Goal: Feedback & Contribution: Contribute content

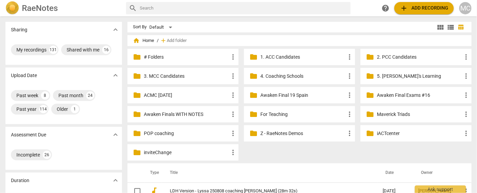
click at [170, 12] on input "text" at bounding box center [244, 8] width 208 height 11
type input "nicole"
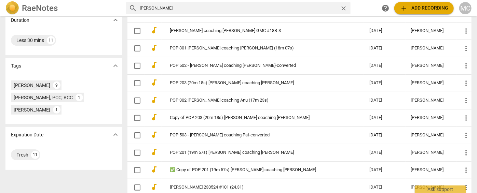
scroll to position [185, 0]
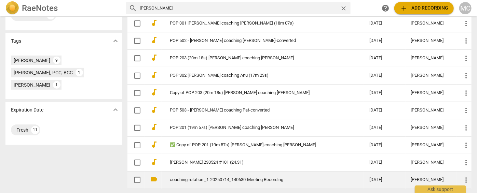
click at [235, 181] on link "coaching rotation _1-20250714_140630-Meeting Recording" at bounding box center [257, 180] width 175 height 5
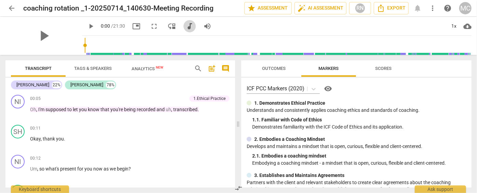
click at [185, 26] on span "audiotrack" at bounding box center [189, 26] width 8 height 8
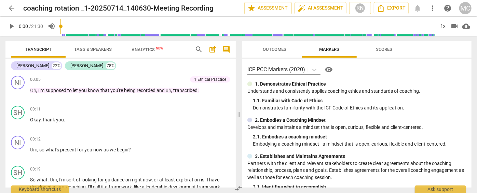
click at [224, 48] on span "comment" at bounding box center [226, 49] width 8 height 8
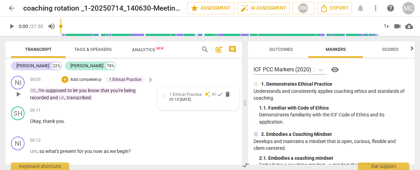
click at [208, 93] on span "auto_awesome" at bounding box center [207, 94] width 6 height 6
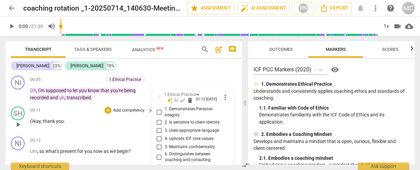
click at [56, 123] on span "you" at bounding box center [60, 120] width 8 height 5
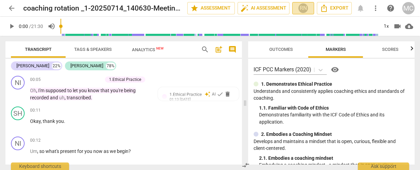
click at [301, 6] on div "RN" at bounding box center [303, 8] width 10 height 10
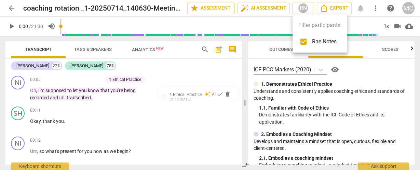
click at [280, 8] on div at bounding box center [210, 85] width 420 height 170
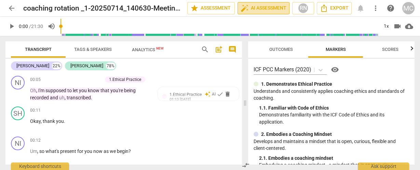
click at [264, 7] on span "auto_fix_high AI Assessment" at bounding box center [263, 8] width 46 height 8
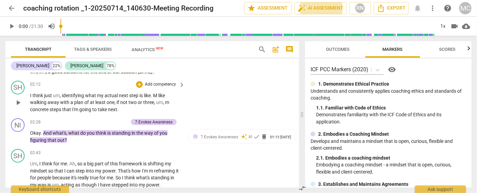
scroll to position [372, 0]
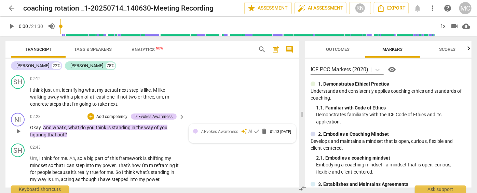
click at [219, 128] on div "7.Evokes Awareness" at bounding box center [219, 131] width 38 height 6
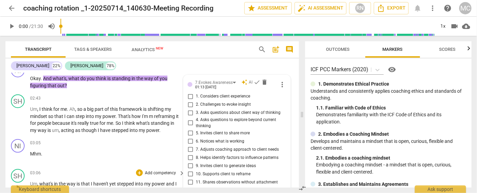
scroll to position [417, 0]
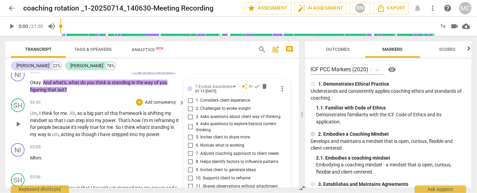
click at [133, 125] on span "think" at bounding box center [130, 127] width 12 height 5
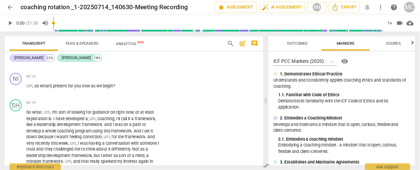
scroll to position [0, 0]
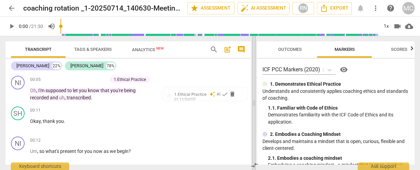
drag, startPoint x: 250, startPoint y: 107, endPoint x: 255, endPoint y: 107, distance: 5.2
click at [255, 107] on span at bounding box center [254, 103] width 4 height 134
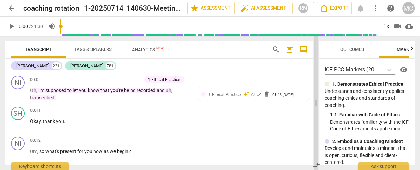
drag, startPoint x: 255, startPoint y: 94, endPoint x: 317, endPoint y: 91, distance: 62.2
click at [317, 91] on span at bounding box center [316, 103] width 4 height 134
click at [123, 80] on p "Add competency" at bounding box center [125, 80] width 32 height 6
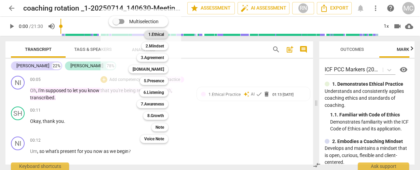
click at [153, 33] on b "1.Ethical" at bounding box center [156, 34] width 16 height 8
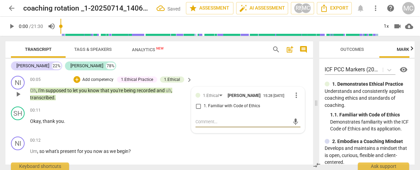
click at [212, 108] on span "1. Familiar with Code of Ethics" at bounding box center [232, 106] width 56 height 6
click at [204, 108] on input "1. Familiar with Code of Ethics" at bounding box center [198, 106] width 11 height 8
checkbox input "true"
click at [210, 125] on textarea at bounding box center [242, 121] width 94 height 6
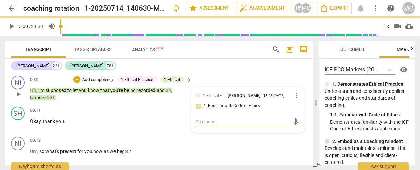
paste textarea "[PERSON_NAME] ~ REDUNDANT: The International Coaching Federation (ICF) does not…"
type textarea "[PERSON_NAME] ~ REDUNDANT: The International Coaching Federation (ICF) does not…"
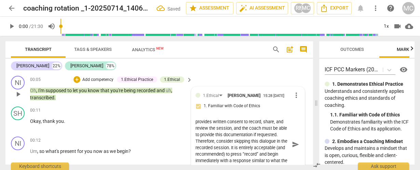
scroll to position [8, 0]
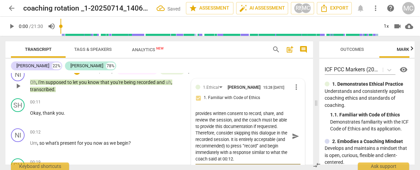
type textarea "[PERSON_NAME] ~ REDUNDANT: The International Coaching Federation (ICF) does not…"
click at [295, 140] on span "send" at bounding box center [296, 136] width 8 height 8
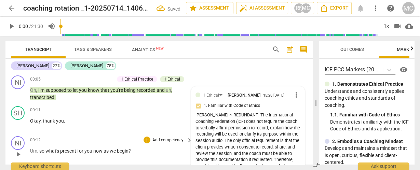
scroll to position [0, 0]
click at [61, 121] on span "you" at bounding box center [60, 120] width 8 height 5
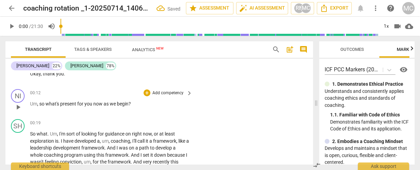
scroll to position [55, 0]
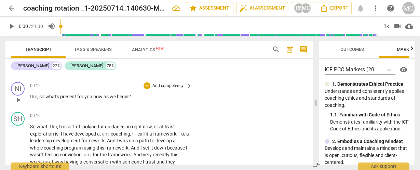
click at [170, 85] on p "Add competency" at bounding box center [168, 86] width 32 height 6
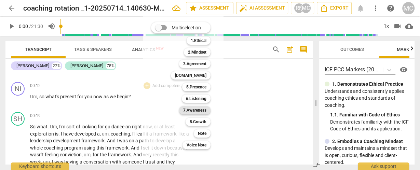
click at [196, 113] on b "7.Awareness" at bounding box center [194, 110] width 23 height 8
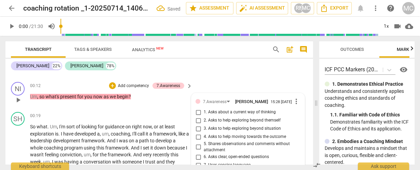
scroll to position [127, 0]
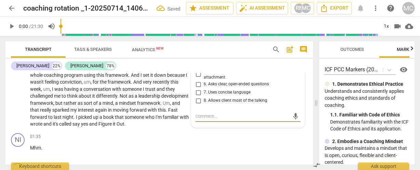
click at [213, 94] on span "7. Uses concise language" at bounding box center [227, 92] width 47 height 6
click at [204, 94] on input "7. Uses concise language" at bounding box center [198, 92] width 11 height 8
checkbox input "true"
click at [212, 87] on span "6. Asks clear, open-ended questions" at bounding box center [236, 84] width 65 height 6
click at [204, 88] on input "6. Asks clear, open-ended questions" at bounding box center [198, 84] width 11 height 8
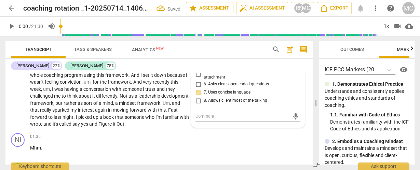
checkbox input "true"
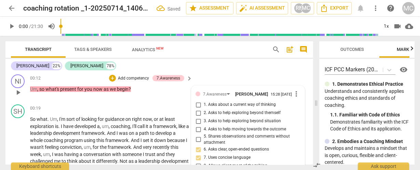
scroll to position [45, 0]
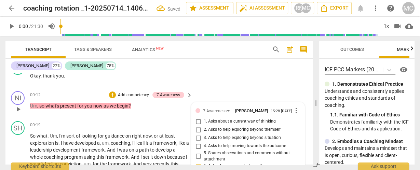
click at [212, 125] on span "1. Asks about a current way of thinking" at bounding box center [240, 121] width 72 height 6
click at [204, 125] on input "1. Asks about a current way of thinking" at bounding box center [198, 121] width 11 height 8
checkbox input "true"
click at [127, 94] on p "Add competency" at bounding box center [133, 95] width 32 height 6
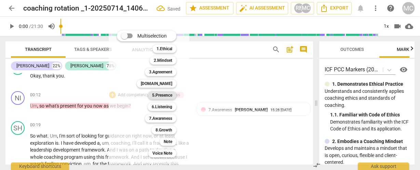
click at [156, 95] on b "5.Presence" at bounding box center [162, 95] width 20 height 8
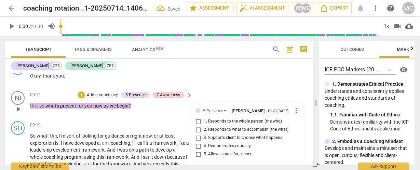
scroll to position [99, 0]
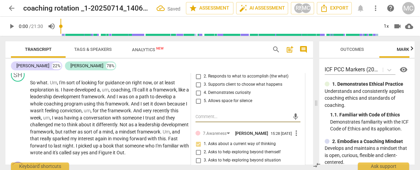
click at [211, 92] on span "4. Demonstrates curiosity" at bounding box center [227, 93] width 47 height 6
click at [204, 92] on input "4. Demonstrates curiosity" at bounding box center [198, 93] width 11 height 8
checkbox input "true"
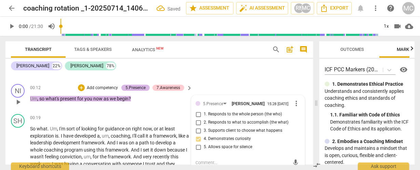
scroll to position [44, 0]
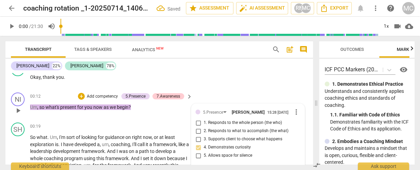
click at [106, 95] on p "Add competency" at bounding box center [102, 97] width 32 height 6
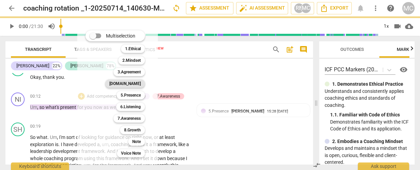
click at [130, 83] on b "[DOMAIN_NAME]" at bounding box center [124, 84] width 31 height 8
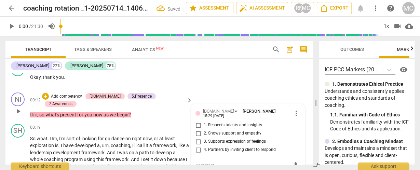
scroll to position [47, 0]
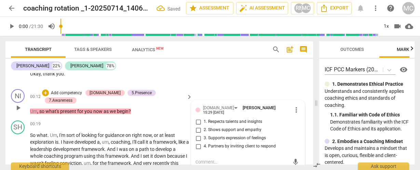
click at [216, 128] on span "2. Shows support and empathy" at bounding box center [233, 130] width 58 height 6
click at [204, 128] on input "2. Shows support and empathy" at bounding box center [198, 130] width 11 height 8
checkbox input "true"
click at [112, 146] on span "And" at bounding box center [112, 148] width 10 height 5
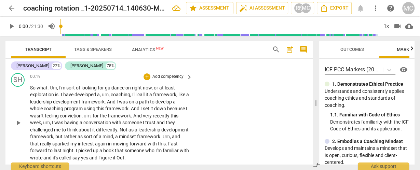
scroll to position [102, 0]
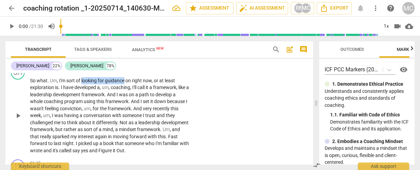
drag, startPoint x: 82, startPoint y: 79, endPoint x: 124, endPoint y: 81, distance: 41.7
click at [124, 81] on p "So what . Um , I'm sort of looking for guidance on right now , or at least expl…" at bounding box center [109, 115] width 159 height 77
click at [150, 70] on span "keyboard_arrow_down" at bounding box center [149, 70] width 8 height 8
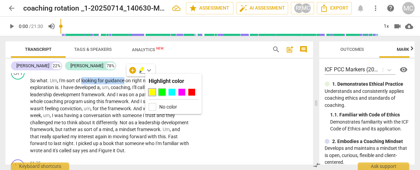
click at [162, 91] on div at bounding box center [161, 92] width 7 height 7
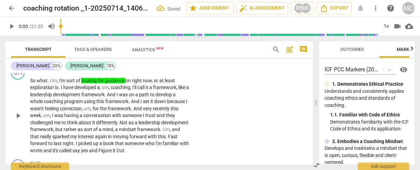
drag, startPoint x: 30, startPoint y: 86, endPoint x: 48, endPoint y: 85, distance: 18.2
click at [48, 85] on div "SH play_arrow pause 00:19 + Add competency keyboard_arrow_right So what . Um , …" at bounding box center [158, 110] width 307 height 94
drag, startPoint x: 51, startPoint y: 86, endPoint x: 25, endPoint y: 88, distance: 26.0
click at [25, 88] on div "SH play_arrow pause 00:19 + Add competency keyboard_arrow_right So what . Um , …" at bounding box center [158, 110] width 307 height 94
click at [69, 78] on icon "button" at bounding box center [70, 77] width 7 height 8
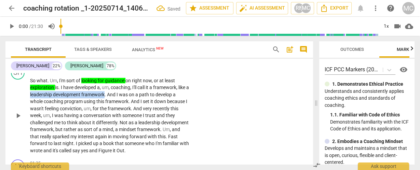
drag, startPoint x: 34, startPoint y: 94, endPoint x: 108, endPoint y: 94, distance: 74.1
click at [108, 94] on p "So what . Um , I'm sort of looking for guidance on right now , or at least expl…" at bounding box center [109, 115] width 159 height 77
click at [131, 84] on span "keyboard_arrow_down" at bounding box center [131, 84] width 8 height 8
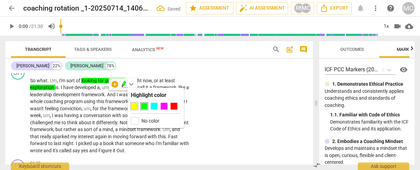
click at [131, 107] on div at bounding box center [134, 106] width 7 height 7
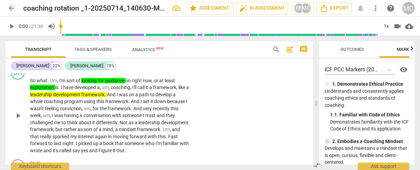
click at [28, 108] on div "play_arrow pause" at bounding box center [21, 116] width 17 height 73
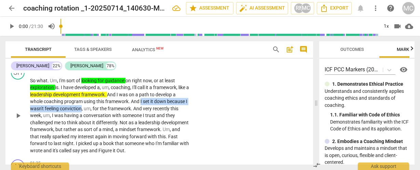
drag, startPoint x: 141, startPoint y: 101, endPoint x: 84, endPoint y: 107, distance: 57.4
click at [84, 107] on p "So what . Um , I'm sort of looking for guidance on right now , or at least expl…" at bounding box center [109, 115] width 159 height 77
click at [100, 99] on icon "button" at bounding box center [100, 97] width 4 height 5
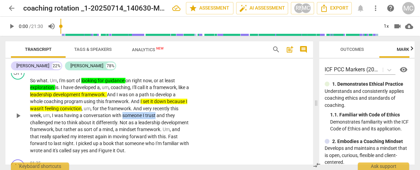
drag, startPoint x: 123, startPoint y: 114, endPoint x: 155, endPoint y: 111, distance: 32.6
click at [155, 111] on p "So what . Um , I'm sort of looking for guidance on right now , or at least expl…" at bounding box center [109, 115] width 159 height 77
click at [171, 105] on icon "button" at bounding box center [172, 104] width 4 height 5
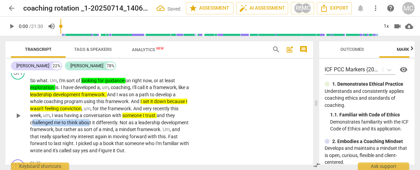
drag, startPoint x: 31, startPoint y: 123, endPoint x: 85, endPoint y: 122, distance: 53.6
click at [89, 122] on p "So what . Um , I'm sort of looking for guidance on right now , or at least expl…" at bounding box center [109, 115] width 159 height 77
drag, startPoint x: 31, startPoint y: 122, endPoint x: 118, endPoint y: 120, distance: 87.1
click at [118, 120] on p "So what . Um , I'm sort of looking for guidance on right now , or at least expl…" at bounding box center [109, 115] width 159 height 77
click at [117, 122] on span "." at bounding box center [118, 122] width 2 height 5
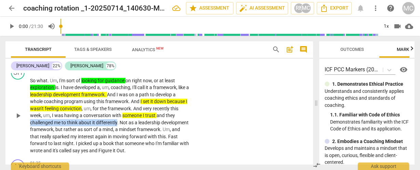
drag, startPoint x: 117, startPoint y: 120, endPoint x: 30, endPoint y: 121, distance: 87.4
click at [30, 121] on p "So what . Um , I'm sort of looking for guidance on right now , or at least expl…" at bounding box center [109, 115] width 159 height 77
click at [131, 111] on icon "button" at bounding box center [133, 111] width 4 height 5
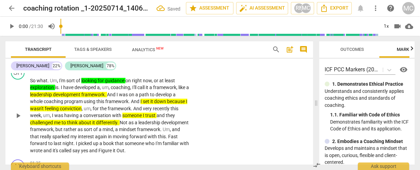
scroll to position [129, 0]
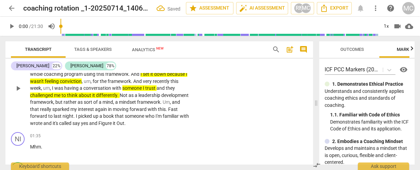
click at [145, 103] on p "So what . Um , I'm sort of looking for guidance on right now , or at least expl…" at bounding box center [109, 88] width 159 height 77
drag, startPoint x: 148, startPoint y: 100, endPoint x: 53, endPoint y: 108, distance: 95.3
click at [53, 108] on p "So what . Um , I'm sort of looking for guidance on right now , or at least expl…" at bounding box center [109, 88] width 159 height 77
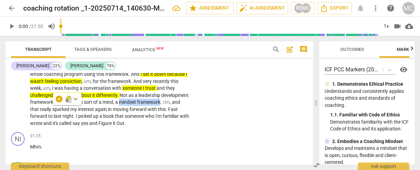
click at [68, 99] on icon "button" at bounding box center [68, 98] width 4 height 5
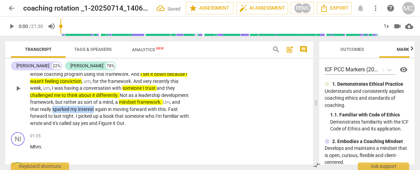
drag, startPoint x: 96, startPoint y: 108, endPoint x: 138, endPoint y: 108, distance: 41.3
click at [138, 108] on p "So what . Um , I'm sort of looking for guidance on right now , or at least expl…" at bounding box center [109, 88] width 159 height 77
click at [153, 100] on icon "button" at bounding box center [153, 100] width 2 height 3
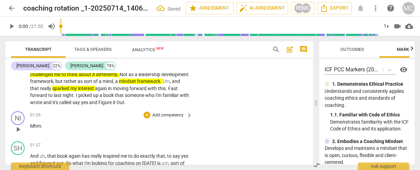
scroll to position [157, 0]
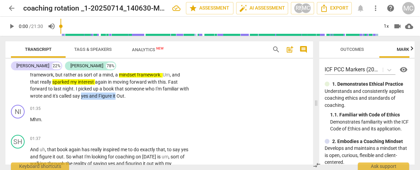
drag, startPoint x: 148, startPoint y: 94, endPoint x: 189, endPoint y: 95, distance: 41.0
click at [189, 95] on div "So what . Um , I'm sort of looking for guidance on right now , or at least expl…" at bounding box center [111, 61] width 163 height 77
click at [98, 94] on span "and" at bounding box center [93, 95] width 9 height 5
click at [30, 122] on span "Mhm" at bounding box center [35, 119] width 11 height 5
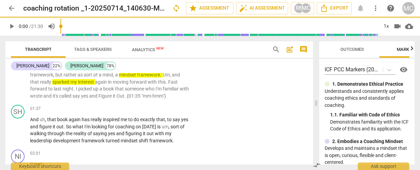
scroll to position [127, 0]
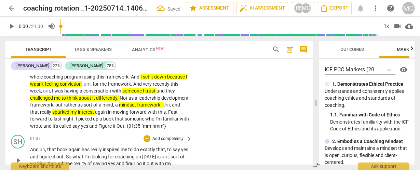
click at [30, 152] on span "And" at bounding box center [35, 149] width 10 height 5
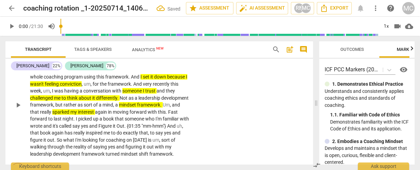
click at [167, 129] on span "And" at bounding box center [172, 125] width 10 height 5
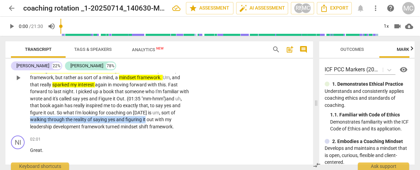
drag, startPoint x: 101, startPoint y: 117, endPoint x: 59, endPoint y: 127, distance: 42.7
click at [59, 127] on p "So what . Um , I'm sort of looking for guidance on right now , or at least expl…" at bounding box center [109, 77] width 159 height 105
click at [82, 114] on span "keyboard_arrow_down" at bounding box center [83, 116] width 8 height 8
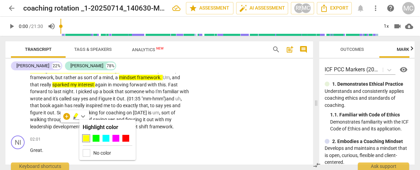
click at [92, 140] on div at bounding box center [108, 140] width 50 height 10
click at [94, 140] on div at bounding box center [96, 138] width 7 height 7
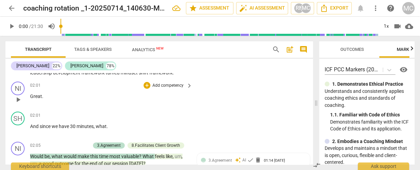
scroll to position [209, 0]
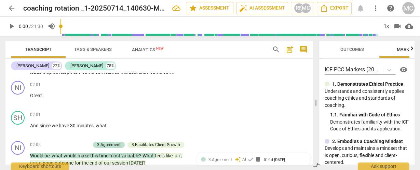
click at [121, 75] on span "mindset" at bounding box center [130, 71] width 18 height 5
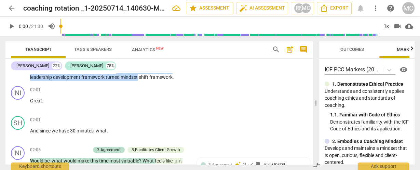
click at [36, 76] on p "So what . Um , I'm sort of looking for guidance on right now , or at least expl…" at bounding box center [109, 28] width 159 height 105
click at [121, 80] on span "mindset" at bounding box center [130, 76] width 18 height 5
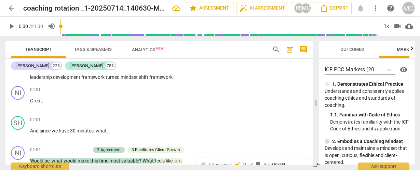
click at [121, 80] on span "mindset" at bounding box center [130, 76] width 18 height 5
click at [28, 137] on div "play_arrow pause" at bounding box center [21, 134] width 17 height 9
click at [30, 134] on span "And" at bounding box center [35, 130] width 10 height 5
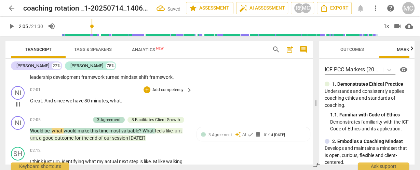
click at [46, 103] on span "And" at bounding box center [49, 100] width 10 height 5
type input "126"
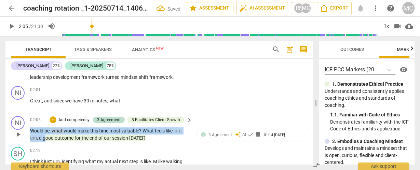
drag, startPoint x: 38, startPoint y: 141, endPoint x: 29, endPoint y: 137, distance: 10.2
click at [29, 137] on div "NI play_arrow pause 02:05 + Add competency 3.Agreement 8.Facilitates Client Gro…" at bounding box center [158, 128] width 307 height 31
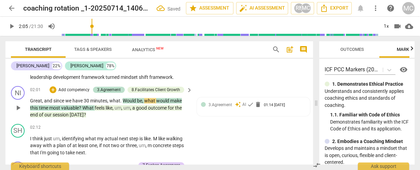
click at [122, 103] on span "." at bounding box center [121, 100] width 2 height 5
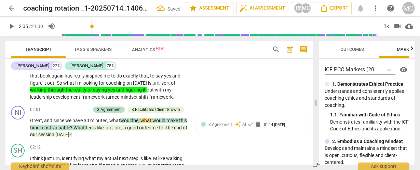
scroll to position [176, 0]
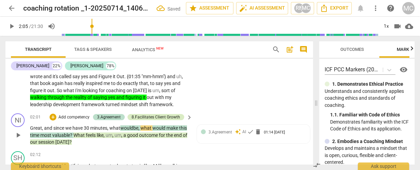
click at [141, 120] on div "8.Facilitates Client Growth" at bounding box center [155, 117] width 48 height 6
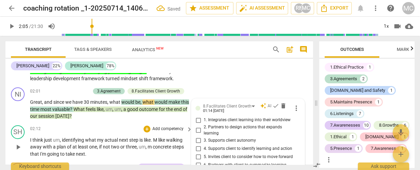
scroll to position [200, 0]
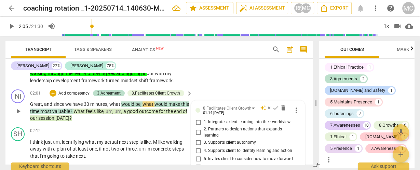
click at [294, 114] on span "more_vert" at bounding box center [296, 110] width 8 height 8
click at [303, 129] on li "Delete" at bounding box center [302, 128] width 24 height 13
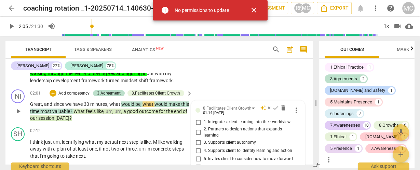
click at [64, 107] on span "since" at bounding box center [59, 103] width 12 height 5
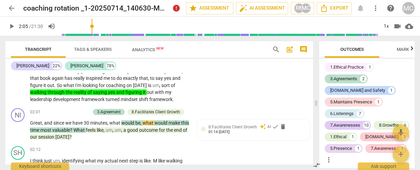
scroll to position [173, 0]
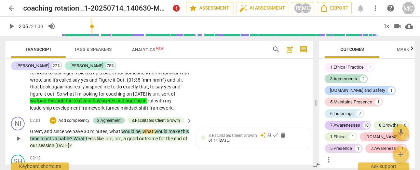
click at [73, 124] on p "Add competency" at bounding box center [74, 121] width 32 height 6
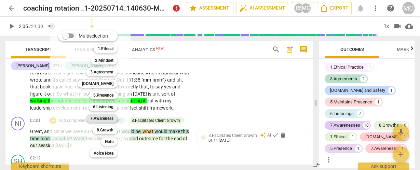
click at [107, 117] on b "7.Awareness" at bounding box center [101, 118] width 23 height 8
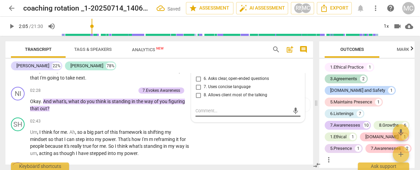
scroll to position [1014, 0]
click at [206, 82] on span "6. Asks clear, open-ended questions" at bounding box center [236, 79] width 65 height 6
click at [204, 83] on input "6. Asks clear, open-ended questions" at bounding box center [198, 79] width 11 height 8
click at [206, 82] on span "6. Asks clear, open-ended questions" at bounding box center [236, 79] width 65 height 6
click at [204, 83] on input "6. Asks clear, open-ended questions" at bounding box center [198, 79] width 11 height 8
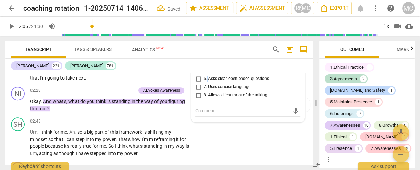
checkbox input "true"
click at [210, 90] on span "7. Uses concise language" at bounding box center [227, 87] width 47 height 6
click at [204, 91] on input "7. Uses concise language" at bounding box center [198, 87] width 11 height 8
checkbox input "true"
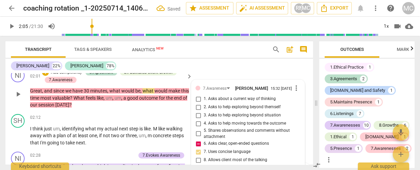
scroll to position [231, 0]
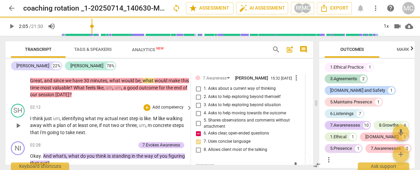
click at [206, 92] on span "1. Asks about a current way of thinking" at bounding box center [240, 89] width 72 height 6
click at [204, 93] on input "1. Asks about a current way of thinking" at bounding box center [198, 89] width 11 height 8
checkbox input "true"
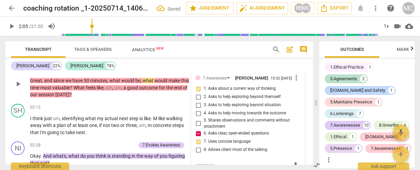
scroll to position [204, 0]
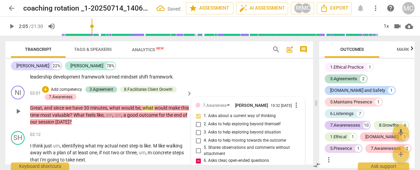
click at [56, 93] on p "Add competency" at bounding box center [66, 90] width 32 height 6
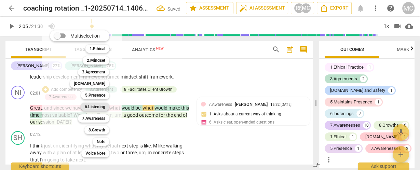
click at [96, 107] on b "6.Listening" at bounding box center [95, 107] width 20 height 8
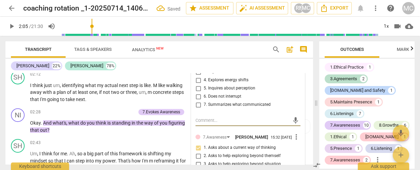
scroll to position [219, 0]
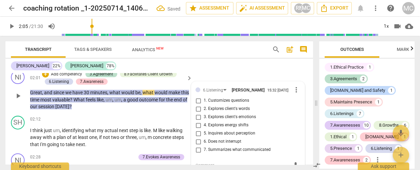
click at [209, 104] on span "1. Customizes questions" at bounding box center [226, 101] width 45 height 6
click at [204, 105] on input "1. Customizes questions" at bounding box center [198, 101] width 11 height 8
click at [212, 104] on span "1. Customizes questions" at bounding box center [226, 101] width 45 height 6
click at [204, 105] on input "1. Customizes questions" at bounding box center [198, 101] width 11 height 8
checkbox input "true"
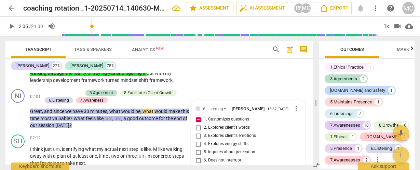
scroll to position [192, 0]
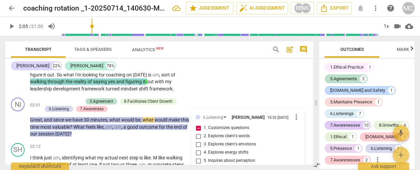
drag, startPoint x: 99, startPoint y: 80, endPoint x: 59, endPoint y: 88, distance: 40.4
click at [59, 88] on p "So what . Um , I'm sort of looking for guidance on right now , or at least expl…" at bounding box center [109, 39] width 159 height 105
copy p "walking through the reality of saying yes and figuring it"
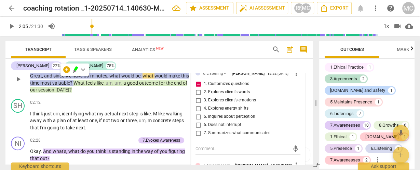
scroll to position [247, 0]
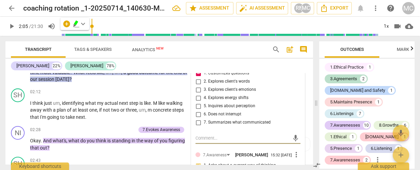
click at [209, 141] on textarea at bounding box center [242, 138] width 94 height 6
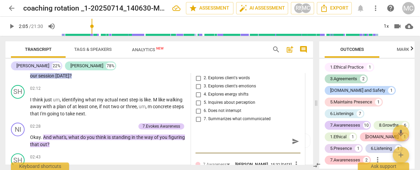
paste textarea "walking through the reality of saying yes and figuring it"
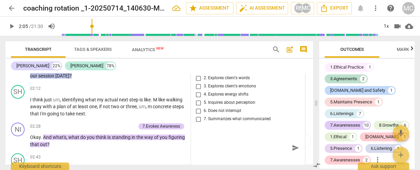
type textarea "walking through the reality of saying yes and figuring it"
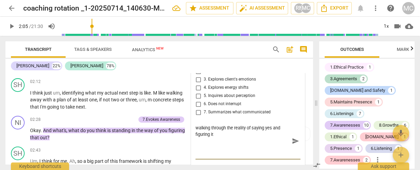
click at [210, 135] on textarea "walking through the reality of saying yes and figuring it" at bounding box center [242, 141] width 94 height 32
type textarea "walking through the reality of saying yes and figuring it"
click at [208, 132] on div "walking through the reality of saying yes and figuring it walking through the r…" at bounding box center [247, 141] width 105 height 37
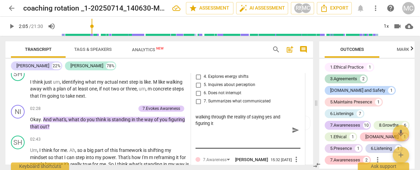
click at [210, 126] on textarea "walking through the reality of saying yes and figuring it" at bounding box center [242, 130] width 94 height 32
click at [208, 125] on textarea "walking through the reality of saying yes and figuring it" at bounding box center [242, 130] width 94 height 32
type textarea "" walking through the reality of saying yes and figuring it"
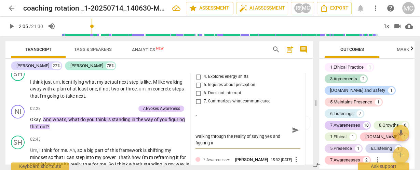
type textarea ""I walking through the reality of saying yes and figuring it"
type textarea ""If walking through the reality of saying yes and figuring it"
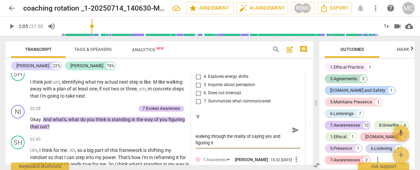
type textarea ""If walking through the reality of saying yes and figuring it"
type textarea ""If w walking through the reality of saying yes and figuring it"
type textarea ""If we walking through the reality of saying yes and figuring it"
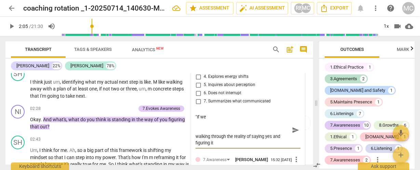
type textarea ""If we walking through the reality of saying yes and figuring it"
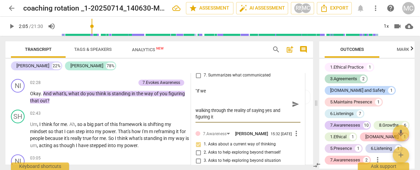
scroll to position [295, 0]
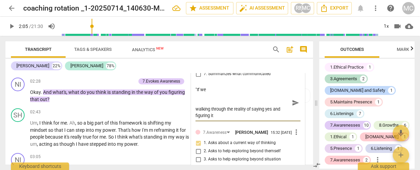
type textarea ""If we u walking through the reality of saying yes and figuring it"
type textarea ""If we us walking through the reality of saying yes and figuring it"
type textarea ""If we use walking through the reality of saying yes and figuring it"
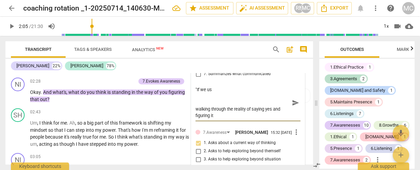
type textarea ""If we use walking through the reality of saying yes and figuring it"
type textarea ""If we use t walking through the reality of saying yes and figuring it"
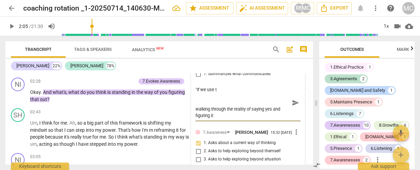
type textarea ""If we use th walking through the reality of saying yes and figuring it"
type textarea ""If we use thi walking through the reality of saying yes and figuring it"
type textarea ""If we use this walking through the reality of saying yes and figuring it"
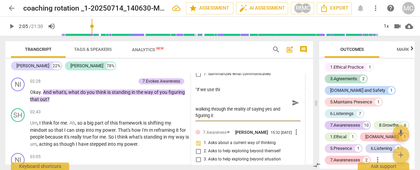
type textarea ""If we use this walking through the reality of saying yes and figuring it"
type textarea ""If we use this s walking through the reality of saying yes and figuring it"
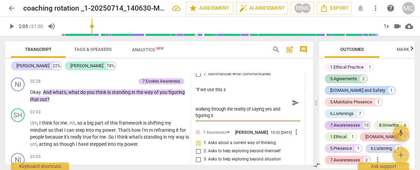
type textarea ""If we use this se walking through the reality of saying yes and figuring it"
type textarea ""If we use this ses walking through the reality of saying yes and figuring it"
type textarea ""If we use this sess walking through the reality of saying yes and figuring it"
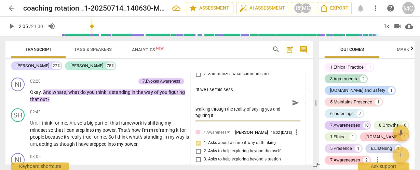
type textarea ""If we use this sessi walking through the reality of saying yes and figuring it"
type textarea ""If we use this sessin walking through the reality of saying yes and figuring it"
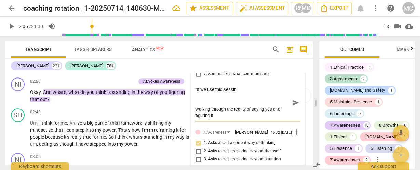
type textarea ""If we use this sessin walking through the reality of saying yes and figuring it"
type textarea ""If we use this sessi walking through the reality of saying yes and figuring it"
type textarea ""If we use this sessio walking through the reality of saying yes and figuring it"
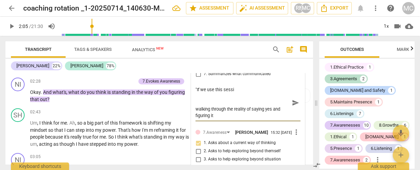
type textarea ""If we use this sessio walking through the reality of saying yes and figuring it"
type textarea ""If we use this session walking through the reality of saying yes and figuring …"
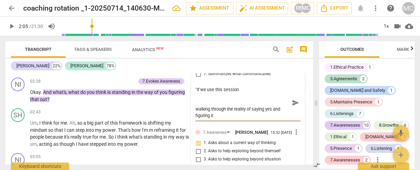
type textarea ""If we use this session t walking through the reality of saying yes and figurin…"
type textarea ""If we use this session to walking through the reality of saying yes and figuri…"
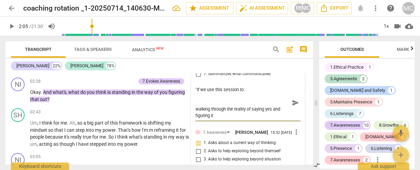
type textarea ""If we use this session to walking through the reality of saying yes and figuri…"
type textarea ""If we use this session to w walking through the reality of saying yes and figu…"
type textarea ""If we use this session to wa walking through the reality of saying yes and fig…"
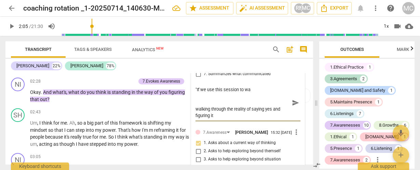
type textarea ""If we use this session to wal walking through the reality of saying yes and fi…"
type textarea ""If we use this session to walk walking through the reality of saying yes and f…"
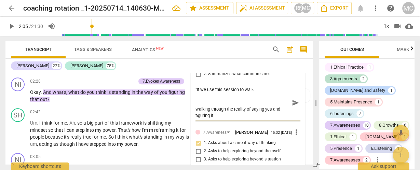
type textarea ""If we use this session to walk walking through the reality of saying yes and f…"
type textarea ""If we use this session to walk t walking through the reality of saying yes and…"
type textarea ""If we use this session to walk th walking through the reality of saying yes an…"
type textarea ""If we use this session to walk thr walking through the reality of saying yes a…"
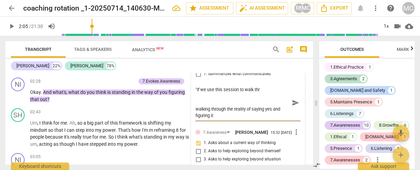
type textarea ""If we use this session to walk thro walking through the reality of saying yes …"
type textarea ""If we use this session to walk throu walking through the reality of saying yes…"
type textarea ""If we use this session to walk throug walking through the reality of saying ye…"
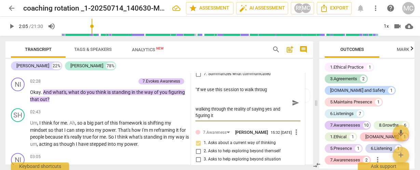
type textarea ""If we use this session to walk through walking through the reality of saying y…"
type textarea ""If we use this session to walk through t walking through the reality of saying…"
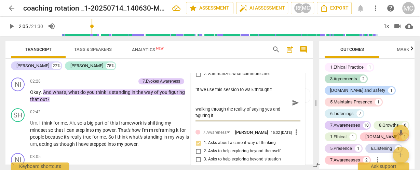
type textarea ""If we use this session to walk through th walking through the reality of sayin…"
type textarea ""If we use this session to walk through the walking through the reality of sayi…"
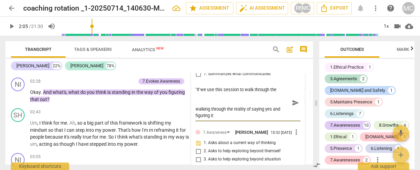
type textarea ""If we use this session to walk through the walking through the reality of sayi…"
type textarea ""If we use this session to walk through the r walking through the reality of sa…"
type textarea ""If we use this session to walk through the re walking through the reality of s…"
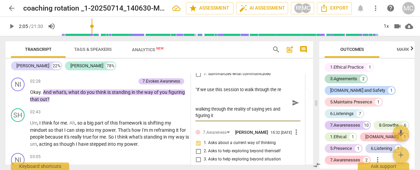
type textarea ""If we use this session to walk through the rea walking through the reality of …"
type textarea ""If we use this session to walk through the real walking through the reality of…"
type textarea ""If we use this session to walk through the reali walking through the reality o…"
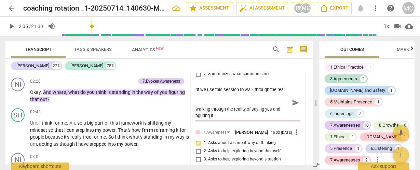
type textarea ""If we use this session to walk through the reali walking through the reality o…"
type textarea ""If we use this session to walk through the realit walking through the reality …"
type textarea ""If we use this session to walk through the reality walking through the reality…"
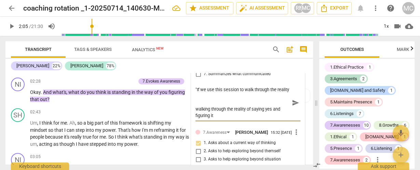
type textarea ""If we use this session to walk through the reality walking through the reality…"
type textarea ""If we use this session to walk through the reality o walking through the reali…"
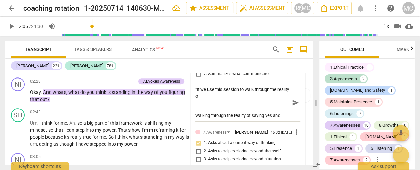
type textarea ""If we use this session to walk through the reality of walking through the real…"
type textarea ""If we use this session to walk through the reality of y walking through the re…"
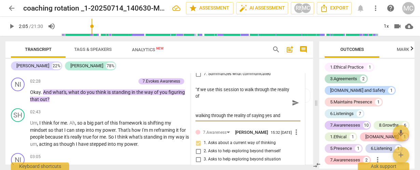
type textarea ""If we use this session to walk through the reality of y walking through the re…"
type textarea ""If we use this session to walk through the reality of ye walking through the r…"
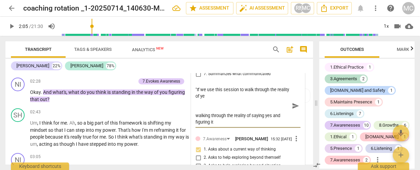
type textarea ""If we use this session to walk through the reality of yes walking through the …"
type textarea ""If we use this session to walk through the reality of ye walking through the r…"
type textarea ""If we use this session to walk through the reality of y walking through the re…"
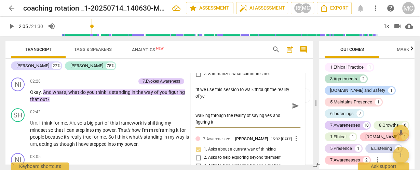
type textarea ""If we use this session to walk through the reality of y walking through the re…"
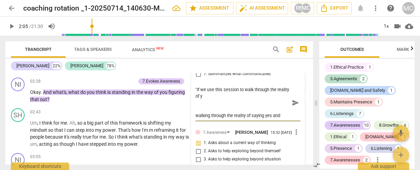
type textarea ""If we use this session to walk through the reality of walking through the real…"
type textarea ""If we use this session to walk through the reality of s walking through the re…"
type textarea ""If we use this session to walk through the reality of sa walking through the r…"
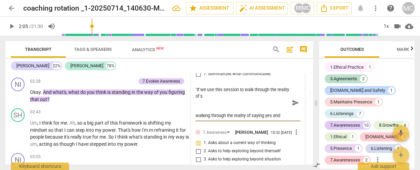
type textarea ""If we use this session to walk through the reality of sa walking through the r…"
type textarea ""If we use this session to walk through the reality of say walking through the …"
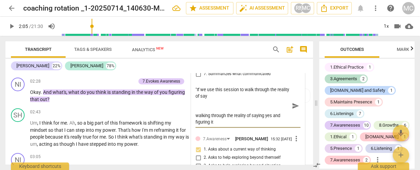
type textarea ""If we use this session to walk through the reality of sayi walking through the…"
type textarea ""If we use this session to walk through the reality of sayin walking through th…"
type textarea ""If we use this session to walk through the reality of saying walking through t…"
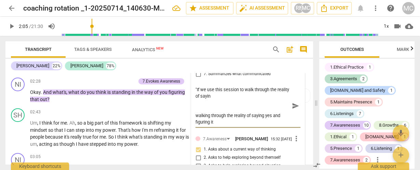
type textarea ""If we use this session to walk through the reality of saying walking through t…"
type textarea ""If we use this session to walk through the reality of saying y walking through…"
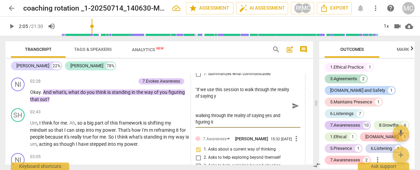
type textarea ""If we use this session to walk through the reality of saying ye walking throug…"
type textarea ""If we use this session to walk through the reality of saying yes walking throu…"
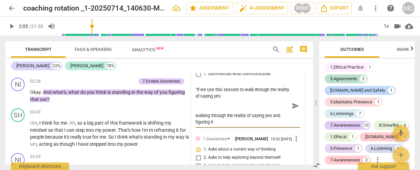
type textarea ""If we use this session to walk through the reality of saying yes walking throu…"
type textarea ""If we use this session to walk through the reality of saying yes a walking thr…"
type textarea ""If we use this session to walk through the reality of saying yes an walking th…"
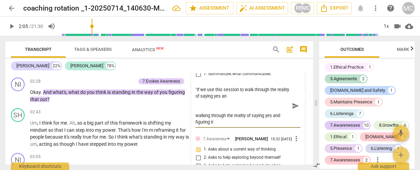
type textarea ""If we use this session to walk through the reality of saying yes and walking t…"
type textarea ""If we use this session to walk through the reality of saying yes and f walking…"
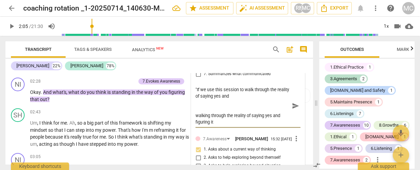
type textarea ""If we use this session to walk through the reality of saying yes and f walking…"
type textarea ""If we use this session to walk through the reality of saying yes and fi walkin…"
type textarea ""If we use this session to walk through the reality of saying yes and fig walki…"
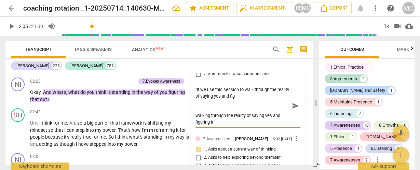
type textarea ""If we use this session to walk through the reality of saying yes and figu walk…"
type textarea ""If we use this session to walk through the reality of saying yes and figur wal…"
type textarea ""If we use this session to walk through the reality of saying yes and figuri wa…"
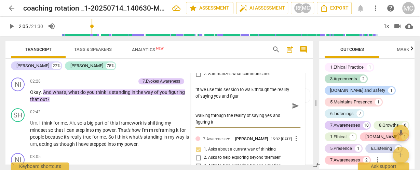
type textarea ""If we use this session to walk through the reality of saying yes and figuri wa…"
type textarea ""If we use this session to walk through the reality of saying yes and figurin w…"
type textarea ""If we use this session to walk through the reality of saying yes and figuring …"
type textarea ""If we use this session to walk through the reality of saying yes and figuringi…"
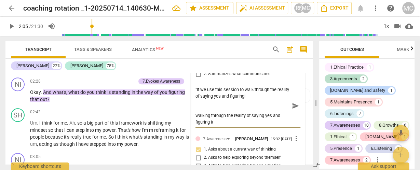
type textarea ""If we use this session to walk through the reality of saying yes and figuringi…"
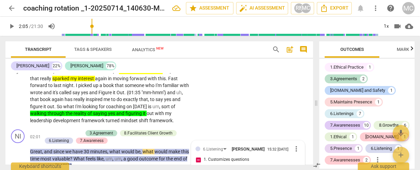
scroll to position [158, 0]
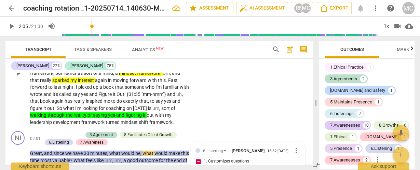
click at [66, 113] on span "through" at bounding box center [56, 114] width 18 height 5
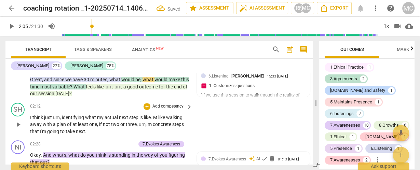
scroll to position [240, 0]
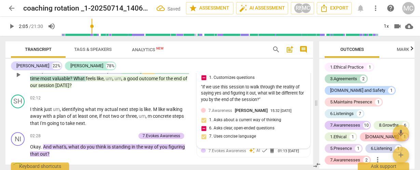
click at [234, 97] on div ""If we use this session to walk through the reality of saying yes and figuring …" at bounding box center [253, 93] width 105 height 19
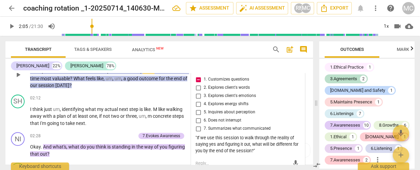
click at [295, 73] on span "more_vert" at bounding box center [296, 69] width 8 height 8
click at [298, 76] on li "Edit" at bounding box center [302, 75] width 24 height 13
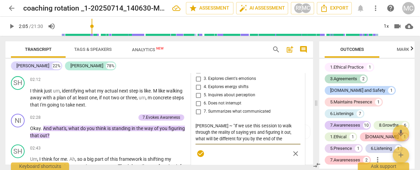
scroll to position [266, 0]
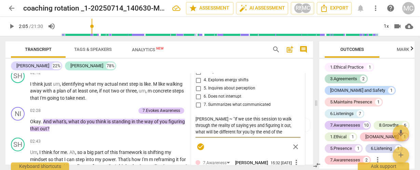
click at [197, 151] on span "check_circle" at bounding box center [200, 147] width 8 height 8
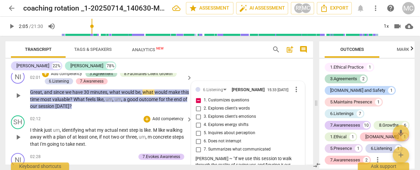
scroll to position [211, 0]
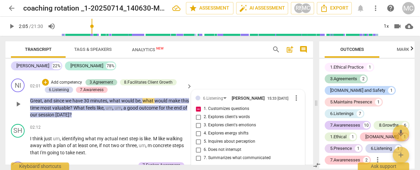
click at [61, 86] on p "Add competency" at bounding box center [66, 83] width 32 height 6
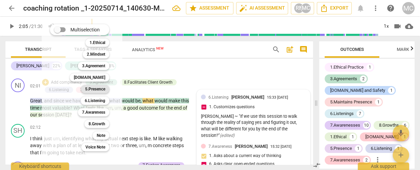
click at [92, 89] on b "5.Presence" at bounding box center [95, 89] width 20 height 8
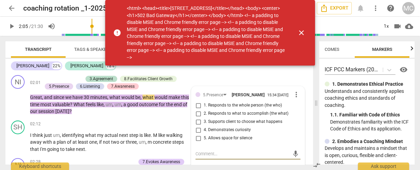
scroll to position [0, 25]
click at [304, 30] on span "close" at bounding box center [301, 33] width 8 height 8
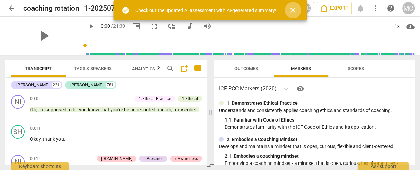
click at [290, 9] on span "close" at bounding box center [293, 10] width 8 height 8
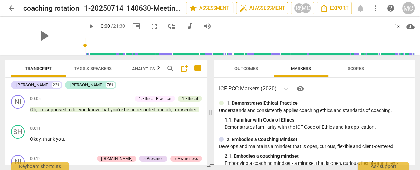
click at [261, 8] on span "auto_fix_high AI Assessment" at bounding box center [262, 8] width 46 height 8
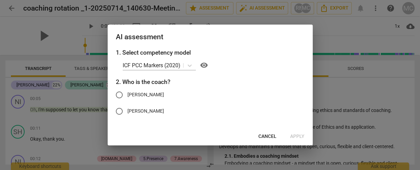
click at [262, 137] on span "Cancel" at bounding box center [267, 136] width 18 height 7
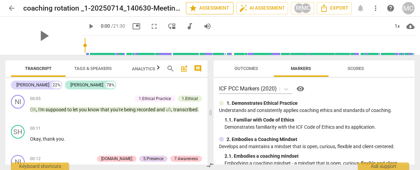
click at [215, 4] on button "star Assessment" at bounding box center [209, 8] width 47 height 12
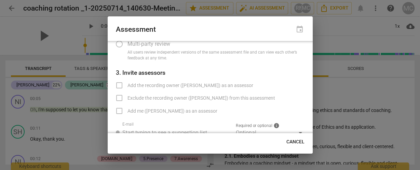
scroll to position [102, 0]
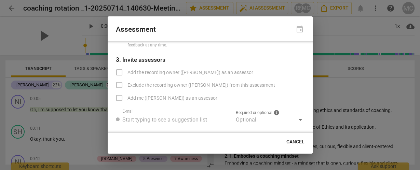
radio input "false"
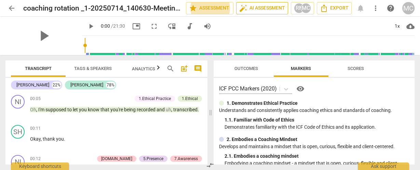
click at [257, 10] on span "auto_fix_high AI Assessment" at bounding box center [262, 8] width 46 height 8
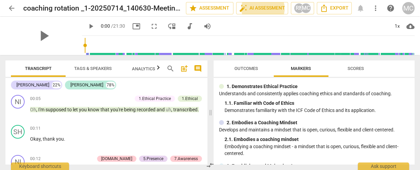
scroll to position [28, 0]
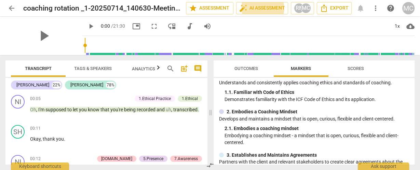
click at [199, 68] on span "comment" at bounding box center [198, 69] width 8 height 8
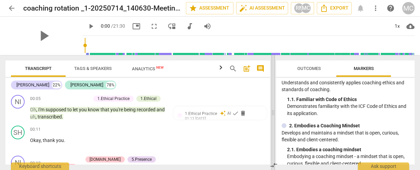
drag, startPoint x: 243, startPoint y: 100, endPoint x: 271, endPoint y: 103, distance: 28.1
click at [271, 103] on span at bounding box center [273, 112] width 4 height 115
click at [185, 28] on span "audiotrack" at bounding box center [189, 26] width 8 height 8
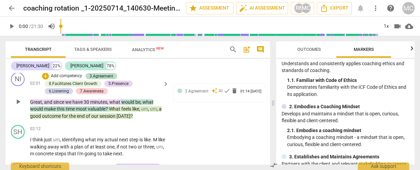
scroll to position [246, 0]
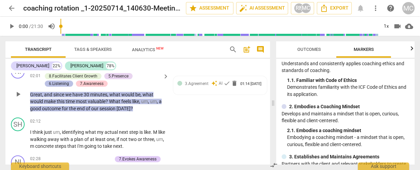
click at [52, 84] on div "6.Listening" at bounding box center [59, 84] width 20 height 6
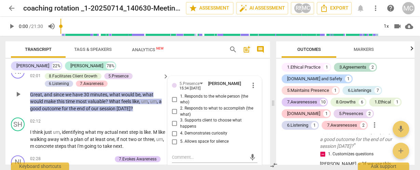
click at [184, 132] on span "4. Demonstrates curiosity" at bounding box center [203, 133] width 47 height 6
click at [180, 132] on input "4. Demonstrates curiosity" at bounding box center [174, 133] width 11 height 8
checkbox input "true"
click at [183, 110] on span "2. Responds to what to accomplish (the what)" at bounding box center [217, 112] width 74 height 12
click at [180, 110] on input "2. Responds to what to accomplish (the what)" at bounding box center [174, 112] width 11 height 8
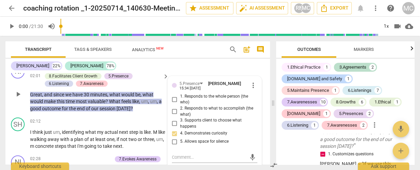
checkbox input "true"
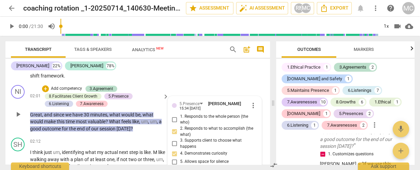
scroll to position [219, 0]
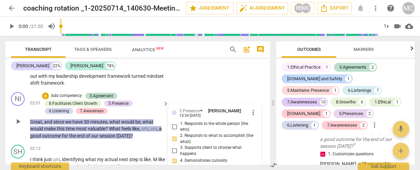
click at [66, 97] on p "Add competency" at bounding box center [66, 96] width 32 height 6
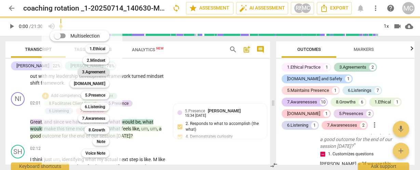
click at [94, 72] on b "3.Agreement" at bounding box center [93, 72] width 23 height 8
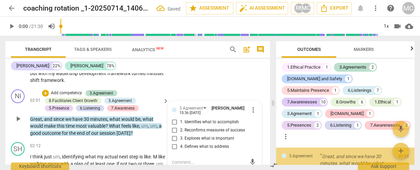
scroll to position [687, 0]
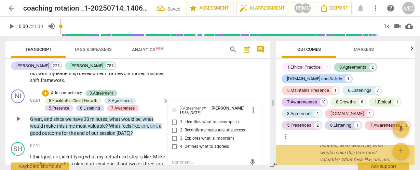
click at [190, 122] on span "1. Identifies what to accomplish" at bounding box center [209, 122] width 59 height 6
click at [180, 122] on input "1. Identifies what to accomplish" at bounding box center [174, 122] width 11 height 8
checkbox input "true"
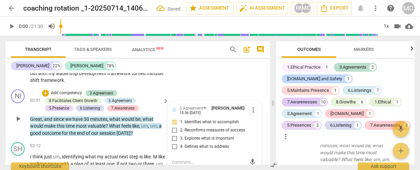
scroll to position [249, 0]
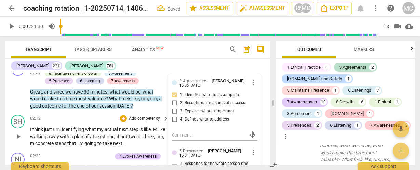
click at [114, 138] on span "one" at bounding box center [111, 136] width 8 height 5
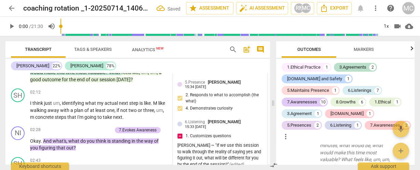
scroll to position [276, 0]
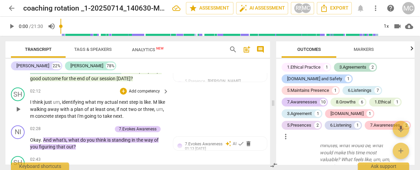
click at [90, 107] on span "of" at bounding box center [86, 109] width 5 height 5
drag, startPoint x: 98, startPoint y: 103, endPoint x: 143, endPoint y: 100, distance: 45.5
click at [143, 100] on p "I think just um , identifying what my actual next step is like . M like walking…" at bounding box center [97, 109] width 135 height 21
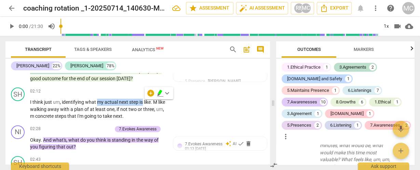
click at [160, 92] on icon "button" at bounding box center [160, 92] width 4 height 5
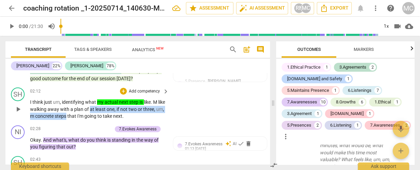
drag, startPoint x: 105, startPoint y: 108, endPoint x: 75, endPoint y: 118, distance: 31.2
click at [75, 118] on p "I think just um , identifying what my actual next step is like . M like walking…" at bounding box center [97, 109] width 135 height 21
click at [92, 109] on icon "button" at bounding box center [92, 107] width 7 height 8
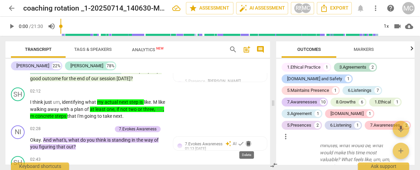
click at [245, 142] on span "delete" at bounding box center [248, 143] width 7 height 7
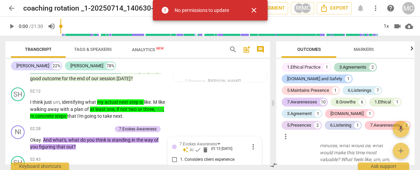
scroll to position [433, 0]
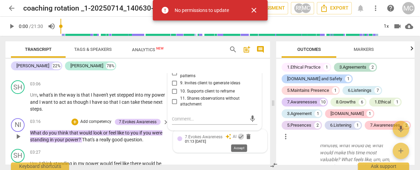
click at [237, 137] on span "check" at bounding box center [240, 136] width 7 height 7
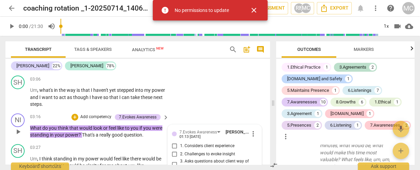
scroll to position [447, 0]
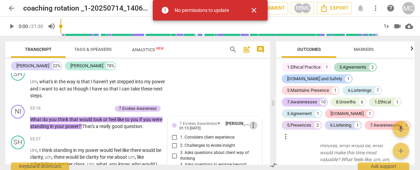
click at [250, 124] on span "more_vert" at bounding box center [253, 125] width 8 height 8
click at [257, 136] on li "Delete" at bounding box center [259, 137] width 24 height 13
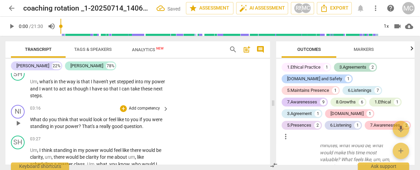
click at [66, 121] on span "think" at bounding box center [64, 119] width 12 height 5
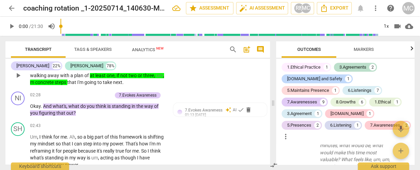
scroll to position [310, 0]
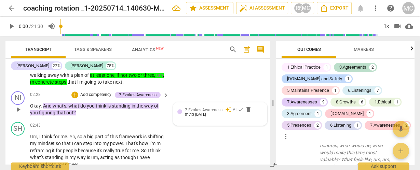
click at [206, 114] on div "01:13 [DATE]" at bounding box center [195, 115] width 21 height 4
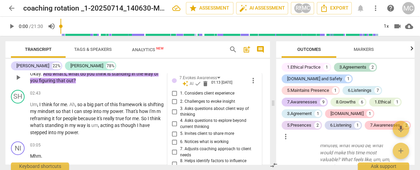
scroll to position [324, 0]
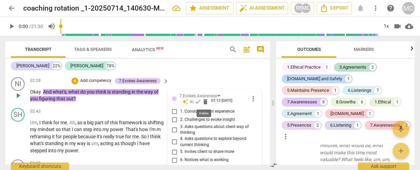
click at [202, 101] on span "delete" at bounding box center [205, 101] width 7 height 7
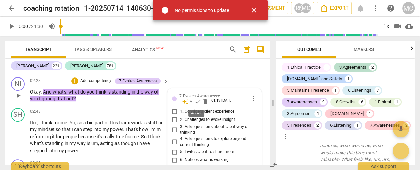
click at [197, 102] on span "check" at bounding box center [197, 101] width 7 height 7
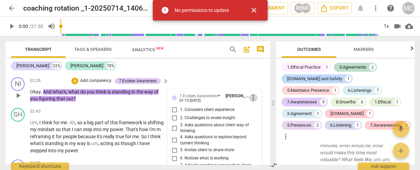
click at [255, 96] on span "more_vert" at bounding box center [253, 98] width 8 height 8
click at [262, 113] on li "Delete" at bounding box center [259, 110] width 24 height 13
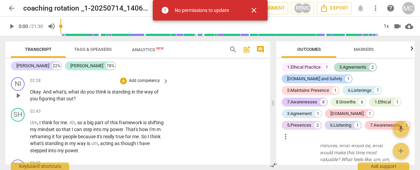
click at [33, 89] on span "Okay" at bounding box center [35, 91] width 11 height 5
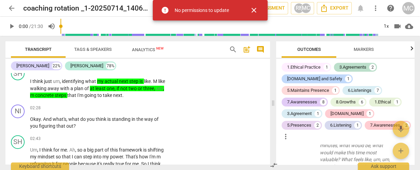
click at [252, 6] on span "close" at bounding box center [254, 10] width 8 height 8
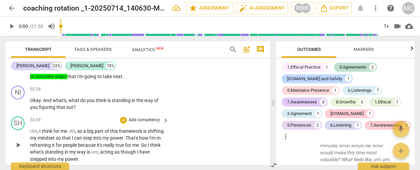
scroll to position [324, 0]
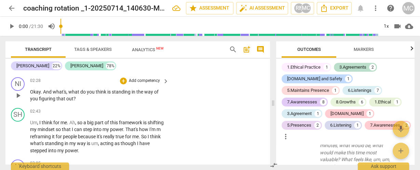
click at [77, 82] on div "02:28 + Add competency keyboard_arrow_right" at bounding box center [99, 81] width 139 height 8
click at [63, 134] on span "for" at bounding box center [59, 136] width 7 height 5
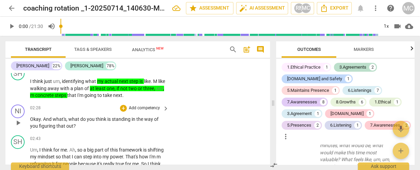
scroll to position [269, 0]
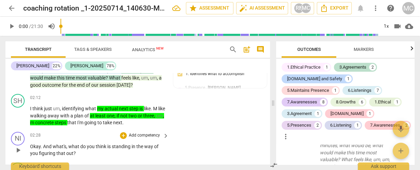
click at [136, 138] on p "Add competency" at bounding box center [144, 135] width 32 height 6
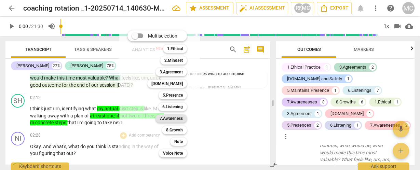
click at [171, 117] on b "7.Awareness" at bounding box center [170, 118] width 23 height 8
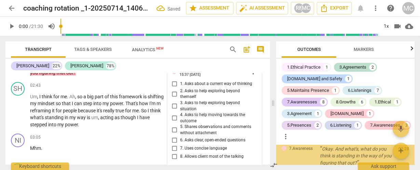
scroll to position [348, 0]
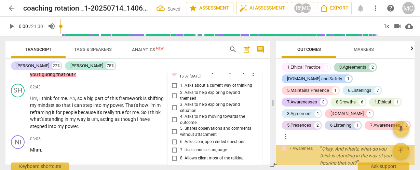
click at [186, 140] on span "6. Asks clear, open-ended questions" at bounding box center [212, 142] width 65 height 6
click at [180, 140] on input "6. Asks clear, open-ended questions" at bounding box center [174, 142] width 11 height 8
checkbox input "true"
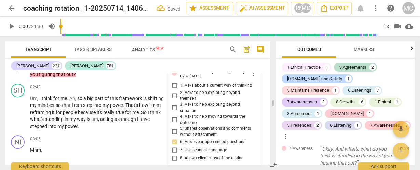
click at [186, 149] on span "7. Uses concise language" at bounding box center [203, 150] width 47 height 6
click at [180, 149] on input "7. Uses concise language" at bounding box center [174, 150] width 11 height 8
checkbox input "true"
click at [184, 89] on div "1. Asks about a current way of thinking 2. Asks to help exploring beyond themse…" at bounding box center [214, 122] width 85 height 81
click at [183, 85] on span "1. Asks about a current way of thinking" at bounding box center [216, 86] width 72 height 6
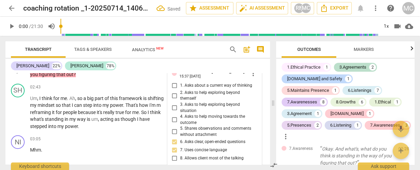
click at [180, 85] on input "1. Asks about a current way of thinking" at bounding box center [174, 86] width 11 height 8
checkbox input "true"
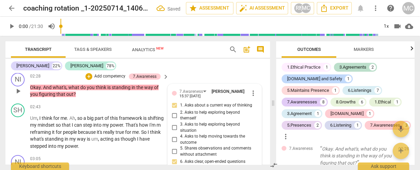
scroll to position [321, 0]
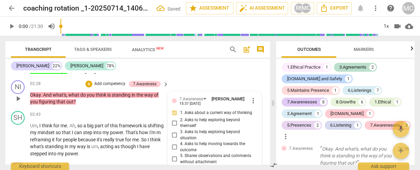
click at [110, 84] on p "Add competency" at bounding box center [110, 84] width 32 height 6
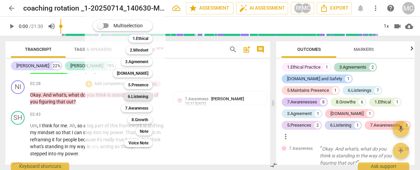
click at [139, 98] on b "6.Listening" at bounding box center [138, 97] width 20 height 8
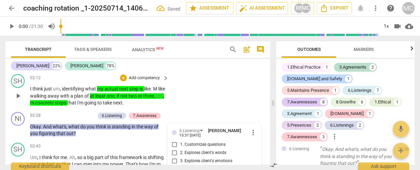
scroll to position [298, 0]
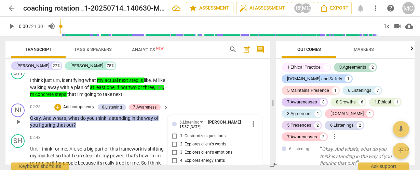
click at [185, 135] on span "1. Customizes questions" at bounding box center [202, 136] width 45 height 6
click at [180, 135] on input "1. Customizes questions" at bounding box center [174, 136] width 11 height 8
click at [185, 135] on span "1. Customizes questions" at bounding box center [202, 136] width 45 height 6
click at [180, 135] on input "1. Customizes questions" at bounding box center [174, 136] width 11 height 8
checkbox input "true"
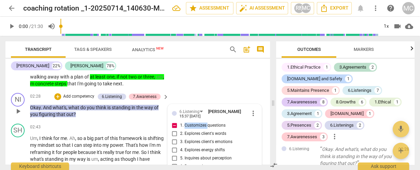
scroll to position [325, 0]
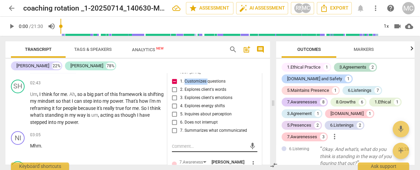
click at [190, 149] on textarea at bounding box center [209, 146] width 74 height 6
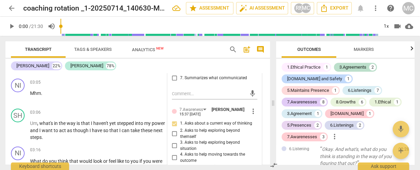
scroll to position [407, 0]
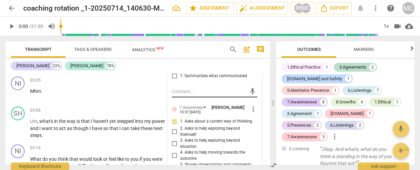
click at [189, 92] on textarea at bounding box center [209, 91] width 74 height 6
type textarea "M"
type textarea "Ma"
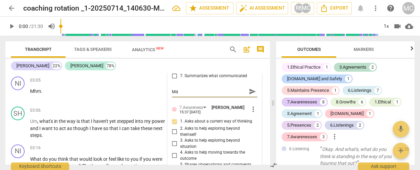
type textarea "Mat"
type textarea "[PERSON_NAME]"
type textarea "Matth"
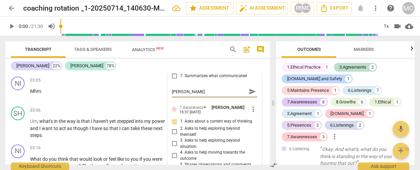
type textarea "Matth"
type textarea "Matthe"
type textarea "[PERSON_NAME]"
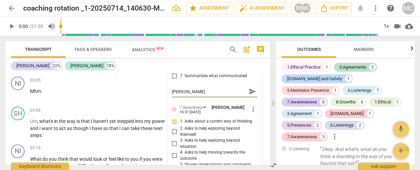
type textarea "[PERSON_NAME]"
type textarea "[PERSON_NAME] ~"
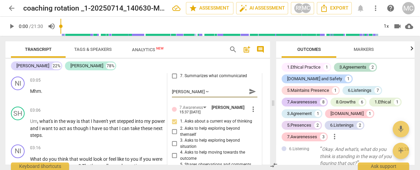
type textarea "[PERSON_NAME] ~"
paste textarea "“What might be standing in the way of taking that next step?”"
type textarea "[PERSON_NAME] ~ “What might be standing in the way of taking that next step?”"
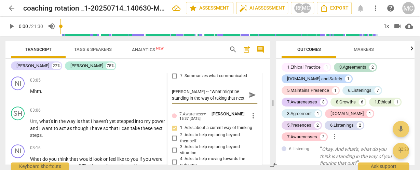
type textarea "[PERSON_NAME] ~ “What might be standing in the way of taking that next step?”"
click at [249, 94] on span "send" at bounding box center [253, 95] width 8 height 8
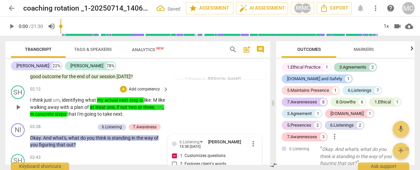
scroll to position [270, 0]
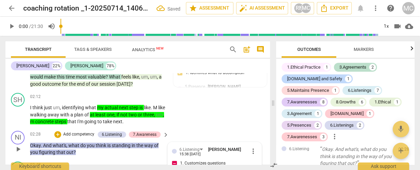
click at [80, 134] on p "Add competency" at bounding box center [78, 134] width 32 height 6
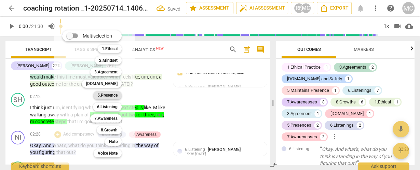
click at [108, 93] on b "5.Presence" at bounding box center [107, 95] width 20 height 8
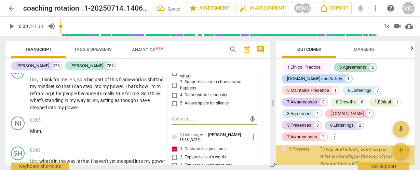
scroll to position [347, 0]
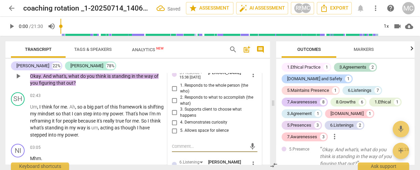
click at [181, 98] on span "2. Responds to what to accomplish (the what)" at bounding box center [217, 101] width 74 height 12
click at [180, 98] on input "2. Responds to what to accomplish (the what)" at bounding box center [174, 101] width 11 height 8
checkbox input "true"
click at [188, 124] on span "4. Demonstrates curiosity" at bounding box center [203, 123] width 47 height 6
click at [180, 124] on input "4. Demonstrates curiosity" at bounding box center [174, 122] width 11 height 8
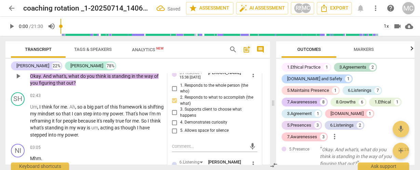
checkbox input "true"
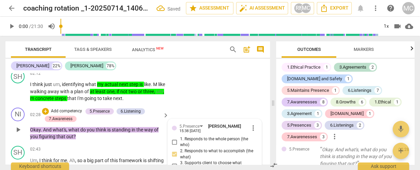
scroll to position [293, 0]
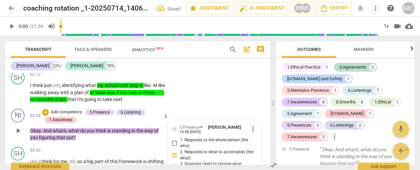
click at [67, 111] on p "Add competency" at bounding box center [66, 112] width 32 height 6
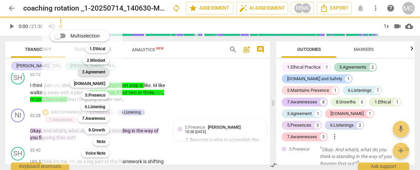
click at [96, 69] on b "3.Agreement" at bounding box center [93, 72] width 23 height 8
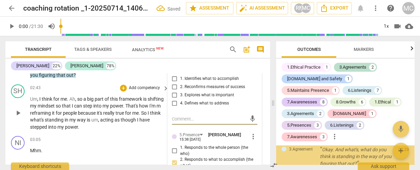
scroll to position [1028, 0]
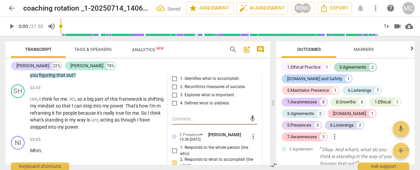
click at [191, 103] on span "4. Defines what to address" at bounding box center [204, 103] width 49 height 6
click at [180, 103] on input "4. Defines what to address" at bounding box center [174, 103] width 11 height 8
checkbox input "true"
click at [38, 104] on span "my" at bounding box center [34, 105] width 8 height 5
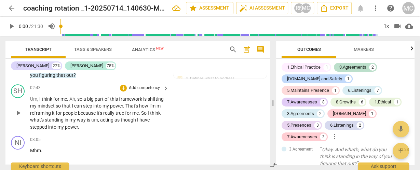
scroll to position [355, 0]
drag, startPoint x: 29, startPoint y: 107, endPoint x: 67, endPoint y: 109, distance: 37.6
click at [66, 109] on div "SH play_arrow pause 02:43 + Add competency keyboard_arrow_right Um , I think fo…" at bounding box center [137, 108] width 264 height 52
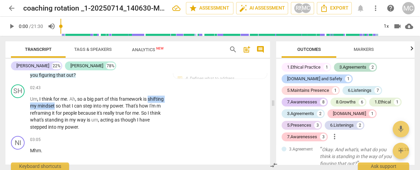
drag, startPoint x: 72, startPoint y: 107, endPoint x: 25, endPoint y: 109, distance: 47.2
click at [25, 109] on div "SH play_arrow pause 02:43 + Add competency keyboard_arrow_right Um , I think fo…" at bounding box center [137, 108] width 264 height 52
click at [88, 96] on icon "button" at bounding box center [88, 96] width 4 height 5
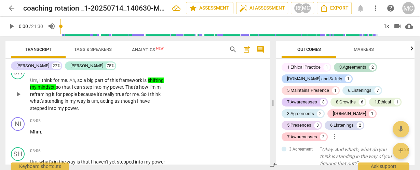
scroll to position [382, 0]
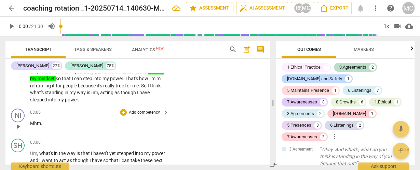
click at [145, 113] on p "Add competency" at bounding box center [144, 113] width 32 height 6
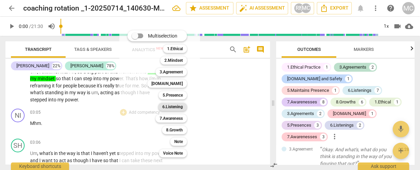
click at [171, 105] on b "6.Listening" at bounding box center [172, 107] width 20 height 8
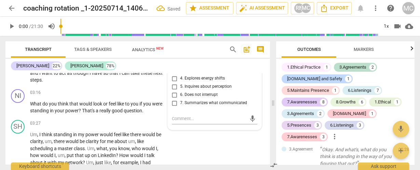
scroll to position [1070, 0]
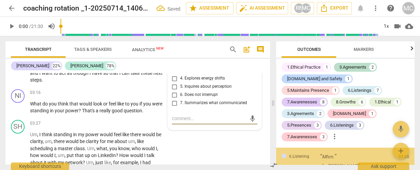
click at [188, 94] on span "6. Does not interrupt" at bounding box center [199, 95] width 38 height 6
click at [180, 94] on input "6. Does not interrupt" at bounding box center [174, 95] width 11 height 8
click at [188, 94] on span "6. Does not interrupt" at bounding box center [199, 95] width 38 height 6
click at [180, 94] on input "6. Does not interrupt" at bounding box center [174, 95] width 11 height 8
checkbox input "true"
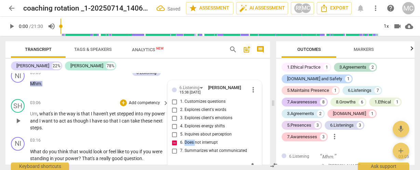
scroll to position [415, 0]
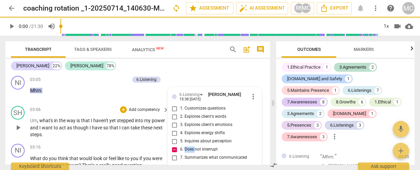
click at [46, 122] on span "what's" at bounding box center [46, 120] width 15 height 5
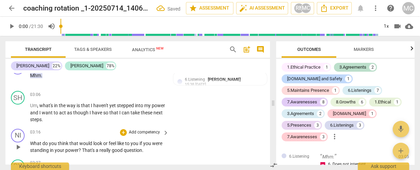
scroll to position [443, 0]
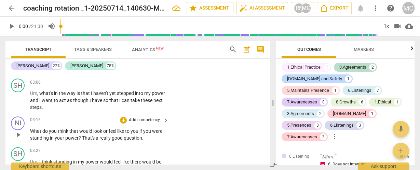
click at [70, 139] on span "power" at bounding box center [71, 137] width 13 height 5
click at [82, 139] on span "That's" at bounding box center [89, 137] width 14 height 5
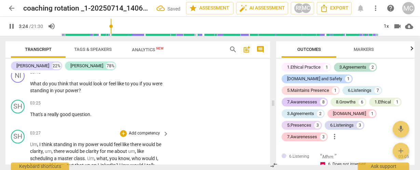
scroll to position [497, 0]
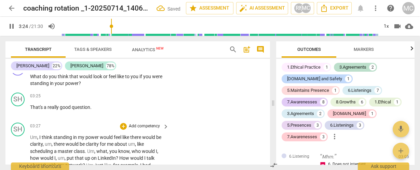
click at [31, 139] on span "Um" at bounding box center [33, 137] width 7 height 5
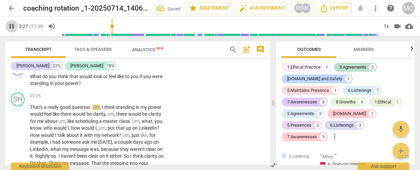
click at [9, 25] on span "pause" at bounding box center [12, 26] width 8 height 8
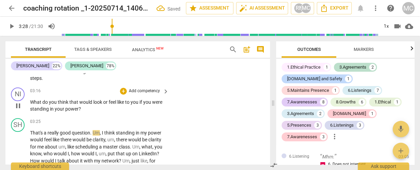
type input "208"
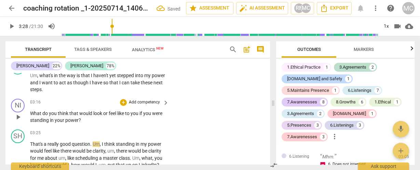
scroll to position [443, 0]
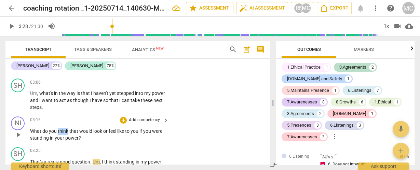
drag, startPoint x: 57, startPoint y: 131, endPoint x: 68, endPoint y: 132, distance: 10.6
click at [68, 132] on p "What do you think that would look or feel like to you if you were standing in y…" at bounding box center [97, 135] width 135 height 14
click at [92, 121] on span "keyboard_arrow_down" at bounding box center [92, 122] width 8 height 8
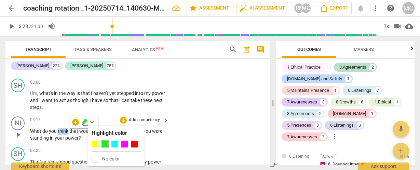
click at [96, 144] on div at bounding box center [95, 144] width 7 height 7
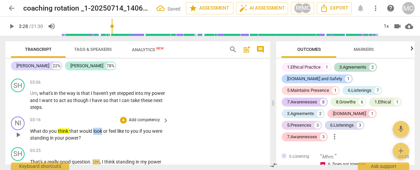
drag, startPoint x: 93, startPoint y: 130, endPoint x: 101, endPoint y: 130, distance: 7.9
click at [101, 131] on span "look" at bounding box center [98, 130] width 10 height 5
click at [116, 122] on icon "button" at bounding box center [118, 122] width 7 height 8
drag, startPoint x: 109, startPoint y: 130, endPoint x: 116, endPoint y: 130, distance: 7.2
click at [116, 130] on span "feel" at bounding box center [113, 130] width 9 height 5
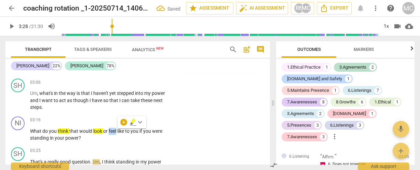
click at [131, 121] on icon "button" at bounding box center [133, 121] width 4 height 5
click at [140, 118] on p "Add competency" at bounding box center [144, 120] width 32 height 6
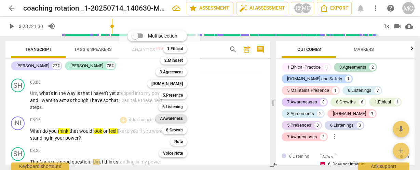
click at [172, 118] on b "7.Awareness" at bounding box center [170, 118] width 23 height 8
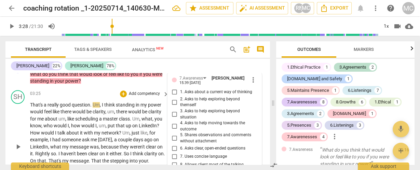
scroll to position [506, 0]
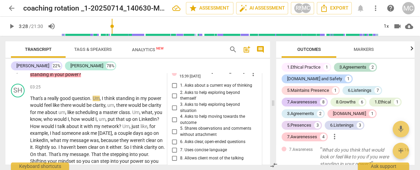
click at [185, 94] on span "2. Asks to help exploring beyond themself" at bounding box center [217, 96] width 74 height 12
click at [180, 94] on input "2. Asks to help exploring beyond themself" at bounding box center [174, 96] width 11 height 8
checkbox input "true"
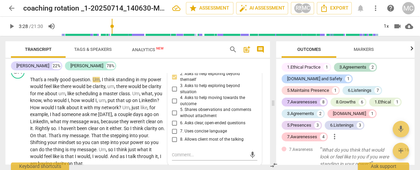
scroll to position [533, 0]
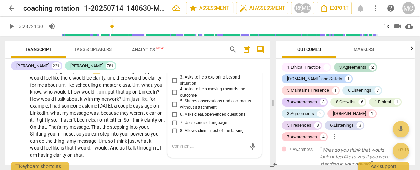
click at [184, 115] on span "6. Asks clear, open-ended questions" at bounding box center [212, 115] width 65 height 6
click at [180, 115] on input "6. Asks clear, open-ended questions" at bounding box center [174, 114] width 11 height 8
checkbox input "true"
click at [184, 122] on span "7. Uses concise language" at bounding box center [203, 123] width 47 height 6
click at [180, 122] on input "7. Uses concise language" at bounding box center [174, 122] width 11 height 8
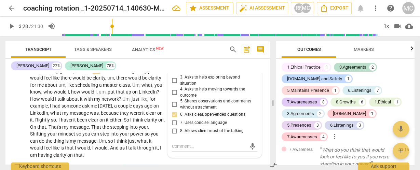
checkbox input "true"
drag, startPoint x: 185, startPoint y: 149, endPoint x: 183, endPoint y: 146, distance: 3.9
click at [184, 148] on textarea at bounding box center [209, 146] width 74 height 6
type textarea """
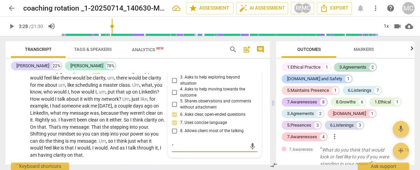
type textarea ""W"
type textarea ""Wh"
type textarea ""Wha"
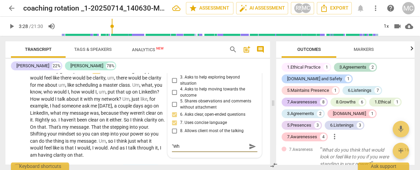
type textarea ""Wha"
type textarea ""What"
type textarea ""What wou"
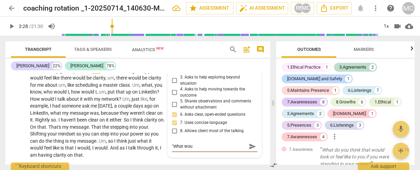
type textarea ""What wou"
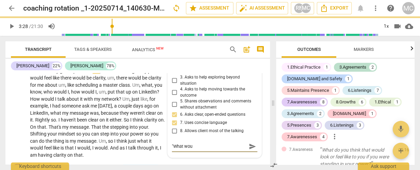
type textarea ""What woul"
type textarea ""What would"
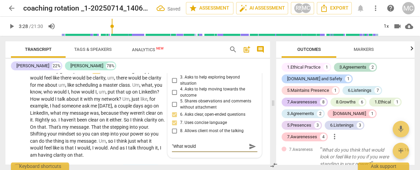
type textarea ""What would i"
type textarea ""What would it"
type textarea ""What would it b"
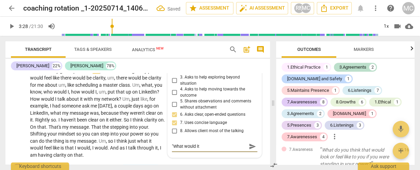
type textarea ""What would it b"
type textarea ""What would it be"
type textarea ""What would it bel"
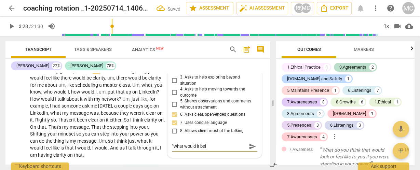
type textarea ""What would it beli"
type textarea ""What would it [PERSON_NAME]"
type textarea ""What would it [PERSON_NAME]]"
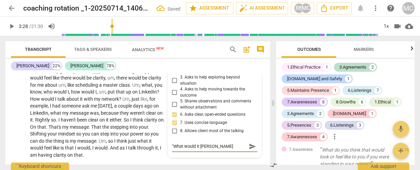
type textarea ""What would it [PERSON_NAME]]"
type textarea ""What would it [PERSON_NAME]"
type textarea ""What would it beli"
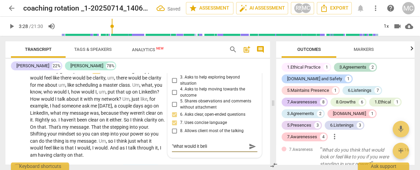
type textarea ""What would it bel"
type textarea ""What would it be"
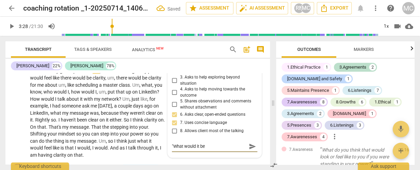
type textarea ""What would it be"
type textarea ""What would it be l"
type textarea ""What would it be li"
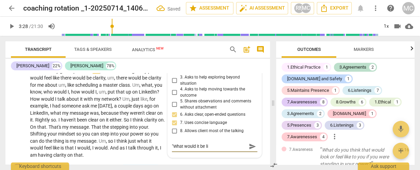
type textarea ""What would it be lik"
type textarea ""What would it be like"
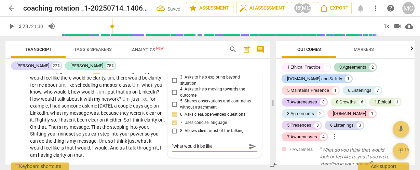
type textarea ""What would it be like"
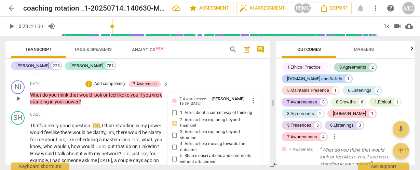
type textarea ""What would it be like i"
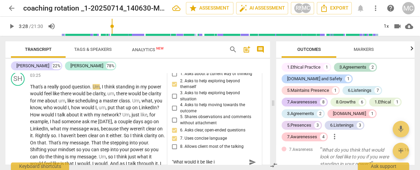
type textarea ""What would it be like if"
type textarea ""What would it be like if y"
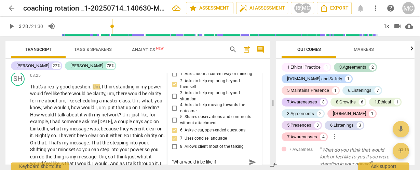
type textarea ""What would it be like if y"
type textarea ""What would it be like if yo"
type textarea ""What would it be like if you"
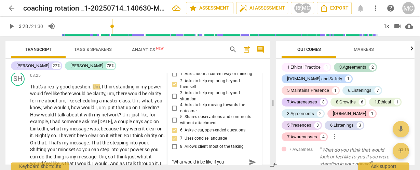
type textarea ""What would it be like if you"
type textarea ""What would it be like if you w"
type textarea ""What would it be like if you we"
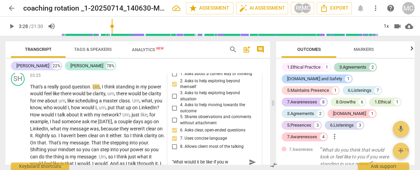
type textarea ""What would it be like if you we"
type textarea ""What would it be like if you wer"
type textarea ""What would it be like if you were"
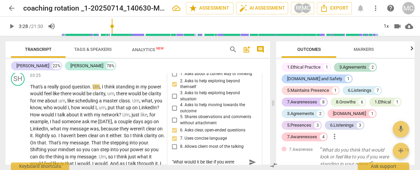
type textarea ""What would it be like if you were"
type textarea ""What would it be like if you were s"
type textarea ""What would it be like if you were st"
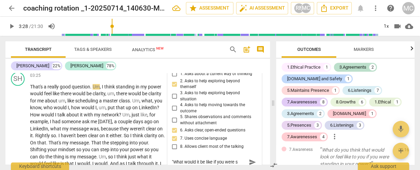
type textarea ""What would it be like if you were st"
type textarea ""What would it be like if you were sta"
type textarea ""What would it be like if you were [PERSON_NAME]"
type textarea ""What would it be like if you were stand"
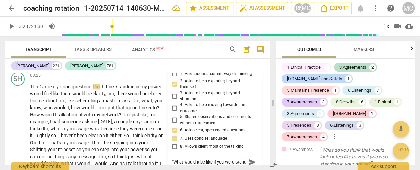
type textarea ""What would it be like if you were stand"
type textarea ""What would it be like if you were standi"
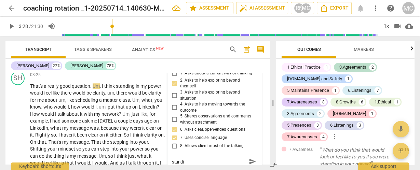
type textarea ""What would it be like if you were standin"
type textarea ""What would it be like if you were standing"
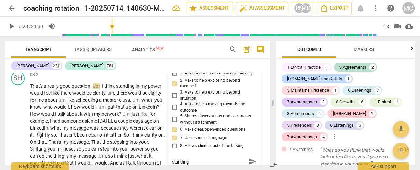
type textarea ""What would it be like if you were standing"
type textarea ""What would it be like if you were standing i"
type textarea ""What would it be like if you were standing in"
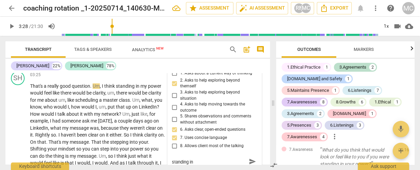
type textarea ""What would it be like if you were standing in"
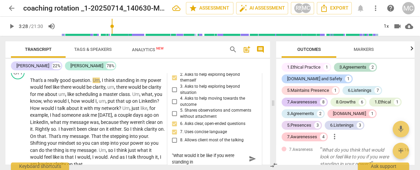
type textarea ""What would it be like if you were standing in y"
type textarea ""What would it be like if you were standing in yo"
type textarea ""What would it be like if you were standing in you"
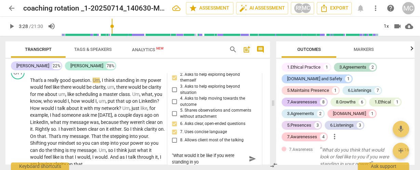
type textarea ""What would it be like if you were standing in you"
type textarea ""What would it be like if you were standing in your"
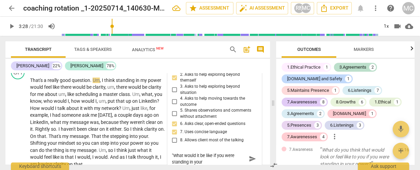
type textarea ""What would it be like if you were standing in your p"
type textarea ""What would it be like if you were standing in your po"
type textarea ""What would it be like if you were standing in your pow"
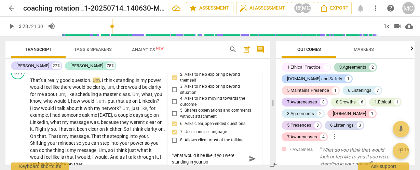
type textarea ""What would it be like if you were standing in your pow"
type textarea ""What would it be like if you were standing in your [PERSON_NAME]"
type textarea ""What would it be like if you were standing in your power"
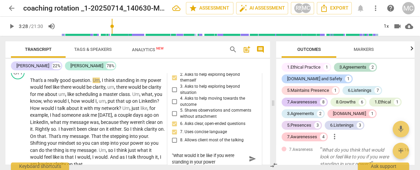
type textarea ""What would it be like if you were standing in your power?"
type textarea ""What would it be like if you were standing in your power?""
click at [172, 155] on textarea ""What would it be like if you were standing in your power?"" at bounding box center [209, 158] width 74 height 13
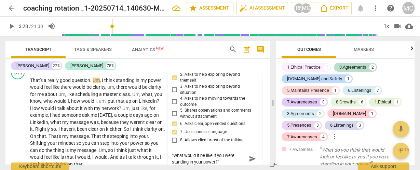
type textarea "~"What would it be like if you were standing in your power?""
type textarea ""What would it be like if you were standing in your power?""
type textarea "M"What would it be like if you were standing in your power?""
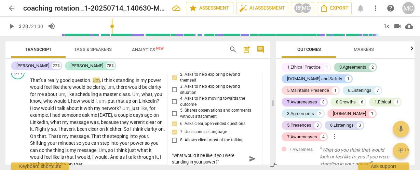
type textarea "M"What would it be like if you were standing in your power?""
type textarea "Ma"What would it be like if you were standing in your power?""
type textarea "Mat"What would it be like if you were standing in your power?""
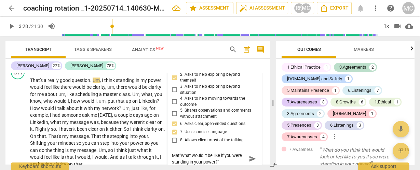
type textarea "[PERSON_NAME]"What would it be like if you were standing in your power?""
type textarea "Matth"What would it be like if you were standing in your power?""
type textarea "Matthe"What would it be like if you were standing in your power?""
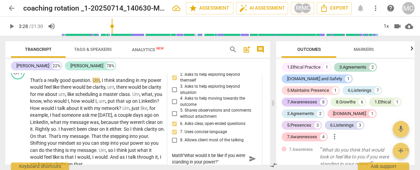
type textarea "Matthe"What would it be like if you were standing in your power?""
type textarea "[PERSON_NAME]"What would it be like if you were standing in your power?""
type textarea "[PERSON_NAME] "What would it be like if you were standing in your power?""
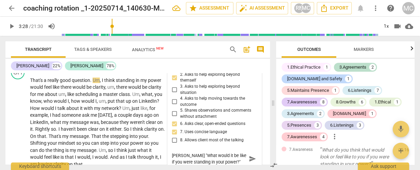
type textarea "[PERSON_NAME] ~"What would it be like if you were standing in your power?""
type textarea "[PERSON_NAME] ~ "What would it be like if you were standing in your power?""
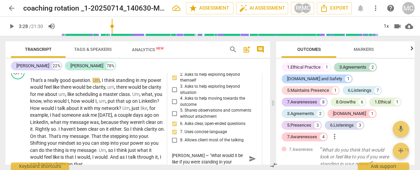
type textarea "[PERSON_NAME] ~ "What would it be like if you were standing in your power?""
click at [249, 160] on span "send" at bounding box center [253, 159] width 8 height 8
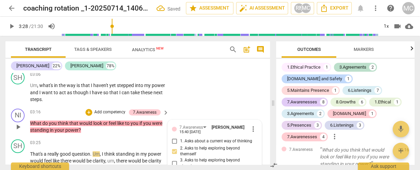
scroll to position [442, 0]
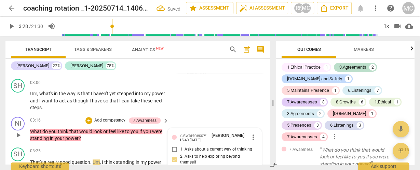
click at [107, 122] on p "Add competency" at bounding box center [110, 120] width 32 height 6
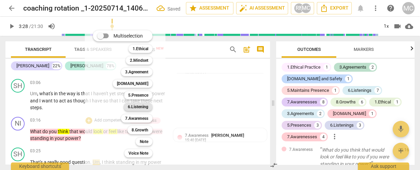
click at [136, 104] on b "6.Listening" at bounding box center [138, 107] width 20 height 8
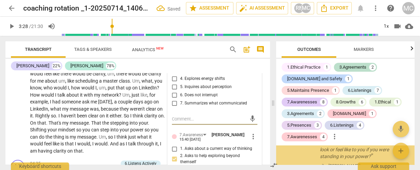
scroll to position [483, 0]
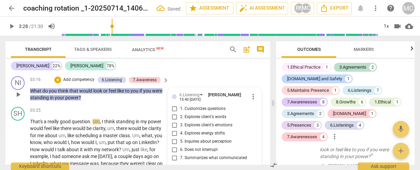
click at [184, 108] on span "1. Customizes questions" at bounding box center [202, 109] width 45 height 6
click at [180, 108] on input "1. Customizes questions" at bounding box center [174, 109] width 11 height 8
checkbox input "true"
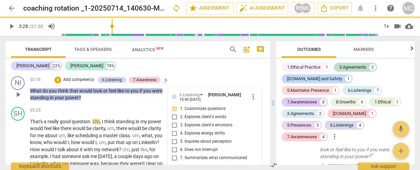
click at [186, 115] on span "2. Explores client's words" at bounding box center [203, 117] width 46 height 6
click at [180, 115] on input "2. Explores client's words" at bounding box center [174, 117] width 11 height 8
checkbox input "true"
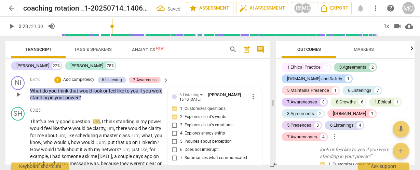
click at [191, 124] on span "3. Explores client's emotions" at bounding box center [206, 125] width 52 height 6
click at [180, 124] on input "3. Explores client's emotions" at bounding box center [174, 125] width 11 height 8
checkbox input "true"
click at [190, 140] on span "5. Inquires about perception" at bounding box center [206, 142] width 52 height 6
click at [180, 140] on input "5. Inquires about perception" at bounding box center [174, 142] width 11 height 8
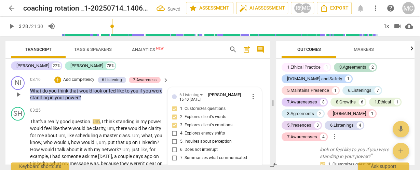
checkbox input "true"
click at [81, 81] on p "Add competency" at bounding box center [78, 80] width 32 height 6
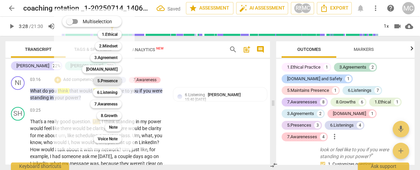
click at [102, 82] on b "5.Presence" at bounding box center [107, 81] width 20 height 8
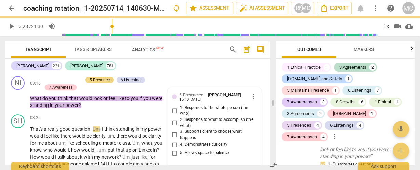
checkbox input "false"
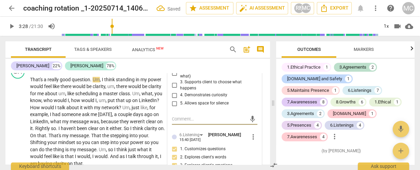
scroll to position [1281, 0]
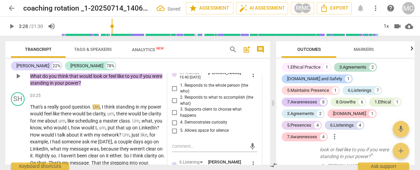
click at [180, 88] on span "1. Responds to the whole person (the who)" at bounding box center [217, 89] width 74 height 12
click at [180, 88] on input "1. Responds to the whole person (the who)" at bounding box center [174, 88] width 11 height 8
click at [191, 123] on span "4. Demonstrates curiosity" at bounding box center [203, 123] width 47 height 6
click at [180, 123] on input "4. Demonstrates curiosity" at bounding box center [174, 122] width 11 height 8
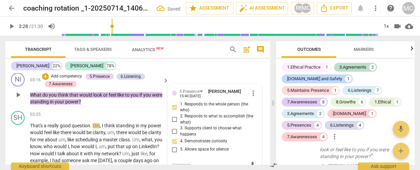
scroll to position [478, 0]
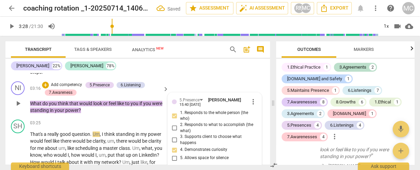
click at [67, 84] on p "Add competency" at bounding box center [66, 85] width 32 height 6
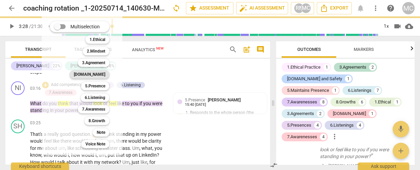
click at [98, 74] on b "[DOMAIN_NAME]" at bounding box center [89, 74] width 31 height 8
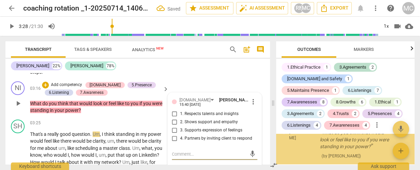
scroll to position [1343, 0]
click at [195, 130] on span "3. Supports expression of feelings" at bounding box center [211, 130] width 62 height 6
click at [180, 130] on input "3. Supports expression of feelings" at bounding box center [174, 130] width 11 height 8
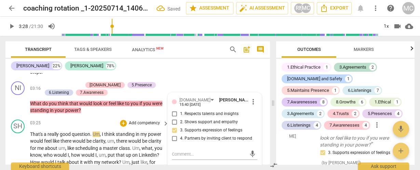
click at [70, 139] on span "there" at bounding box center [66, 140] width 12 height 5
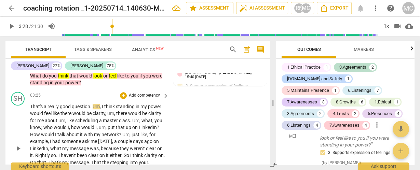
scroll to position [478, 0]
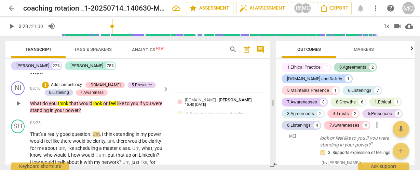
click at [69, 110] on span "power" at bounding box center [71, 110] width 13 height 5
click at [71, 110] on span "power" at bounding box center [71, 110] width 13 height 5
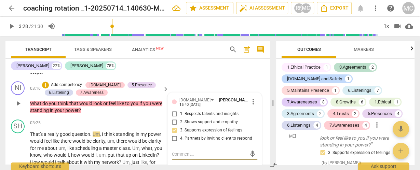
click at [70, 110] on span "power" at bounding box center [71, 110] width 13 height 5
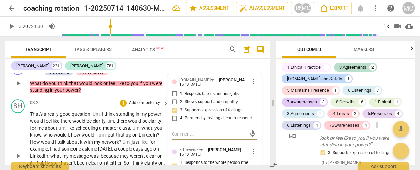
scroll to position [505, 0]
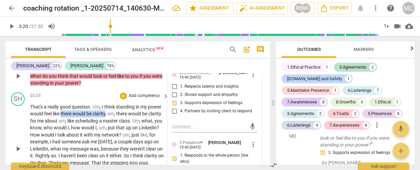
drag, startPoint x: 107, startPoint y: 112, endPoint x: 61, endPoint y: 113, distance: 45.1
click at [61, 113] on p "That's a really good question . Um , I think standing in my power would feel li…" at bounding box center [97, 148] width 135 height 91
click at [121, 104] on icon "button" at bounding box center [122, 103] width 4 height 5
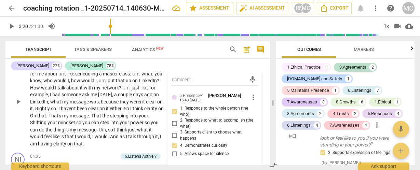
scroll to position [560, 0]
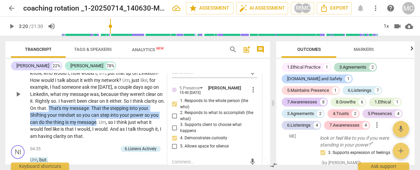
drag, startPoint x: 71, startPoint y: 108, endPoint x: 106, endPoint y: 120, distance: 36.8
click at [106, 120] on p "That's a really good question . Um , I think standing in my power would feel li…" at bounding box center [97, 94] width 135 height 91
click at [120, 112] on icon "button" at bounding box center [122, 112] width 4 height 5
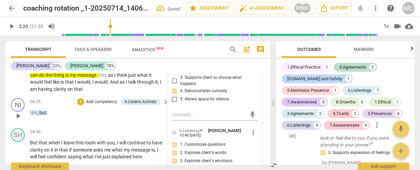
scroll to position [614, 0]
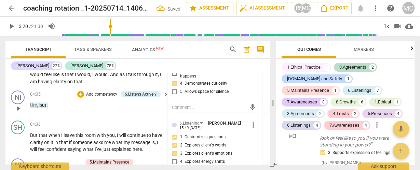
click at [36, 106] on span "Um" at bounding box center [33, 104] width 7 height 5
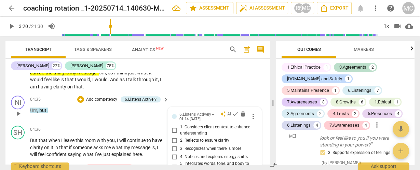
scroll to position [603, 0]
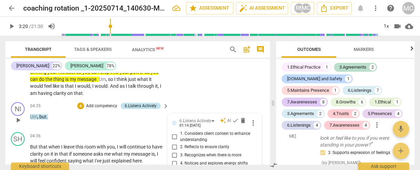
click at [133, 105] on div "6.Listens Actively" at bounding box center [141, 106] width 32 height 6
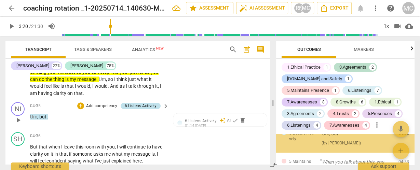
scroll to position [1390, 0]
click at [194, 123] on span "6.Listens Actively" at bounding box center [201, 120] width 32 height 5
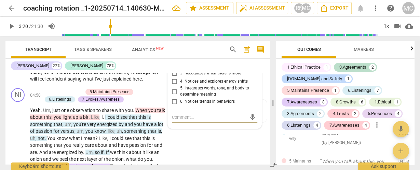
scroll to position [630, 0]
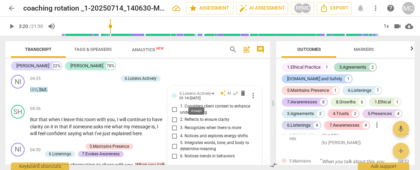
click at [232, 97] on span "check" at bounding box center [235, 93] width 7 height 7
click at [249, 94] on span "more_vert" at bounding box center [253, 96] width 8 height 8
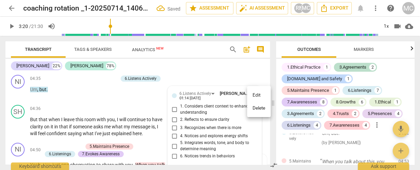
click at [257, 111] on li "Delete" at bounding box center [259, 108] width 24 height 13
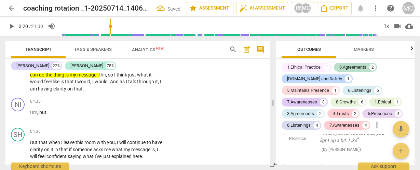
scroll to position [603, 0]
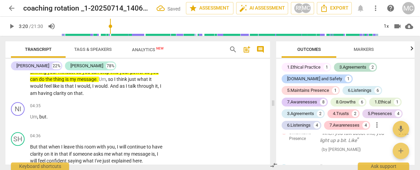
click at [52, 91] on span "having" at bounding box center [45, 92] width 15 height 5
click at [31, 118] on span "Um" at bounding box center [33, 116] width 7 height 5
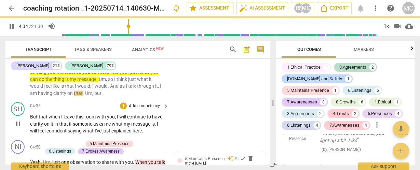
scroll to position [573, 0]
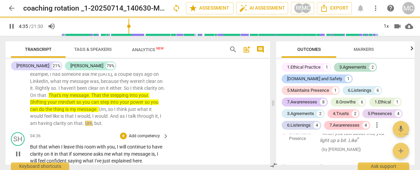
click at [30, 147] on span "But" at bounding box center [34, 146] width 9 height 5
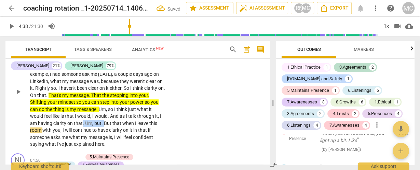
drag, startPoint x: 103, startPoint y: 122, endPoint x: 82, endPoint y: 123, distance: 21.2
click at [82, 123] on p "That's a really good question . Um , I think standing in my power would feel li…" at bounding box center [97, 92] width 135 height 112
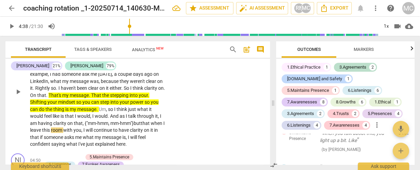
click at [49, 140] on p "That's a really good question . Um , I think standing in my power would feel li…" at bounding box center [97, 92] width 135 height 112
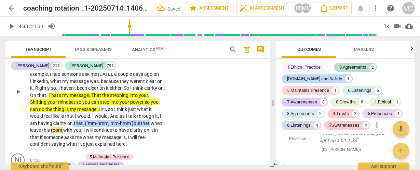
drag, startPoint x: 72, startPoint y: 123, endPoint x: 160, endPoint y: 125, distance: 88.1
click at [161, 125] on p "That's a really good question . Um , I think standing in my power would feel li…" at bounding box center [97, 92] width 135 height 112
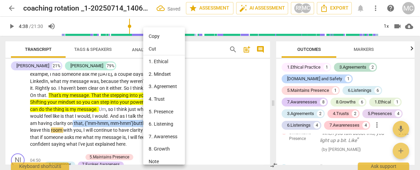
click at [169, 124] on li "6. Listening" at bounding box center [165, 124] width 44 height 13
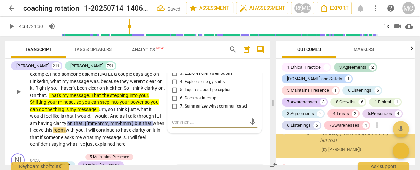
scroll to position [1393, 0]
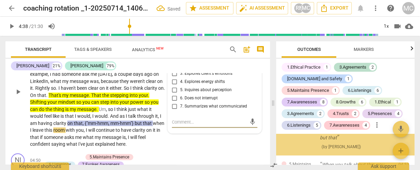
click at [197, 97] on span "6. Does not interrupt" at bounding box center [199, 98] width 38 height 6
click at [180, 97] on input "6. Does not interrupt" at bounding box center [174, 98] width 11 height 8
click at [197, 97] on span "6. Does not interrupt" at bounding box center [199, 98] width 38 height 6
click at [180, 97] on input "6. Does not interrupt" at bounding box center [174, 98] width 11 height 8
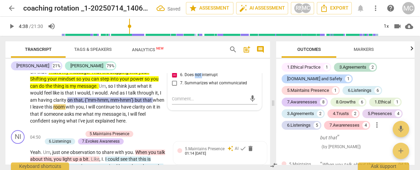
scroll to position [600, 0]
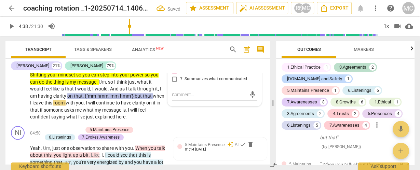
click at [110, 104] on span "continue" at bounding box center [105, 102] width 19 height 5
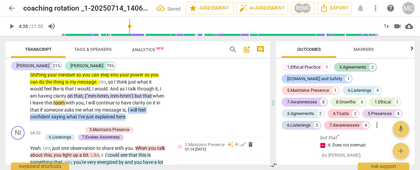
drag, startPoint x: 126, startPoint y: 117, endPoint x: 145, endPoint y: 109, distance: 20.7
click at [145, 109] on p "That's a really good question . Um , I think standing in my power would feel li…" at bounding box center [97, 65] width 135 height 112
click at [138, 106] on icon "button" at bounding box center [141, 108] width 7 height 8
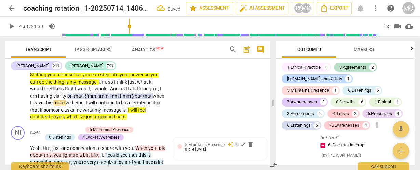
click at [56, 106] on p "That's a really good question . Um , I think standing in my power would feel li…" at bounding box center [97, 65] width 135 height 112
click at [96, 101] on span "will" at bounding box center [92, 102] width 8 height 5
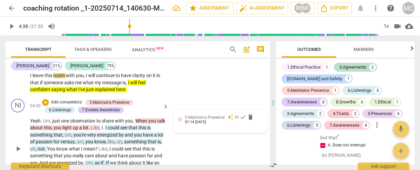
click at [210, 116] on span "5.Maintains Presence" at bounding box center [205, 117] width 40 height 5
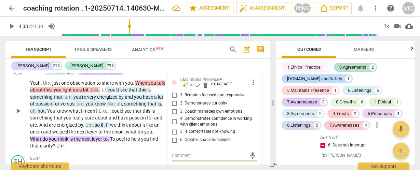
scroll to position [620, 0]
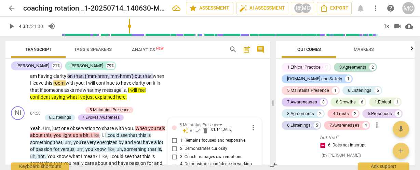
click at [373, 125] on span "more_vert" at bounding box center [377, 125] width 8 height 8
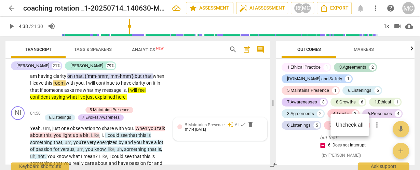
click at [195, 124] on div at bounding box center [210, 85] width 420 height 170
click at [199, 124] on span "5.Maintains Presence" at bounding box center [205, 125] width 40 height 5
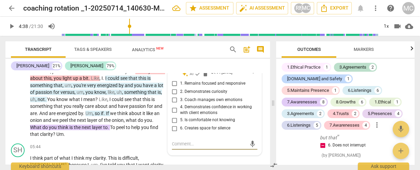
scroll to position [647, 0]
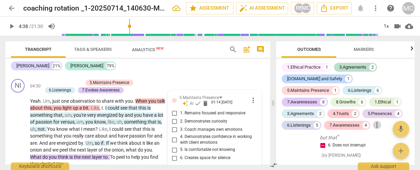
click at [373, 127] on span "more_vert" at bounding box center [377, 125] width 8 height 8
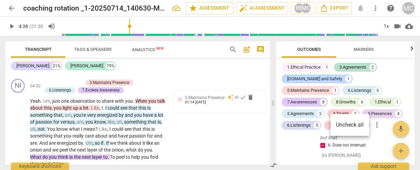
click at [342, 127] on li "Uncheck all" at bounding box center [349, 125] width 39 height 16
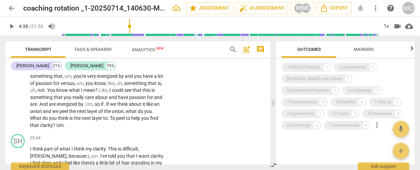
scroll to position [616, 0]
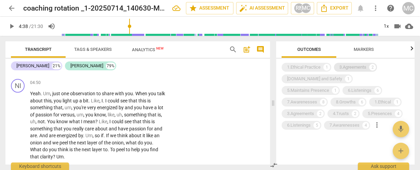
click at [349, 66] on div "3.Agreements" at bounding box center [352, 67] width 27 height 7
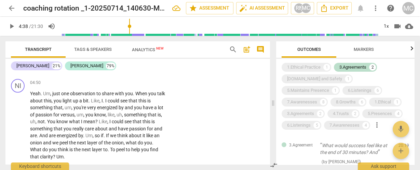
scroll to position [71, 0]
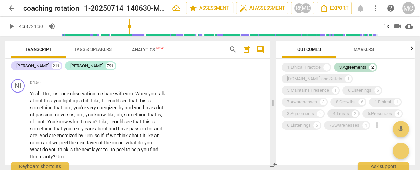
click at [349, 110] on div "4.Trusts" at bounding box center [341, 113] width 16 height 7
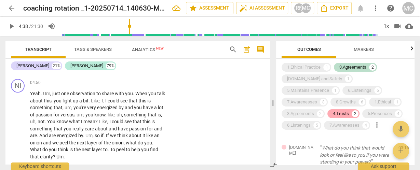
scroll to position [167, 0]
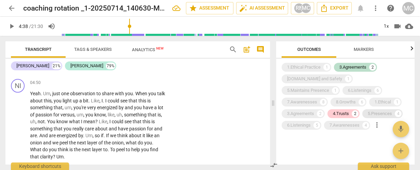
click at [367, 116] on div "5.Presences" at bounding box center [379, 113] width 24 height 7
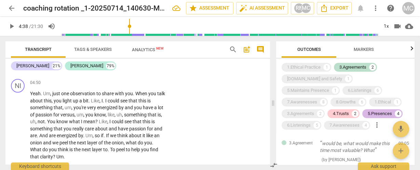
scroll to position [415, 0]
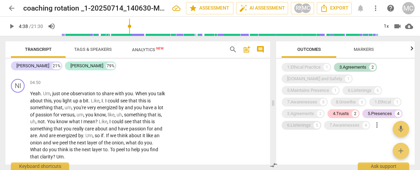
click at [310, 122] on div "6.Listenings" at bounding box center [299, 125] width 24 height 7
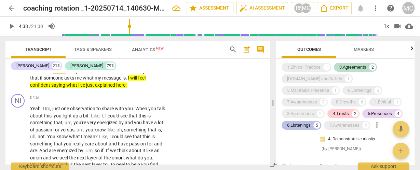
scroll to position [743, 0]
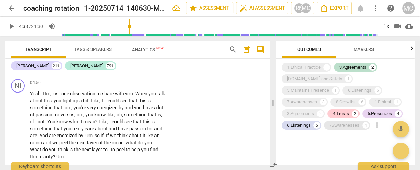
click at [329, 127] on div "7.Awarenesses" at bounding box center [344, 125] width 30 height 7
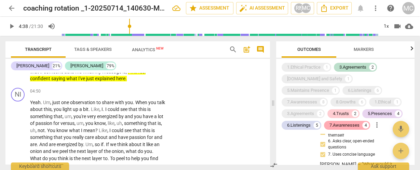
scroll to position [1073, 0]
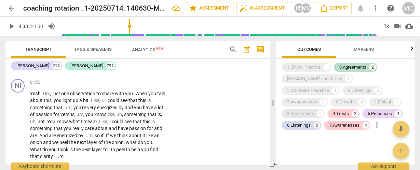
click at [314, 110] on div "3.Agreements" at bounding box center [300, 113] width 27 height 7
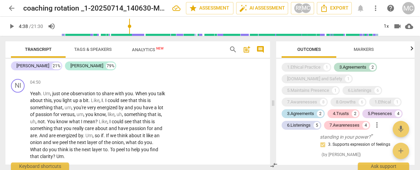
scroll to position [1192, 0]
click at [314, 110] on div "3.Agreements" at bounding box center [300, 113] width 27 height 7
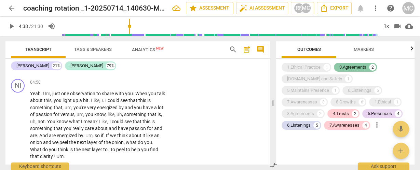
click at [352, 65] on div "3.Agreements" at bounding box center [352, 67] width 27 height 7
click at [314, 110] on div "3.Agreements" at bounding box center [300, 113] width 27 height 7
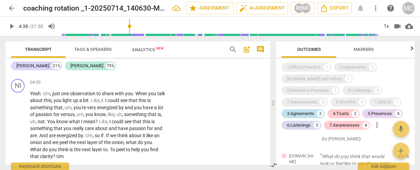
scroll to position [1124, 0]
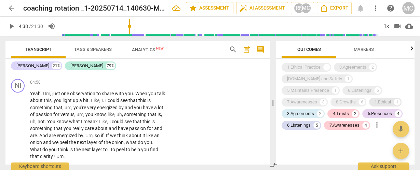
click at [374, 103] on div "1.Ethical" at bounding box center [382, 102] width 16 height 7
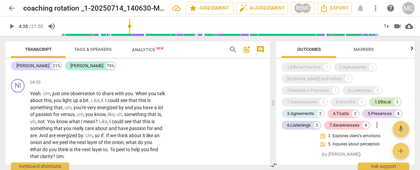
scroll to position [1321, 0]
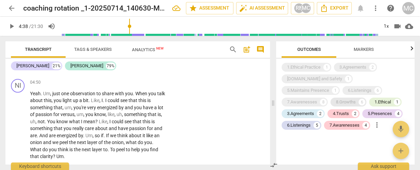
click at [355, 99] on div "8.Growths" at bounding box center [346, 102] width 20 height 7
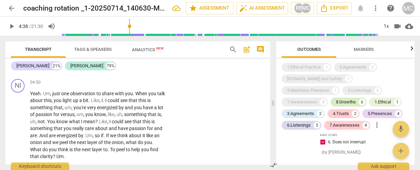
scroll to position [1603, 0]
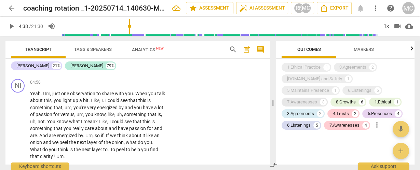
click at [317, 99] on div "7.Awarenesses" at bounding box center [302, 102] width 30 height 7
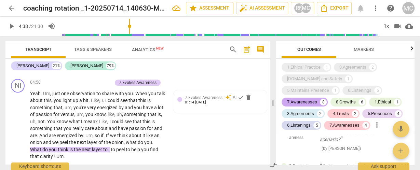
scroll to position [1882, 0]
click at [317, 99] on div "7.Awarenesses" at bounding box center [302, 102] width 30 height 7
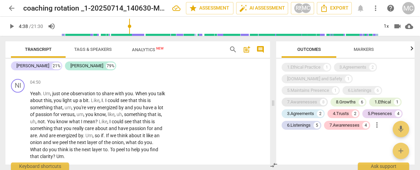
scroll to position [1603, 0]
click at [348, 91] on div "6.Listenings" at bounding box center [360, 90] width 24 height 7
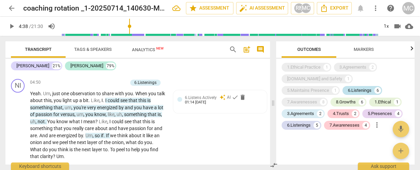
click at [348, 91] on div "6.Listenings" at bounding box center [360, 90] width 24 height 7
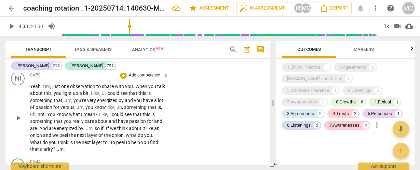
scroll to position [647, 0]
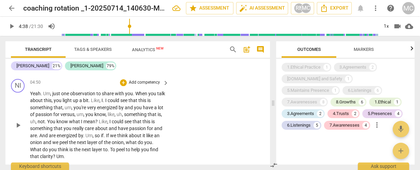
click at [137, 80] on p "Add competency" at bounding box center [144, 83] width 32 height 6
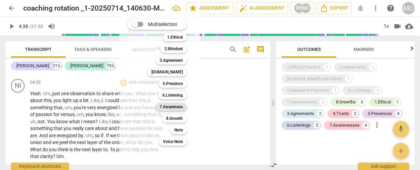
click at [167, 105] on b "7.Awareness" at bounding box center [170, 107] width 23 height 8
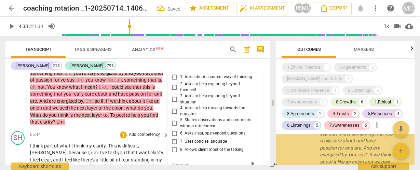
scroll to position [673, 0]
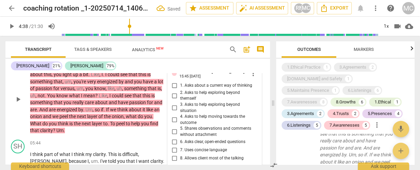
click at [197, 148] on span "7. Uses concise language" at bounding box center [203, 150] width 47 height 6
click at [180, 148] on input "7. Uses concise language" at bounding box center [174, 150] width 11 height 8
click at [197, 148] on span "7. Uses concise language" at bounding box center [203, 150] width 47 height 6
click at [180, 148] on input "7. Uses concise language" at bounding box center [174, 150] width 11 height 8
click at [186, 142] on span "6. Asks clear, open-ended questions" at bounding box center [212, 142] width 65 height 6
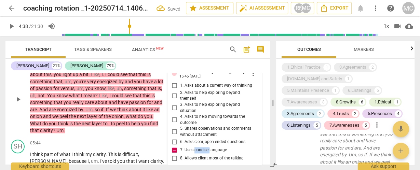
click at [180, 142] on input "6. Asks clear, open-ended questions" at bounding box center [174, 142] width 11 height 8
click at [188, 117] on span "4. Asks to help moving towards the outcome" at bounding box center [217, 120] width 74 height 12
click at [180, 117] on input "4. Asks to help moving towards the outcome" at bounding box center [174, 120] width 11 height 8
click at [186, 107] on span "3. Asks to help exploring beyond situation" at bounding box center [217, 108] width 74 height 12
click at [180, 107] on input "3. Asks to help exploring beyond situation" at bounding box center [174, 108] width 11 height 8
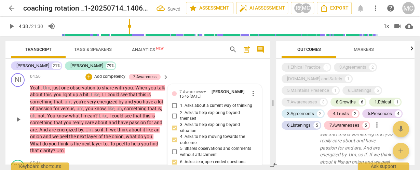
scroll to position [646, 0]
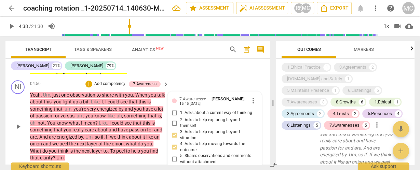
click at [98, 83] on p "Add competency" at bounding box center [110, 84] width 32 height 6
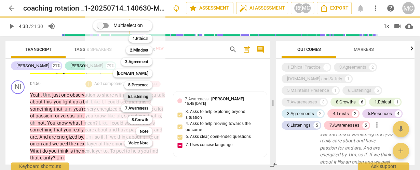
click at [132, 96] on b "6.Listening" at bounding box center [138, 97] width 20 height 8
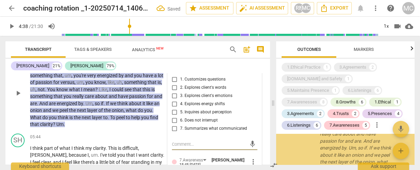
scroll to position [650, 0]
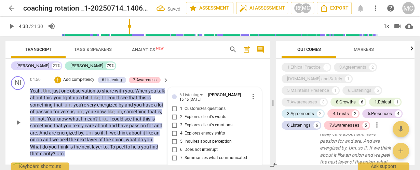
click at [184, 157] on span "7. Summarizes what communicated" at bounding box center [213, 158] width 67 height 6
click at [180, 157] on input "7. Summarizes what communicated" at bounding box center [174, 158] width 11 height 8
click at [185, 132] on span "4. Explores energy shifts" at bounding box center [202, 133] width 45 height 6
click at [180, 132] on input "4. Explores energy shifts" at bounding box center [174, 133] width 11 height 8
click at [191, 109] on span "1. Customizes questions" at bounding box center [202, 109] width 45 height 6
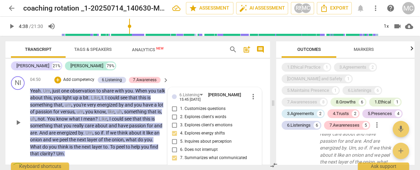
click at [180, 109] on input "1. Customizes questions" at bounding box center [174, 109] width 11 height 8
click at [83, 80] on p "Add competency" at bounding box center [78, 80] width 32 height 6
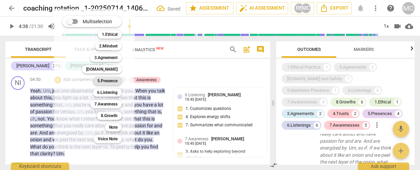
click at [104, 81] on b "5.Presence" at bounding box center [107, 81] width 20 height 8
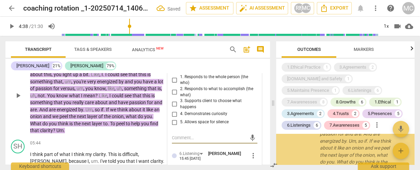
scroll to position [672, 0]
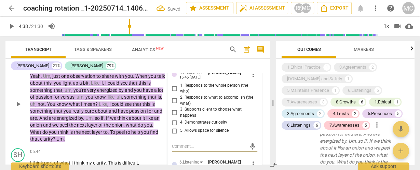
click at [185, 88] on span "1. Responds to the whole person (the who)" at bounding box center [217, 89] width 74 height 12
click at [180, 88] on input "1. Responds to the whole person (the who)" at bounding box center [174, 88] width 11 height 8
click at [188, 122] on span "4. Demonstrates curiosity" at bounding box center [203, 123] width 47 height 6
click at [180, 122] on input "4. Demonstrates curiosity" at bounding box center [174, 122] width 11 height 8
click at [181, 103] on span "2. Responds to what to accomplish (the what)" at bounding box center [217, 101] width 74 height 12
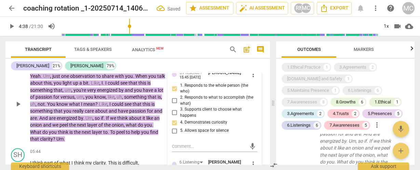
click at [180, 103] on input "2. Responds to what to accomplish (the what)" at bounding box center [174, 101] width 11 height 8
click at [185, 110] on span "3. Supports client to choose what happens" at bounding box center [217, 113] width 74 height 12
click at [180, 110] on input "3. Supports client to choose what happens" at bounding box center [174, 113] width 11 height 8
click at [185, 102] on span "2. Responds to what to accomplish (the what)" at bounding box center [217, 101] width 74 height 12
click at [180, 102] on input "2. Responds to what to accomplish (the what)" at bounding box center [174, 101] width 11 height 8
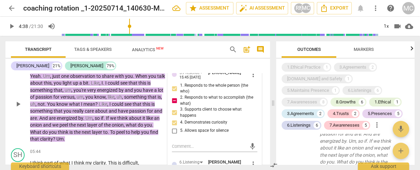
click at [184, 102] on span "2. Responds to what to accomplish (the what)" at bounding box center [217, 101] width 74 height 12
click at [180, 102] on input "2. Responds to what to accomplish (the what)" at bounding box center [174, 101] width 11 height 8
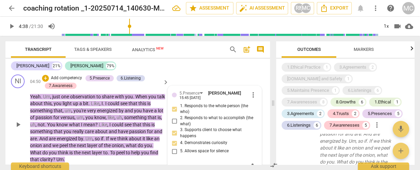
scroll to position [645, 0]
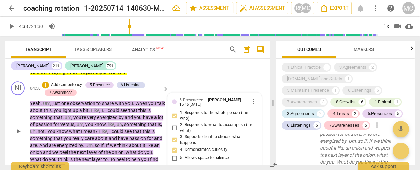
click at [75, 87] on p "Add competency" at bounding box center [66, 85] width 32 height 6
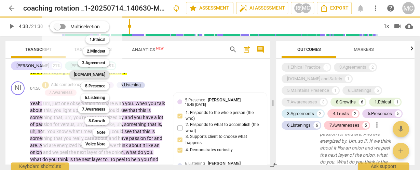
click at [99, 76] on b "[DOMAIN_NAME]" at bounding box center [89, 74] width 31 height 8
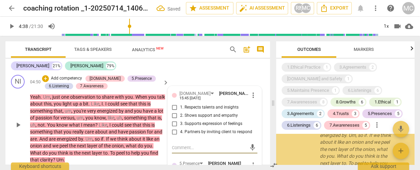
scroll to position [1984, 0]
click at [186, 106] on span "1. Respects talents and insights" at bounding box center [209, 107] width 58 height 6
click at [180, 106] on input "1. Respects talents and insights" at bounding box center [174, 107] width 11 height 8
click at [184, 114] on span "2. Shows support and empathy" at bounding box center [209, 116] width 58 height 6
click at [180, 114] on input "2. Shows support and empathy" at bounding box center [174, 116] width 11 height 8
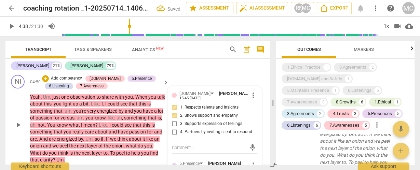
click at [187, 124] on span "3. Supports expression of feelings" at bounding box center [211, 124] width 62 height 6
click at [180, 124] on input "3. Supports expression of feelings" at bounding box center [174, 124] width 11 height 8
click at [62, 76] on p "Add competency" at bounding box center [66, 78] width 32 height 6
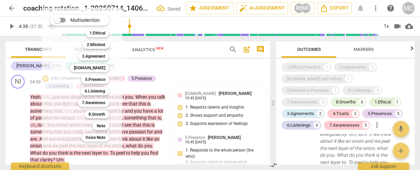
click at [10, 102] on div at bounding box center [210, 85] width 420 height 170
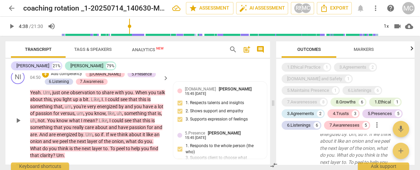
scroll to position [651, 0]
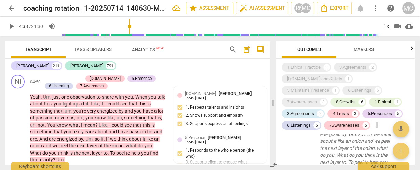
click at [190, 59] on div "[PERSON_NAME] 21% [PERSON_NAME] 79% NI play_arrow pause 00:05 + Add competency …" at bounding box center [137, 112] width 264 height 106
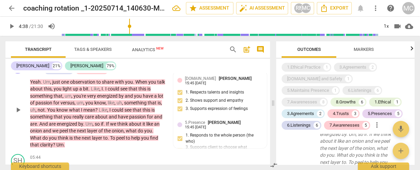
scroll to position [679, 0]
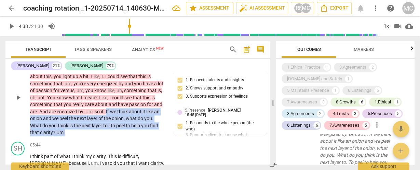
drag, startPoint x: 133, startPoint y: 134, endPoint x: 106, endPoint y: 108, distance: 37.2
click at [106, 108] on p "Yeah . Um , just one observation to share with you . When you talk about this ,…" at bounding box center [97, 101] width 135 height 70
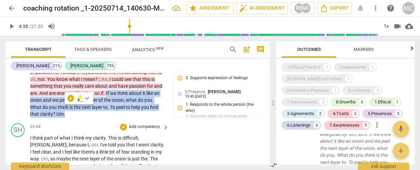
scroll to position [706, 0]
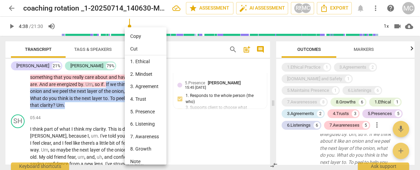
click at [150, 160] on li "Note" at bounding box center [147, 161] width 44 height 13
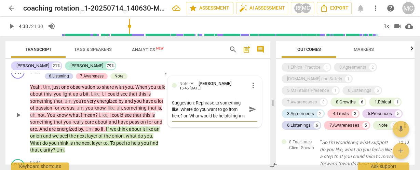
scroll to position [5, 0]
click at [249, 108] on span "send" at bounding box center [253, 110] width 8 height 8
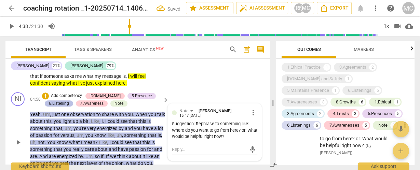
scroll to position [661, 0]
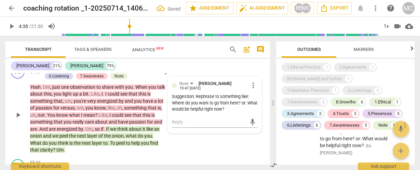
drag, startPoint x: 25, startPoint y: 87, endPoint x: 97, endPoint y: 92, distance: 71.9
click at [97, 92] on div "NI play_arrow pause 04:50 + Add competency [DOMAIN_NAME] 5.Presence 6.Listening…" at bounding box center [137, 109] width 264 height 94
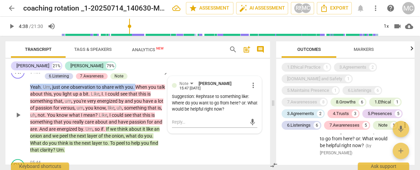
drag, startPoint x: 136, startPoint y: 86, endPoint x: 25, endPoint y: 89, distance: 111.4
click at [25, 89] on div "NI play_arrow pause 04:50 + Add competency [DOMAIN_NAME] 5.Presence 6.Listening…" at bounding box center [137, 109] width 264 height 94
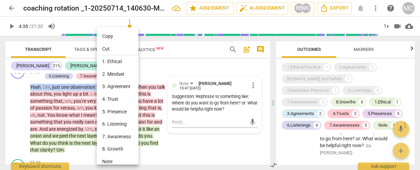
drag, startPoint x: 110, startPoint y: 162, endPoint x: 118, endPoint y: 149, distance: 15.8
click at [110, 163] on li "Note" at bounding box center [119, 161] width 44 height 13
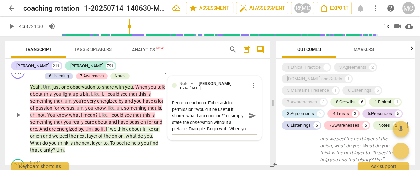
scroll to position [5, 0]
click at [249, 117] on span "send" at bounding box center [253, 116] width 8 height 8
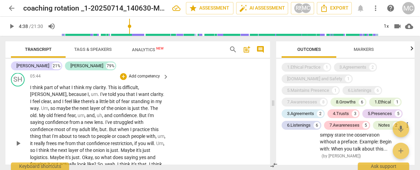
scroll to position [743, 0]
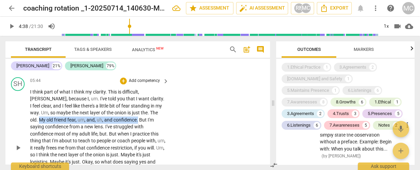
drag, startPoint x: 113, startPoint y: 121, endPoint x: 143, endPoint y: 112, distance: 31.0
click at [143, 112] on p "I think part of what I think my clarity . This is difficult , [PERSON_NAME] , b…" at bounding box center [97, 147] width 135 height 119
click at [136, 112] on span "keyboard_arrow_down" at bounding box center [138, 111] width 8 height 8
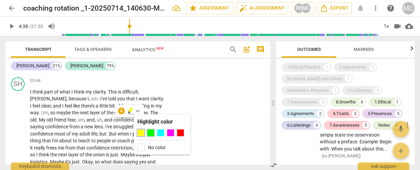
click at [149, 132] on div at bounding box center [150, 132] width 7 height 7
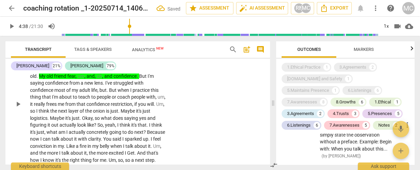
scroll to position [770, 0]
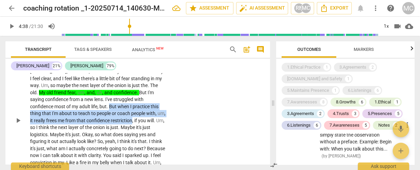
drag, startPoint x: 117, startPoint y: 121, endPoint x: 85, endPoint y: 108, distance: 34.6
click at [85, 108] on p "I think part of what I think my clarity . This is difficult , [PERSON_NAME] , b…" at bounding box center [97, 120] width 135 height 119
click at [138, 111] on span "keyboard_arrow_down" at bounding box center [139, 112] width 8 height 8
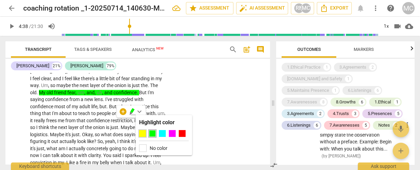
click at [144, 133] on div at bounding box center [142, 133] width 7 height 7
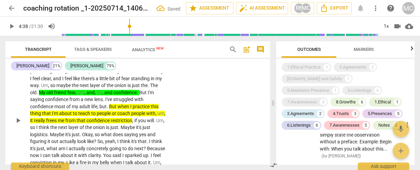
scroll to position [798, 0]
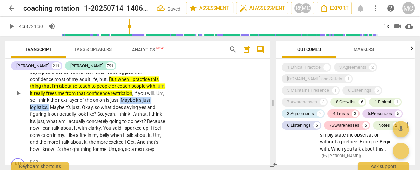
drag, startPoint x: 112, startPoint y: 100, endPoint x: 166, endPoint y: 103, distance: 54.0
click at [166, 103] on div "I think part of what I think my clarity . This is difficult , [PERSON_NAME] , b…" at bounding box center [99, 93] width 139 height 119
click at [182, 88] on span "keyboard_arrow_down" at bounding box center [186, 91] width 8 height 8
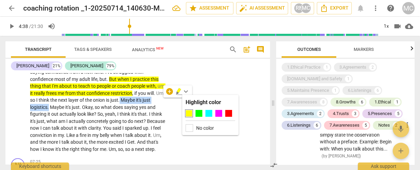
click at [178, 90] on icon "button" at bounding box center [179, 90] width 4 height 5
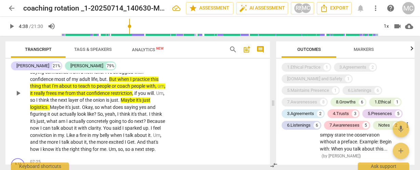
click at [72, 107] on span "just" at bounding box center [76, 106] width 8 height 5
click at [82, 107] on span "Okay" at bounding box center [87, 106] width 11 height 5
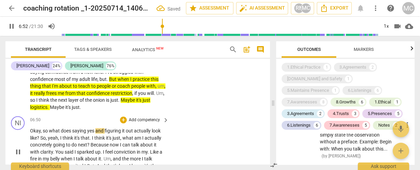
scroll to position [821, 0]
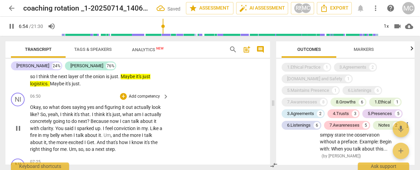
click at [41, 113] on span "So" at bounding box center [42, 114] width 5 height 5
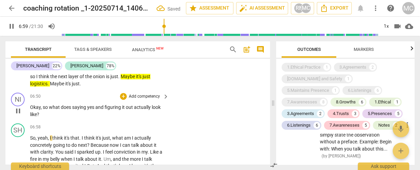
click at [31, 107] on span "Okay" at bounding box center [35, 106] width 11 height 5
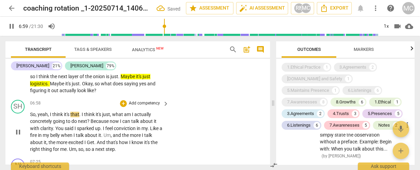
scroll to position [797, 0]
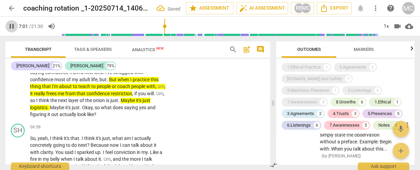
click at [11, 25] on span "pause" at bounding box center [12, 26] width 8 height 8
click at [30, 140] on span "So" at bounding box center [32, 138] width 5 height 5
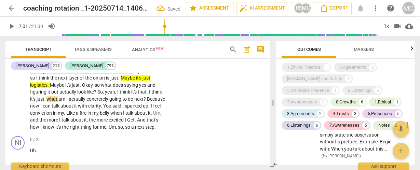
scroll to position [825, 0]
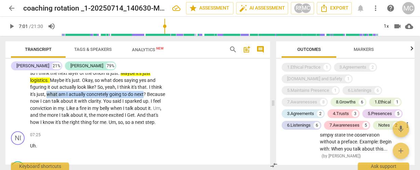
drag, startPoint x: 127, startPoint y: 95, endPoint x: 31, endPoint y: 95, distance: 95.3
click at [26, 96] on div "SH play_arrow pause 05:44 + Add competency keyboard_arrow_right I think part of…" at bounding box center [137, 61] width 264 height 136
click at [142, 84] on icon "button" at bounding box center [142, 84] width 4 height 5
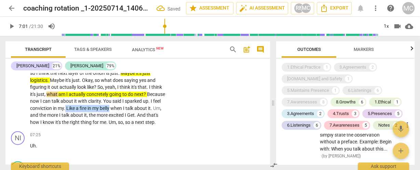
drag, startPoint x: 66, startPoint y: 108, endPoint x: 110, endPoint y: 110, distance: 44.1
click at [110, 110] on p "I think part of what I think my clarity . This is difficult , [PERSON_NAME] , b…" at bounding box center [97, 66] width 135 height 119
click at [128, 100] on icon "button" at bounding box center [127, 99] width 7 height 8
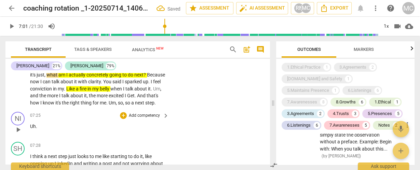
scroll to position [852, 0]
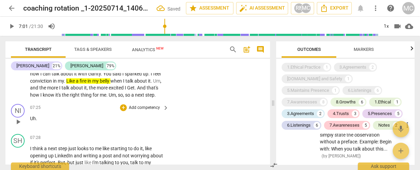
click at [31, 116] on span "Uh" at bounding box center [33, 118] width 6 height 5
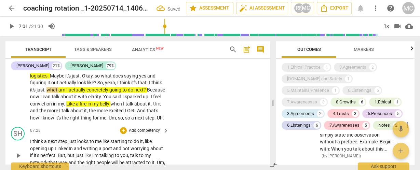
click at [32, 144] on span "think" at bounding box center [38, 141] width 12 height 5
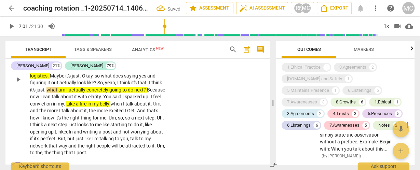
scroll to position [856, 0]
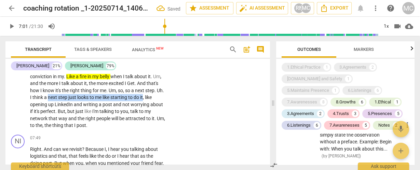
drag, startPoint x: 152, startPoint y: 97, endPoint x: 56, endPoint y: 99, distance: 95.3
click at [56, 99] on p "I think part of what I think my clarity . This is difficult , [PERSON_NAME] , b…" at bounding box center [97, 52] width 135 height 154
click at [166, 86] on icon "button" at bounding box center [168, 88] width 7 height 8
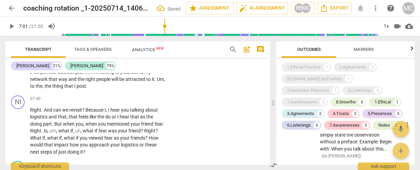
scroll to position [884, 0]
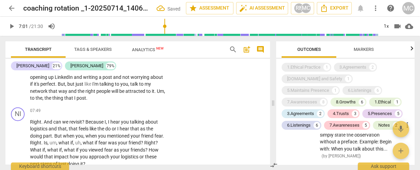
click at [64, 101] on span "thing" at bounding box center [58, 97] width 12 height 5
click at [14, 27] on span "pause" at bounding box center [12, 26] width 8 height 8
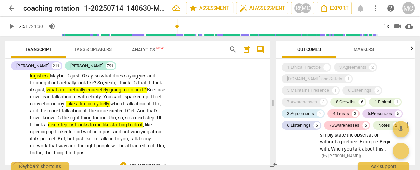
scroll to position [829, 0]
click at [58, 140] on span "." at bounding box center [56, 138] width 2 height 5
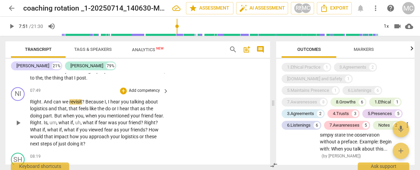
scroll to position [911, 0]
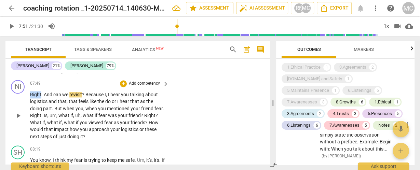
drag, startPoint x: 41, startPoint y: 96, endPoint x: 24, endPoint y: 96, distance: 17.4
click at [24, 96] on div "NI play_arrow pause 07:49 + Add competency keyboard_arrow_right Right . And can…" at bounding box center [137, 110] width 264 height 66
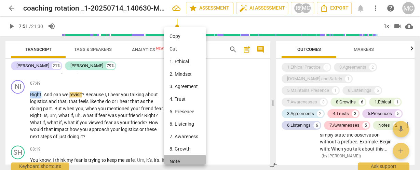
click at [173, 161] on li "Note" at bounding box center [186, 161] width 44 height 13
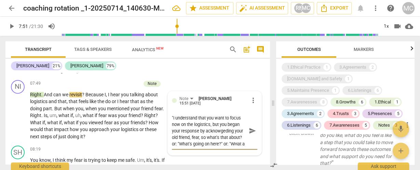
scroll to position [6, 0]
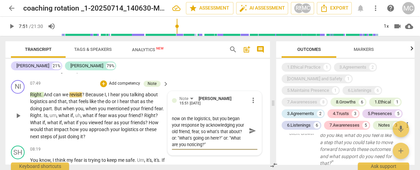
click at [252, 131] on span "send" at bounding box center [253, 131] width 8 height 8
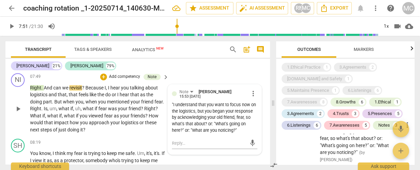
scroll to position [911, 0]
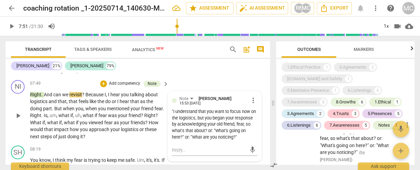
click at [130, 83] on p "Add competency" at bounding box center [124, 84] width 32 height 6
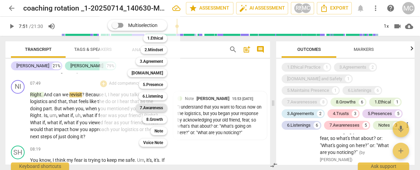
click at [149, 107] on b "7.Awareness" at bounding box center [151, 108] width 23 height 8
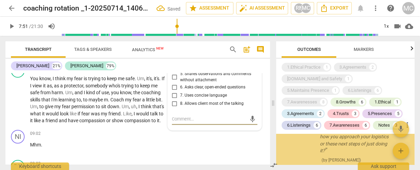
scroll to position [2375, 0]
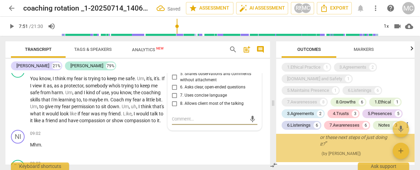
click at [183, 87] on span "6. Asks clear, open-ended questions" at bounding box center [212, 87] width 65 height 6
click at [180, 87] on input "6. Asks clear, open-ended questions" at bounding box center [174, 87] width 11 height 8
click at [183, 87] on span "6. Asks clear, open-ended questions" at bounding box center [212, 87] width 65 height 6
click at [180, 87] on input "6. Asks clear, open-ended questions" at bounding box center [174, 87] width 11 height 8
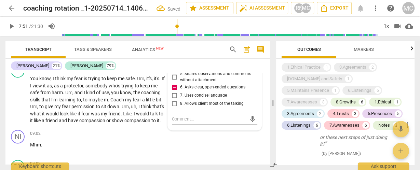
click at [183, 94] on span "7. Uses concise language" at bounding box center [203, 96] width 47 height 6
click at [180, 94] on input "7. Uses concise language" at bounding box center [174, 95] width 11 height 8
click at [183, 94] on span "7. Uses concise language" at bounding box center [203, 96] width 47 height 6
click at [180, 94] on input "7. Uses concise language" at bounding box center [174, 95] width 11 height 8
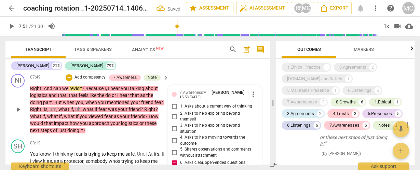
scroll to position [911, 0]
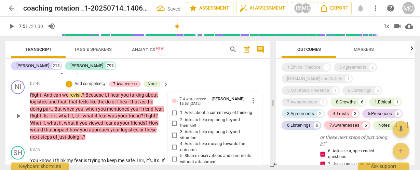
click at [188, 132] on span "3. Asks to help exploring beyond situation" at bounding box center [217, 135] width 74 height 12
click at [180, 132] on input "3. Asks to help exploring beyond situation" at bounding box center [174, 135] width 11 height 8
click at [184, 121] on span "2. Asks to help exploring beyond themself" at bounding box center [217, 123] width 74 height 12
click at [180, 121] on input "2. Asks to help exploring beyond themself" at bounding box center [174, 123] width 11 height 8
click at [95, 83] on p "Add competency" at bounding box center [90, 84] width 32 height 6
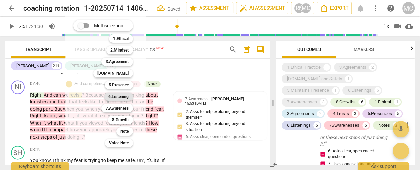
click at [117, 95] on b "6.Listening" at bounding box center [118, 97] width 20 height 8
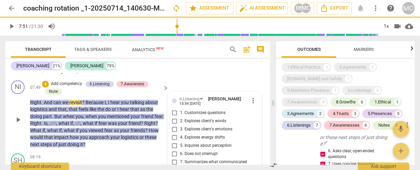
scroll to position [969, 0]
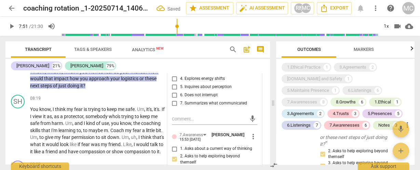
click at [191, 103] on span "7. Summarizes what communicated" at bounding box center [213, 103] width 67 height 6
click at [180, 103] on input "7. Summarizes what communicated" at bounding box center [174, 103] width 11 height 8
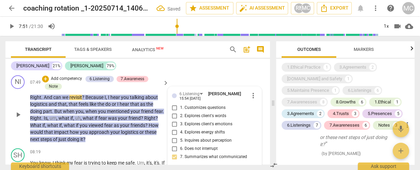
scroll to position [915, 0]
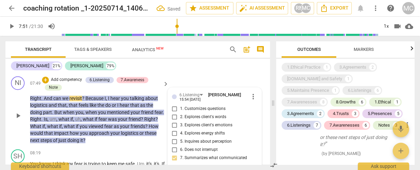
click at [188, 105] on label "1. Customizes questions" at bounding box center [211, 109] width 85 height 8
click at [180, 105] on input "1. Customizes questions" at bounding box center [174, 109] width 11 height 8
click at [198, 123] on span "3. Explores client's emotions" at bounding box center [206, 125] width 52 height 6
click at [180, 123] on input "3. Explores client's emotions" at bounding box center [174, 125] width 11 height 8
click at [197, 141] on span "5. Inquires about perception" at bounding box center [206, 142] width 52 height 6
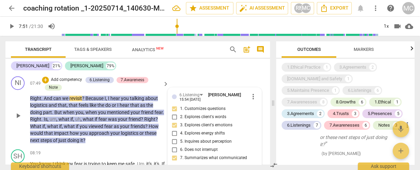
click at [180, 141] on input "5. Inquires about perception" at bounding box center [174, 142] width 11 height 8
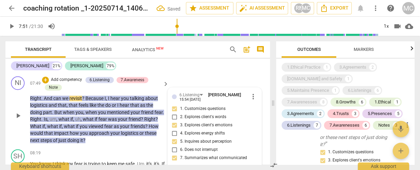
click at [63, 80] on p "Add competency" at bounding box center [66, 80] width 32 height 6
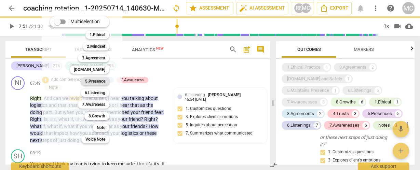
click at [92, 80] on b "5.Presence" at bounding box center [95, 81] width 20 height 8
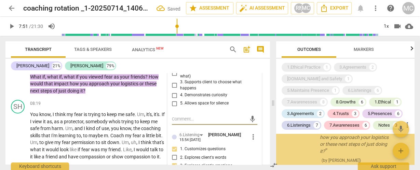
scroll to position [2678, 0]
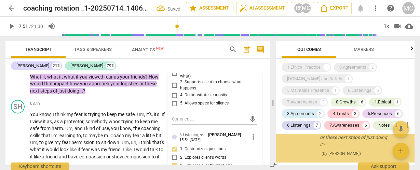
click at [195, 97] on span "4. Demonstrates curiosity" at bounding box center [203, 95] width 47 height 6
click at [180, 97] on input "4. Demonstrates curiosity" at bounding box center [174, 95] width 11 height 8
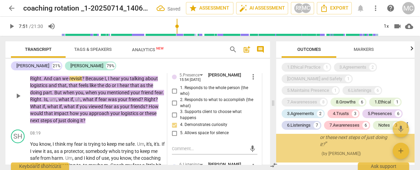
scroll to position [910, 0]
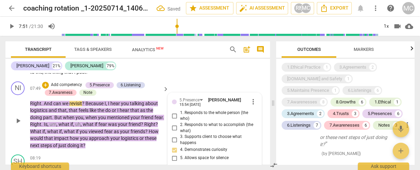
click at [188, 138] on span "3. Supports client to choose what happens" at bounding box center [217, 140] width 74 height 12
click at [180, 138] on input "3. Supports client to choose what happens" at bounding box center [174, 140] width 11 height 8
click at [188, 138] on span "3. Supports client to choose what happens" at bounding box center [217, 140] width 74 height 12
click at [180, 138] on input "3. Supports client to choose what happens" at bounding box center [174, 140] width 11 height 8
click at [185, 126] on span "2. Responds to what to accomplish (the what)" at bounding box center [217, 128] width 74 height 12
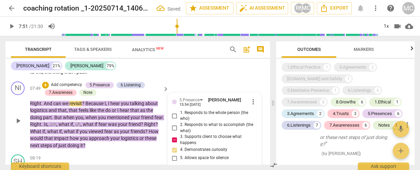
click at [180, 126] on input "2. Responds to what to accomplish (the what)" at bounding box center [174, 128] width 11 height 8
click at [187, 125] on span "2. Responds to what to accomplish (the what)" at bounding box center [217, 128] width 74 height 12
click at [180, 125] on input "2. Responds to what to accomplish (the what)" at bounding box center [174, 128] width 11 height 8
click at [187, 125] on span "2. Responds to what to accomplish (the what)" at bounding box center [217, 128] width 74 height 12
click at [180, 125] on input "2. Responds to what to accomplish (the what)" at bounding box center [174, 128] width 11 height 8
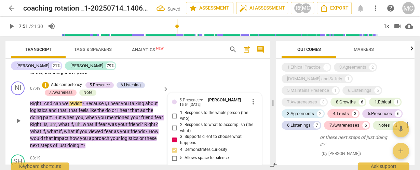
click at [185, 111] on span "1. Responds to the whole person (the who)" at bounding box center [217, 116] width 74 height 12
click at [180, 112] on input "1. Responds to the whole person (the who)" at bounding box center [174, 116] width 11 height 8
click at [57, 82] on p "Add competency" at bounding box center [66, 85] width 32 height 6
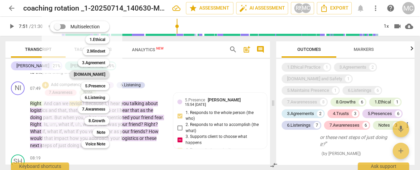
click at [91, 73] on div "[DOMAIN_NAME]" at bounding box center [90, 74] width 40 height 8
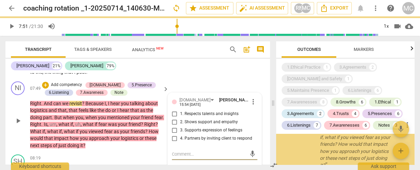
click at [190, 120] on span "2. Shows support and empathy" at bounding box center [209, 122] width 58 height 6
click at [180, 120] on input "2. Shows support and empathy" at bounding box center [174, 122] width 11 height 8
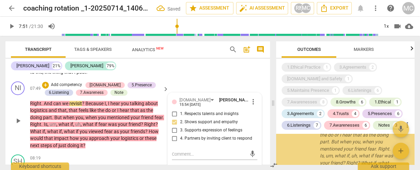
scroll to position [2822, 0]
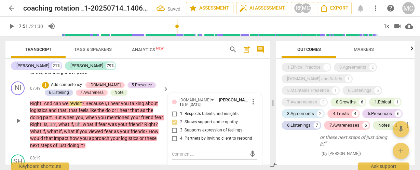
click at [191, 130] on span "3. Supports expression of feelings" at bounding box center [211, 130] width 62 height 6
click at [180, 130] on input "3. Supports expression of feelings" at bounding box center [174, 130] width 11 height 8
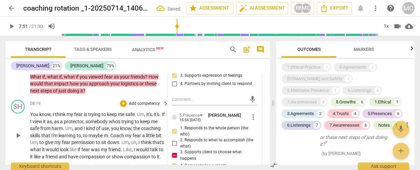
scroll to position [992, 0]
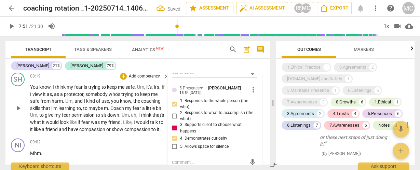
click at [78, 102] on span "and" at bounding box center [78, 100] width 9 height 5
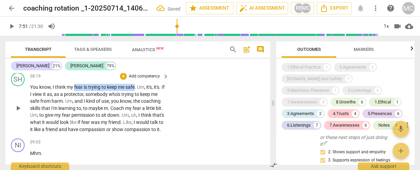
drag, startPoint x: 74, startPoint y: 86, endPoint x: 135, endPoint y: 85, distance: 60.5
click at [135, 85] on p "You know , I think my fear is trying to keep me safe . Um , it's , it's . If I …" at bounding box center [97, 108] width 135 height 49
click at [152, 78] on icon "button" at bounding box center [151, 78] width 7 height 8
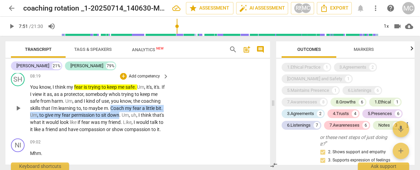
drag, startPoint x: 112, startPoint y: 108, endPoint x: 120, endPoint y: 113, distance: 9.4
click at [120, 113] on p "You know , I think my fear is trying to keep me safe . Um , it's , it's . If I …" at bounding box center [97, 108] width 135 height 49
click at [137, 107] on icon "button" at bounding box center [135, 106] width 7 height 8
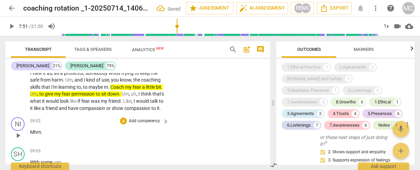
scroll to position [1019, 0]
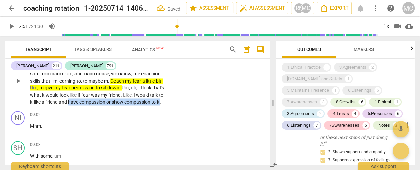
drag, startPoint x: 84, startPoint y: 99, endPoint x: 67, endPoint y: 110, distance: 19.5
click at [66, 106] on p "You know , I think my fear is trying to keep me safe . Um , it's , it's . If I …" at bounding box center [97, 80] width 135 height 49
click at [81, 101] on icon "button" at bounding box center [81, 100] width 7 height 8
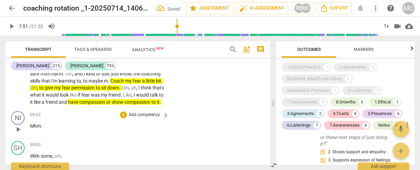
click at [137, 118] on p "Add competency" at bounding box center [144, 115] width 32 height 6
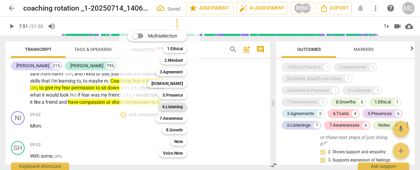
click at [166, 106] on b "6.Listening" at bounding box center [172, 107] width 20 height 8
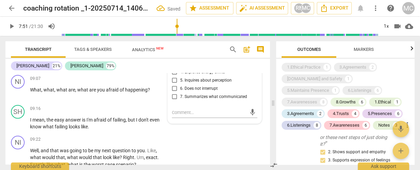
scroll to position [2911, 0]
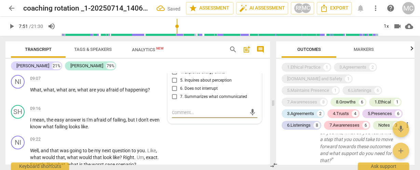
click at [184, 92] on span "6. Does not interrupt" at bounding box center [199, 88] width 38 height 6
click at [180, 93] on input "6. Does not interrupt" at bounding box center [174, 88] width 11 height 8
click at [184, 92] on span "6. Does not interrupt" at bounding box center [199, 88] width 38 height 6
click at [180, 93] on input "6. Does not interrupt" at bounding box center [174, 88] width 11 height 8
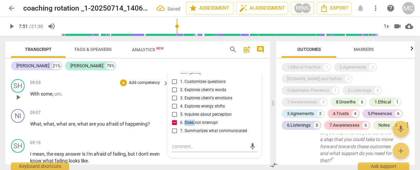
scroll to position [1088, 0]
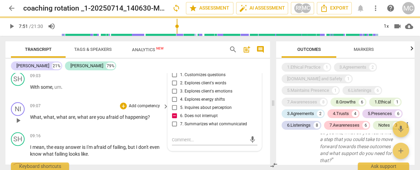
click at [42, 120] on span "," at bounding box center [42, 116] width 2 height 5
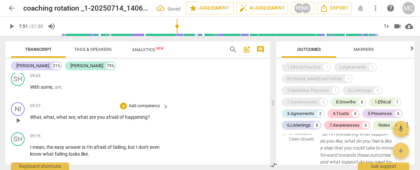
click at [137, 109] on p "Add competency" at bounding box center [144, 106] width 32 height 6
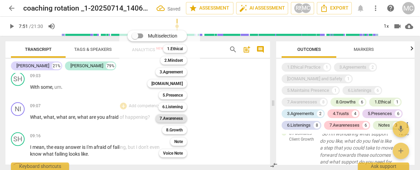
click at [166, 117] on b "7.Awareness" at bounding box center [170, 118] width 23 height 8
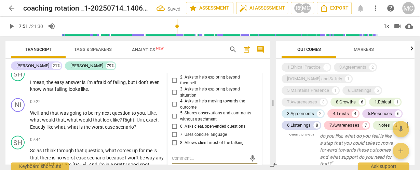
scroll to position [1144, 0]
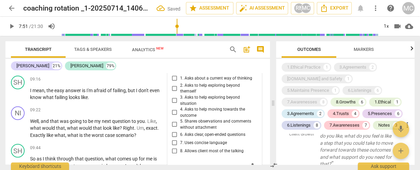
click at [184, 146] on span "7. Uses concise language" at bounding box center [203, 143] width 47 height 6
click at [180, 147] on input "7. Uses concise language" at bounding box center [174, 143] width 11 height 8
click at [185, 138] on span "6. Asks clear, open-ended questions" at bounding box center [212, 135] width 65 height 6
click at [180, 139] on input "6. Asks clear, open-ended questions" at bounding box center [174, 134] width 11 height 8
click at [182, 95] on span "2. Asks to help exploring beyond themself" at bounding box center [217, 89] width 74 height 12
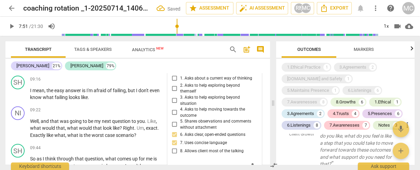
click at [180, 93] on input "2. Asks to help exploring beyond themself" at bounding box center [174, 88] width 11 height 8
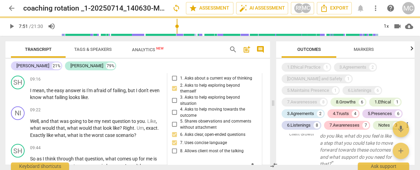
scroll to position [1090, 0]
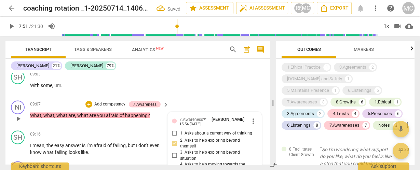
click at [186, 159] on span "3. Asks to help exploring beyond situation" at bounding box center [217, 155] width 74 height 12
click at [180, 159] on input "3. Asks to help exploring beyond situation" at bounding box center [174, 155] width 11 height 8
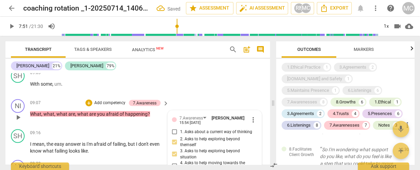
click at [109, 106] on p "Add competency" at bounding box center [110, 103] width 32 height 6
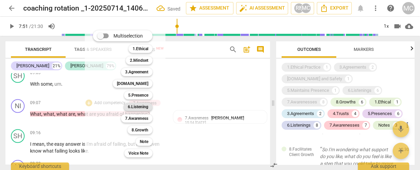
click at [135, 103] on b "6.Listening" at bounding box center [138, 107] width 20 height 8
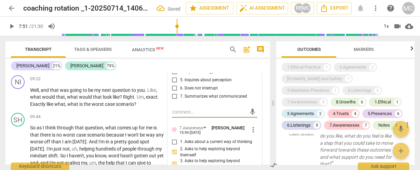
scroll to position [1121, 0]
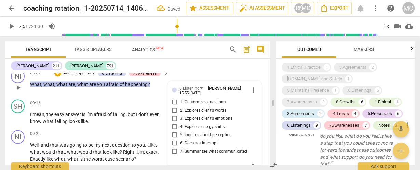
click at [186, 122] on span "3. Explores client's emotions" at bounding box center [206, 118] width 52 height 6
click at [180, 123] on input "3. Explores client's emotions" at bounding box center [174, 118] width 11 height 8
click at [86, 76] on p "Add competency" at bounding box center [78, 73] width 32 height 6
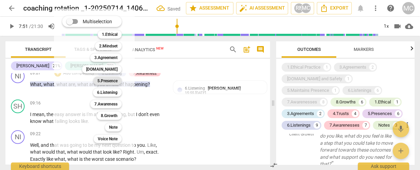
click at [108, 80] on b "5.Presence" at bounding box center [107, 81] width 20 height 8
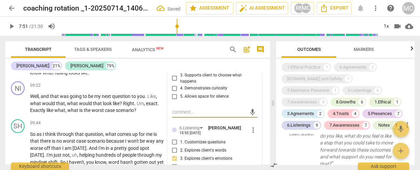
scroll to position [1143, 0]
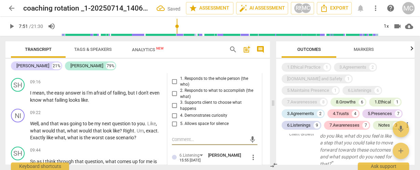
click at [186, 86] on span "1. Responds to the whole person (the who)" at bounding box center [217, 82] width 74 height 12
click at [180, 86] on input "1. Responds to the whole person (the who)" at bounding box center [174, 82] width 11 height 8
click at [190, 119] on span "4. Demonstrates curiosity" at bounding box center [203, 116] width 47 height 6
click at [180, 120] on input "4. Demonstrates curiosity" at bounding box center [174, 116] width 11 height 8
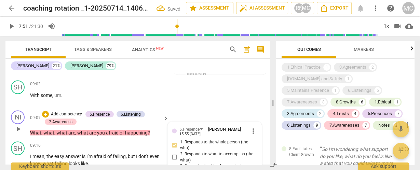
scroll to position [1088, 0]
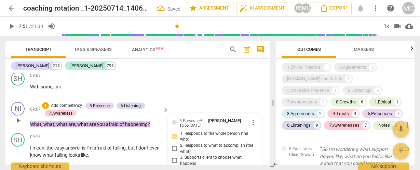
click at [67, 109] on p "Add competency" at bounding box center [66, 105] width 32 height 6
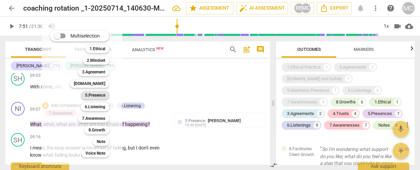
click at [93, 96] on b "5.Presence" at bounding box center [95, 95] width 20 height 8
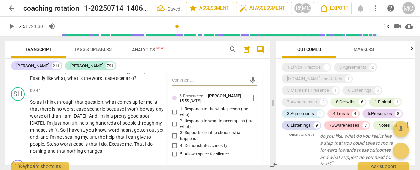
scroll to position [1225, 0]
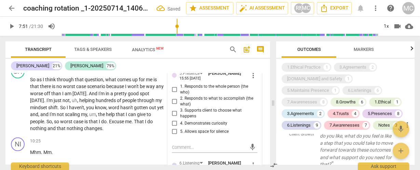
click at [186, 119] on span "3. Supports client to choose what happens" at bounding box center [217, 114] width 74 height 12
click at [180, 117] on input "3. Supports client to choose what happens" at bounding box center [174, 113] width 11 height 8
click at [186, 119] on span "3. Supports client to choose what happens" at bounding box center [217, 114] width 74 height 12
click at [180, 117] on input "3. Supports client to choose what happens" at bounding box center [174, 113] width 11 height 8
click at [189, 151] on textarea at bounding box center [209, 147] width 74 height 6
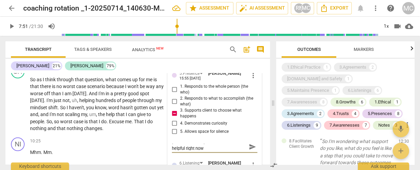
scroll to position [0, 0]
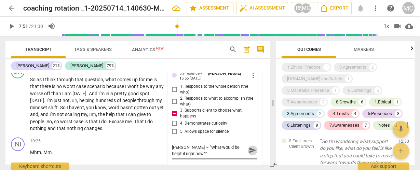
click at [247, 153] on span "send" at bounding box center [252, 150] width 10 height 8
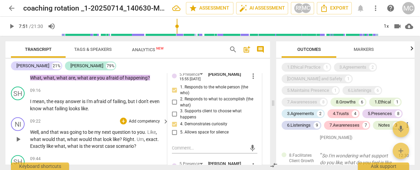
scroll to position [1143, 0]
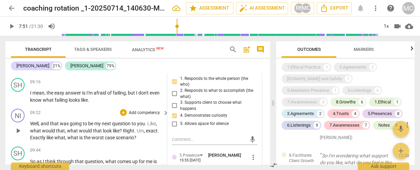
click at [84, 126] on span "to" at bounding box center [85, 123] width 5 height 5
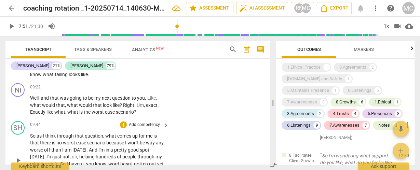
scroll to position [1170, 0]
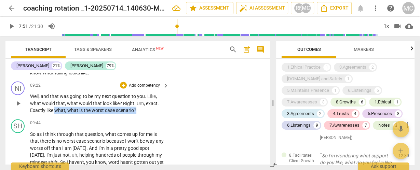
drag, startPoint x: 137, startPoint y: 116, endPoint x: 55, endPoint y: 117, distance: 82.0
click at [55, 114] on p "Well , and that was going to be my next question to you . Like , what would tha…" at bounding box center [97, 103] width 135 height 21
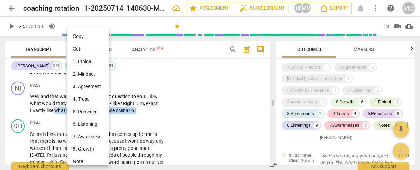
click at [86, 135] on li "7. Awareness" at bounding box center [89, 136] width 44 height 13
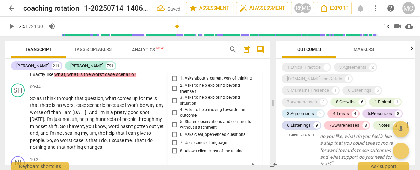
scroll to position [1179, 0]
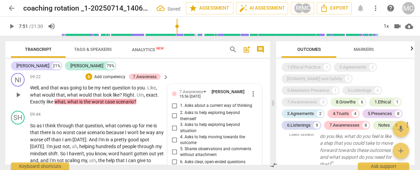
click at [183, 134] on span "3. Asks to help exploring beyond situation" at bounding box center [217, 128] width 74 height 12
click at [180, 132] on input "3. Asks to help exploring beyond situation" at bounding box center [174, 128] width 11 height 8
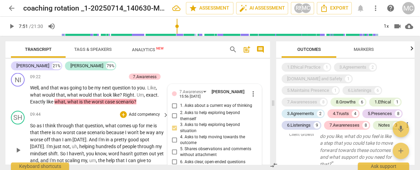
click at [96, 118] on div "09:44 + Add competency keyboard_arrow_right" at bounding box center [99, 115] width 139 height 8
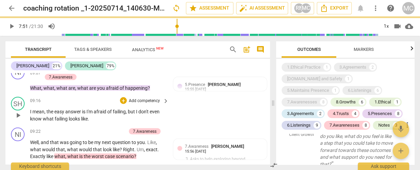
scroll to position [1151, 0]
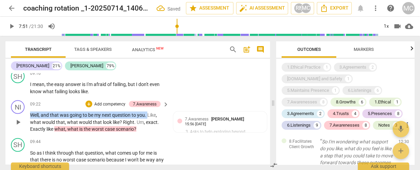
drag, startPoint x: 147, startPoint y: 122, endPoint x: 6, endPoint y: 111, distance: 141.1
click at [1, 115] on div "Transcript Tags & Speakers Analytics New search post_add comment [PERSON_NAME] …" at bounding box center [136, 103] width 273 height 134
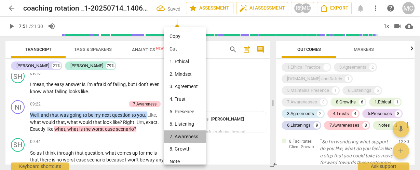
click at [188, 138] on li "7. Awareness" at bounding box center [186, 136] width 44 height 13
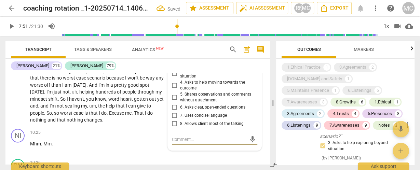
scroll to position [1206, 0]
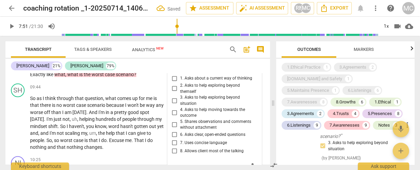
click at [183, 146] on span "7. Uses concise language" at bounding box center [203, 143] width 47 height 6
click at [180, 147] on input "7. Uses concise language" at bounding box center [174, 143] width 11 height 8
click at [183, 146] on span "7. Uses concise language" at bounding box center [203, 143] width 47 height 6
click at [180, 147] on input "7. Uses concise language" at bounding box center [174, 143] width 11 height 8
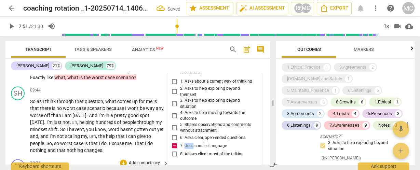
scroll to position [1233, 0]
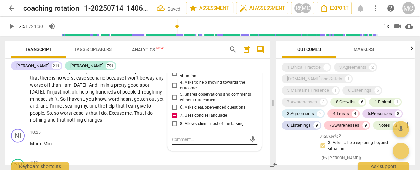
click at [185, 143] on textarea at bounding box center [209, 139] width 74 height 6
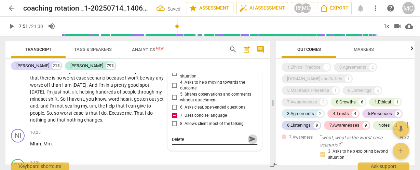
click at [249, 143] on span "send" at bounding box center [253, 140] width 8 height 8
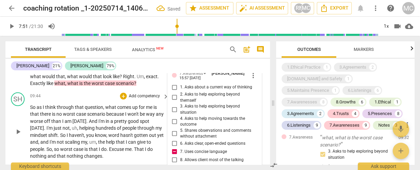
scroll to position [1206, 0]
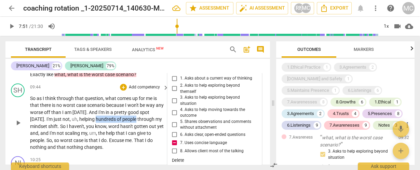
drag, startPoint x: 94, startPoint y: 125, endPoint x: 134, endPoint y: 125, distance: 39.6
click at [134, 125] on p "So as I think through that question , what comes up for me is that there is no …" at bounding box center [97, 123] width 135 height 56
click at [151, 118] on icon "button" at bounding box center [151, 117] width 7 height 8
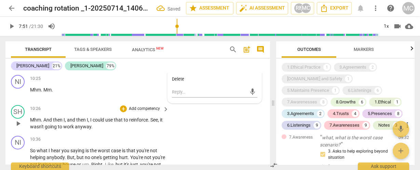
scroll to position [1288, 0]
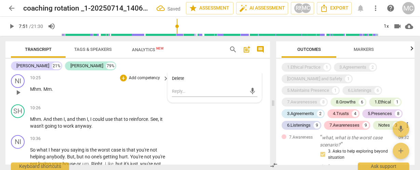
click at [136, 81] on p "Add competency" at bounding box center [144, 78] width 32 height 6
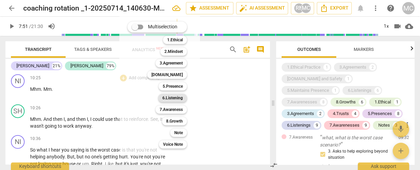
click at [169, 99] on b "6.Listening" at bounding box center [172, 98] width 20 height 8
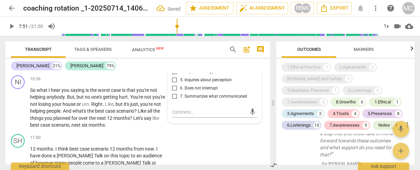
scroll to position [3279, 0]
click at [190, 92] on span "6. Does not interrupt" at bounding box center [199, 88] width 38 height 6
click at [180, 93] on input "6. Does not interrupt" at bounding box center [174, 88] width 11 height 8
click at [190, 92] on span "6. Does not interrupt" at bounding box center [199, 88] width 38 height 6
click at [180, 93] on input "6. Does not interrupt" at bounding box center [174, 88] width 11 height 8
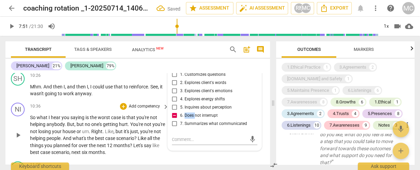
scroll to position [1348, 0]
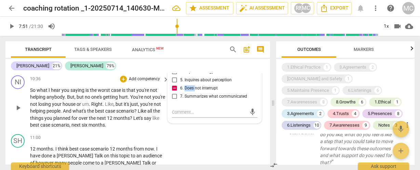
click at [138, 82] on p "Add competency" at bounding box center [144, 79] width 32 height 6
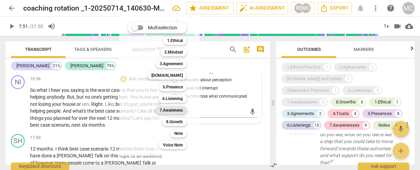
click at [173, 110] on b "7.Awareness" at bounding box center [170, 110] width 23 height 8
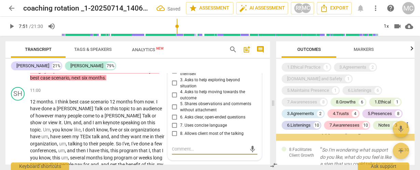
scroll to position [1377, 0]
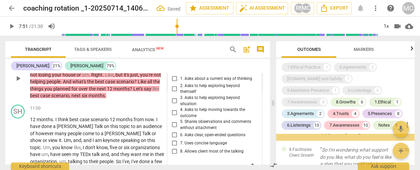
click at [186, 146] on span "7. Uses concise language" at bounding box center [203, 143] width 47 height 6
click at [180, 147] on input "7. Uses concise language" at bounding box center [174, 143] width 11 height 8
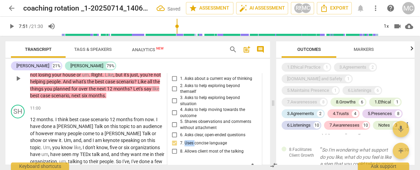
click at [185, 146] on span "7. Uses concise language" at bounding box center [203, 143] width 47 height 6
click at [180, 147] on input "7. Uses concise language" at bounding box center [174, 143] width 11 height 8
click at [186, 138] on span "6. Asks clear, open-ended questions" at bounding box center [212, 135] width 65 height 6
click at [180, 139] on input "6. Asks clear, open-ended questions" at bounding box center [174, 135] width 11 height 8
click at [186, 138] on span "6. Asks clear, open-ended questions" at bounding box center [212, 135] width 65 height 6
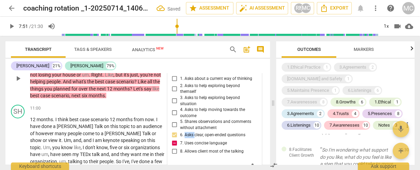
click at [180, 139] on input "6. Asks clear, open-ended questions" at bounding box center [174, 135] width 11 height 8
click at [186, 107] on span "3. Asks to help exploring beyond situation" at bounding box center [217, 101] width 74 height 12
click at [180, 105] on input "3. Asks to help exploring beyond situation" at bounding box center [174, 101] width 11 height 8
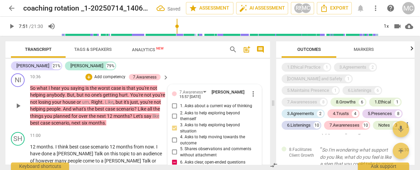
click at [100, 80] on p "Add competency" at bounding box center [110, 77] width 32 height 6
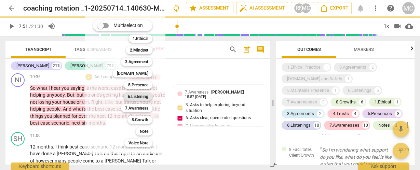
click at [138, 95] on b "6.Listening" at bounding box center [138, 97] width 20 height 8
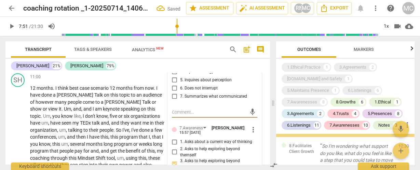
scroll to position [3489, 0]
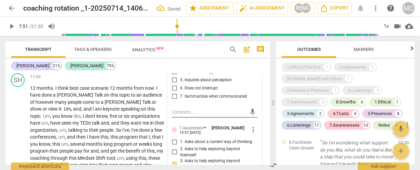
click at [189, 100] on span "7. Summarizes what communicated" at bounding box center [213, 97] width 67 height 6
click at [180, 101] on input "7. Summarizes what communicated" at bounding box center [174, 97] width 11 height 8
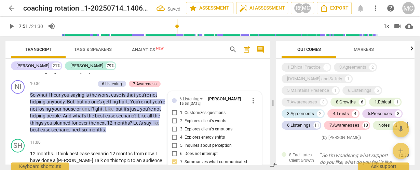
scroll to position [1354, 0]
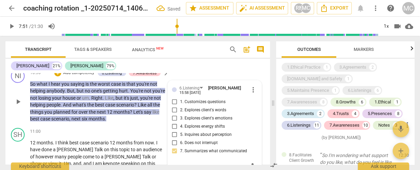
click at [194, 105] on span "1. Customizes questions" at bounding box center [202, 102] width 45 height 6
click at [180, 106] on input "1. Customizes questions" at bounding box center [174, 102] width 11 height 8
click at [194, 105] on span "1. Customizes questions" at bounding box center [202, 102] width 45 height 6
click at [180, 106] on input "1. Customizes questions" at bounding box center [174, 102] width 11 height 8
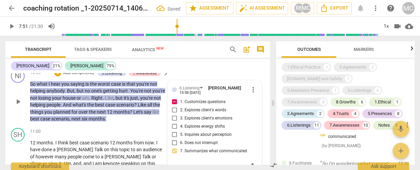
click at [201, 138] on span "5. Inquires about perception" at bounding box center [206, 135] width 52 height 6
click at [180, 139] on input "5. Inquires about perception" at bounding box center [174, 135] width 11 height 8
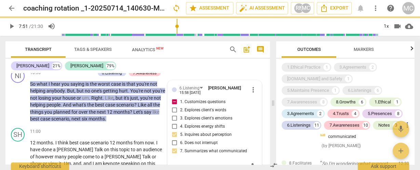
scroll to position [1327, 0]
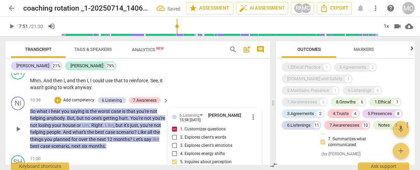
click at [74, 103] on p "Add competency" at bounding box center [78, 100] width 32 height 6
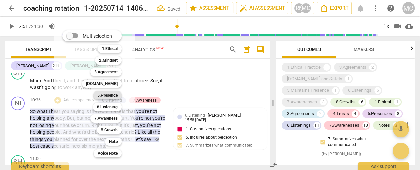
click at [110, 94] on b "5.Presence" at bounding box center [107, 95] width 20 height 8
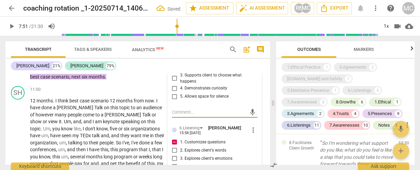
scroll to position [3622, 0]
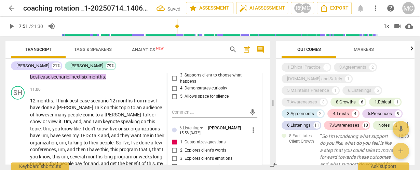
click at [185, 92] on span "4. Demonstrates curiosity" at bounding box center [203, 88] width 47 height 6
click at [180, 93] on input "4. Demonstrates curiosity" at bounding box center [174, 88] width 11 height 8
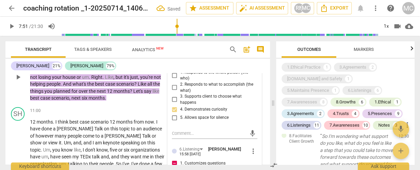
scroll to position [1349, 0]
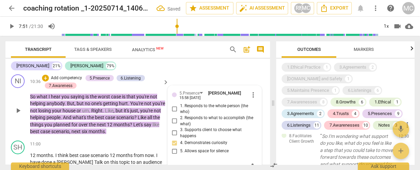
click at [73, 81] on p "Add competency" at bounding box center [66, 78] width 32 height 6
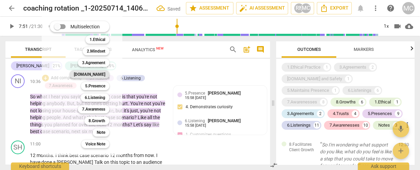
click at [101, 72] on b "[DOMAIN_NAME]" at bounding box center [89, 74] width 31 height 8
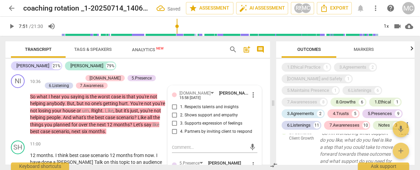
scroll to position [3734, 0]
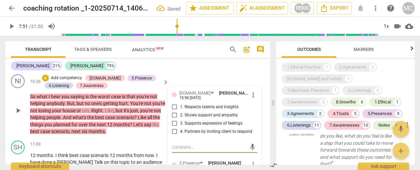
click at [193, 118] on span "2. Shows support and empathy" at bounding box center [209, 115] width 58 height 6
click at [180, 120] on input "2. Shows support and empathy" at bounding box center [174, 115] width 11 height 8
click at [194, 127] on span "3. Supports expression of feelings" at bounding box center [211, 124] width 62 height 6
click at [180, 127] on input "3. Supports expression of feelings" at bounding box center [174, 124] width 11 height 8
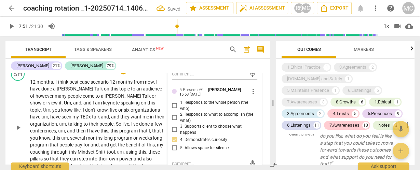
scroll to position [1431, 0]
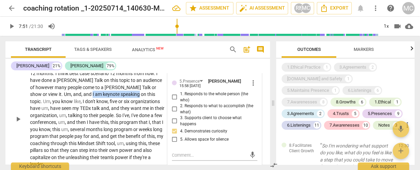
drag, startPoint x: 39, startPoint y: 101, endPoint x: 86, endPoint y: 103, distance: 46.5
click at [86, 103] on p "12 months . I think best case scenario [DATE] . I have done a [PERSON_NAME] Tal…" at bounding box center [97, 119] width 135 height 98
click at [101, 93] on icon "button" at bounding box center [102, 94] width 2 height 3
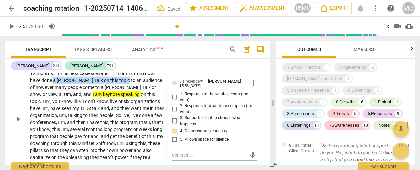
drag, startPoint x: 53, startPoint y: 88, endPoint x: 103, endPoint y: 89, distance: 49.9
click at [103, 89] on p "12 months . I think best case scenario [DATE] . I have done a [PERSON_NAME] Tal…" at bounding box center [97, 119] width 135 height 98
click at [119, 76] on icon "button" at bounding box center [119, 77] width 4 height 5
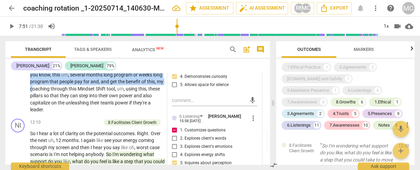
scroll to position [1458, 0]
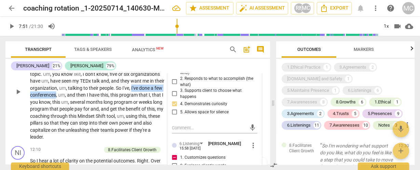
drag, startPoint x: 95, startPoint y: 94, endPoint x: 153, endPoint y: 92, distance: 58.4
click at [153, 92] on p "12 months . I think best case scenario [DATE] . I have done a [PERSON_NAME] Tal…" at bounding box center [97, 92] width 135 height 98
click at [169, 85] on icon "button" at bounding box center [168, 86] width 7 height 8
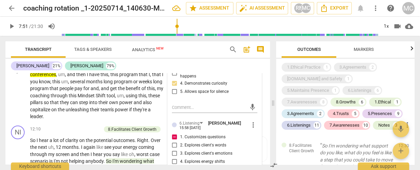
scroll to position [1513, 0]
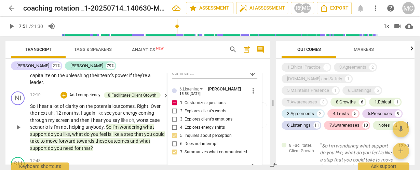
click at [95, 141] on span "towards" at bounding box center [85, 140] width 19 height 5
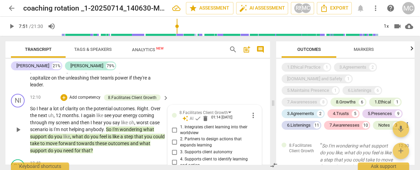
scroll to position [1515, 0]
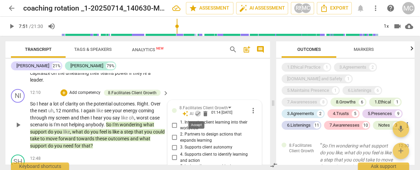
click at [196, 113] on span "check" at bounding box center [197, 113] width 7 height 7
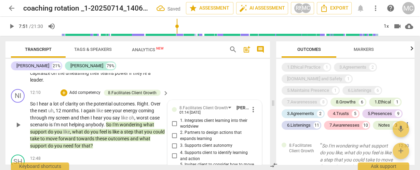
click at [251, 108] on span "more_vert" at bounding box center [253, 110] width 8 height 8
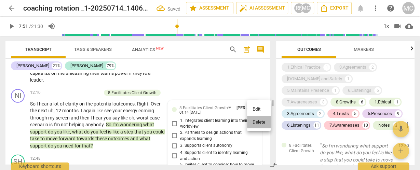
click at [255, 124] on li "Delete" at bounding box center [259, 122] width 24 height 13
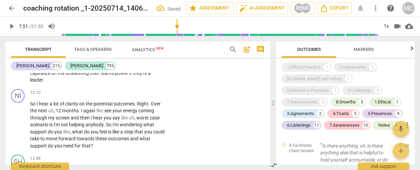
click at [78, 116] on span "and" at bounding box center [75, 117] width 9 height 5
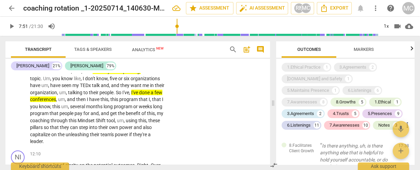
scroll to position [1461, 0]
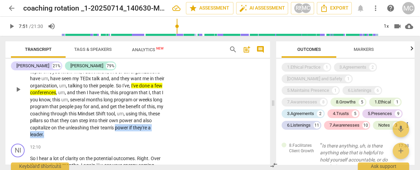
drag, startPoint x: 140, startPoint y: 135, endPoint x: 88, endPoint y: 136, distance: 51.6
click at [88, 136] on p "12 months . I think best case scenario [DATE] . I have done a [PERSON_NAME] Tal…" at bounding box center [97, 89] width 135 height 98
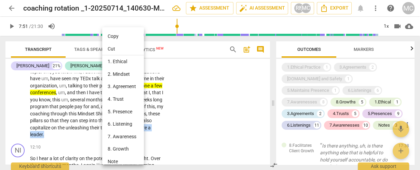
click at [119, 135] on li "7. Awareness" at bounding box center [124, 136] width 44 height 13
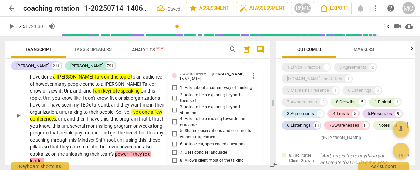
scroll to position [1433, 0]
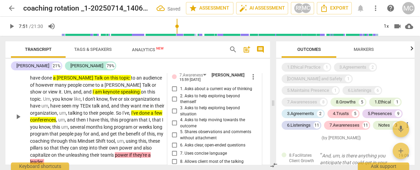
click at [184, 102] on span "2. Asks to help exploring beyond themself" at bounding box center [217, 99] width 74 height 12
click at [180, 102] on input "2. Asks to help exploring beyond themself" at bounding box center [174, 99] width 11 height 8
click at [184, 102] on span "2. Asks to help exploring beyond themself" at bounding box center [217, 99] width 74 height 12
click at [180, 102] on input "2. Asks to help exploring beyond themself" at bounding box center [174, 99] width 11 height 8
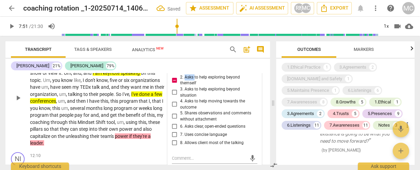
scroll to position [1461, 0]
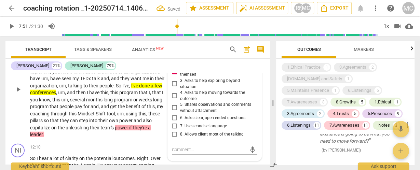
click at [192, 153] on textarea at bounding box center [209, 149] width 74 height 6
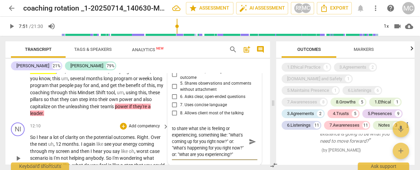
scroll to position [6, 0]
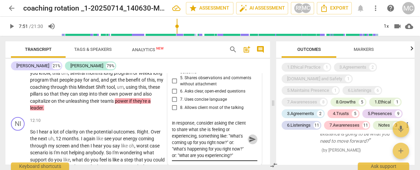
click at [249, 143] on span "send" at bounding box center [253, 140] width 8 height 8
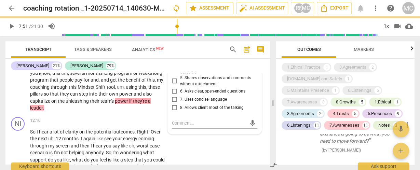
scroll to position [0, 0]
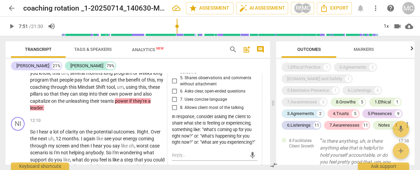
click at [90, 104] on span "their" at bounding box center [95, 100] width 11 height 5
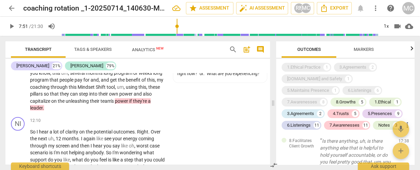
click at [126, 83] on span "benefit" at bounding box center [134, 79] width 16 height 5
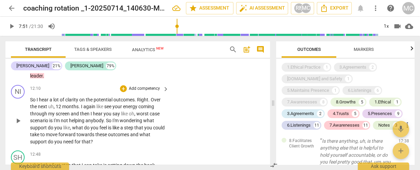
scroll to position [1514, 0]
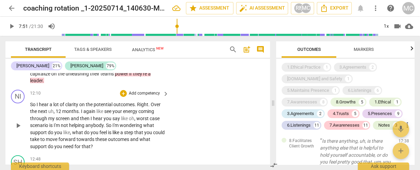
click at [142, 93] on p "Add competency" at bounding box center [144, 93] width 32 height 6
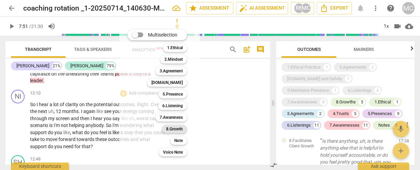
click at [178, 129] on b "8.Growth" at bounding box center [174, 129] width 17 height 8
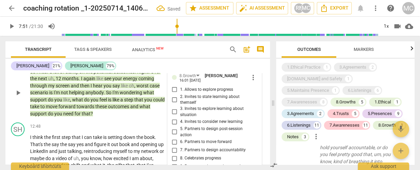
scroll to position [1556, 0]
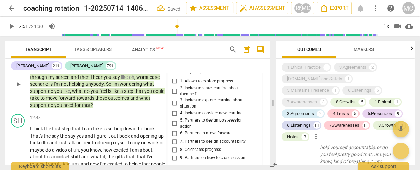
click at [192, 135] on span "6. Partners to move forward" at bounding box center [206, 133] width 52 height 6
click at [180, 135] on input "6. Partners to move forward" at bounding box center [174, 133] width 11 height 8
click at [190, 143] on span "7. Partners to design accountability" at bounding box center [213, 142] width 66 height 6
click at [180, 143] on input "7. Partners to design accountability" at bounding box center [174, 142] width 11 height 8
click at [182, 123] on span "5. Partners to design post-session action" at bounding box center [217, 123] width 74 height 12
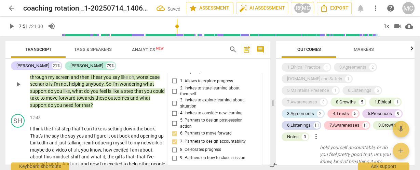
click at [180, 123] on input "5. Partners to design post-session action" at bounding box center [174, 124] width 11 height 8
click at [190, 141] on span "7. Partners to design accountability" at bounding box center [213, 142] width 66 height 6
click at [180, 141] on input "7. Partners to design accountability" at bounding box center [174, 142] width 11 height 8
click at [190, 141] on span "7. Partners to design accountability" at bounding box center [213, 142] width 66 height 6
click at [180, 141] on input "7. Partners to design accountability" at bounding box center [174, 142] width 11 height 8
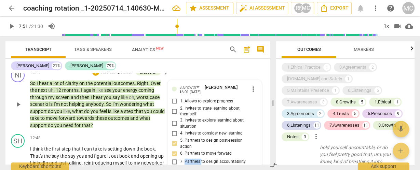
scroll to position [1528, 0]
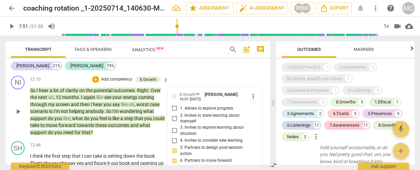
click at [120, 79] on p "Add competency" at bounding box center [116, 79] width 32 height 6
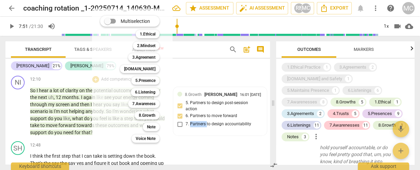
click at [140, 103] on b "7.Awareness" at bounding box center [143, 104] width 23 height 8
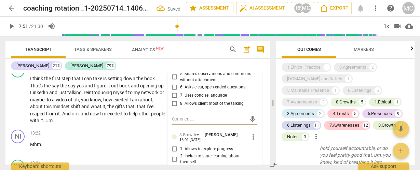
scroll to position [4082, 0]
click at [191, 93] on span "7. Uses concise language" at bounding box center [203, 96] width 47 height 6
click at [180, 93] on input "7. Uses concise language" at bounding box center [174, 95] width 11 height 8
click at [191, 93] on span "7. Uses concise language" at bounding box center [203, 96] width 47 height 6
click at [180, 93] on input "7. Uses concise language" at bounding box center [174, 95] width 11 height 8
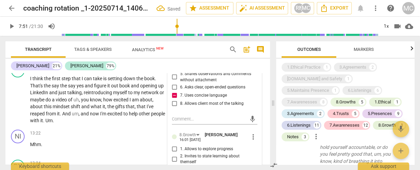
click at [183, 85] on span "6. Asks clear, open-ended questions" at bounding box center [212, 87] width 65 height 6
click at [180, 85] on input "6. Asks clear, open-ended questions" at bounding box center [174, 87] width 11 height 8
click at [183, 85] on span "6. Asks clear, open-ended questions" at bounding box center [212, 87] width 65 height 6
click at [180, 85] on input "6. Asks clear, open-ended questions" at bounding box center [174, 87] width 11 height 8
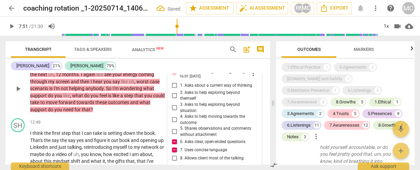
click at [186, 117] on span "4. Asks to help moving towards the outcome" at bounding box center [217, 120] width 74 height 12
click at [180, 117] on input "4. Asks to help moving towards the outcome" at bounding box center [174, 120] width 11 height 8
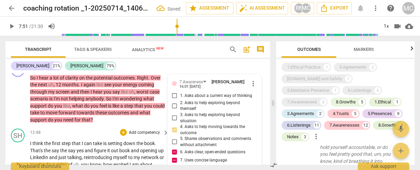
scroll to position [1524, 0]
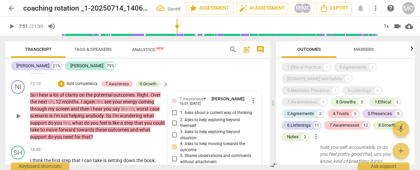
click at [77, 82] on p "Add competency" at bounding box center [82, 84] width 32 height 6
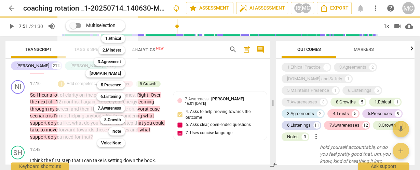
click at [112, 97] on b "6.Listening" at bounding box center [110, 97] width 20 height 8
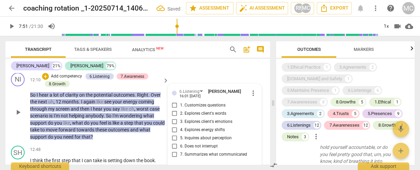
scroll to position [1528, 0]
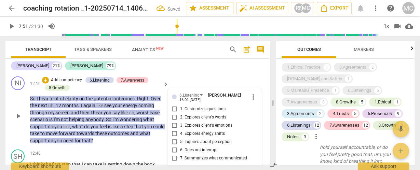
click at [182, 108] on span "1. Customizes questions" at bounding box center [202, 109] width 45 height 6
click at [180, 108] on input "1. Customizes questions" at bounding box center [174, 109] width 11 height 8
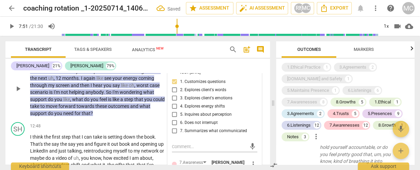
click at [187, 105] on span "4. Explores energy shifts" at bounding box center [202, 106] width 45 height 6
click at [180, 105] on input "4. Explores energy shifts" at bounding box center [174, 106] width 11 height 8
click at [186, 131] on span "7. Summarizes what communicated" at bounding box center [213, 131] width 67 height 6
click at [180, 131] on input "7. Summarizes what communicated" at bounding box center [174, 131] width 11 height 8
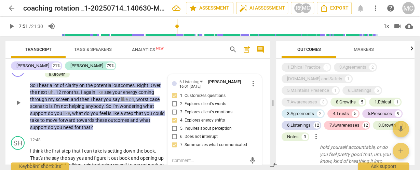
scroll to position [1528, 0]
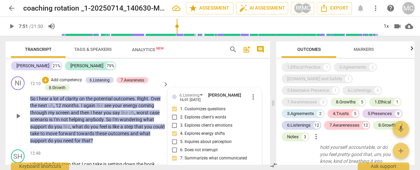
click at [74, 80] on p "Add competency" at bounding box center [66, 80] width 32 height 6
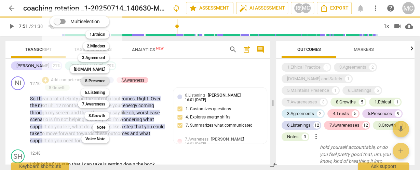
click at [95, 80] on b "5.Presence" at bounding box center [95, 81] width 20 height 8
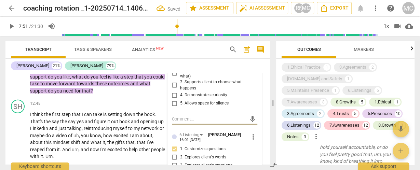
scroll to position [1550, 0]
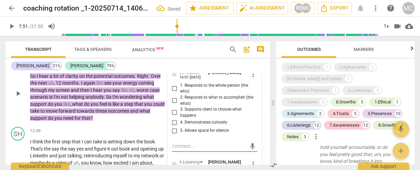
click at [185, 90] on span "1. Responds to the whole person (the who)" at bounding box center [217, 89] width 74 height 12
click at [180, 90] on input "1. Responds to the whole person (the who)" at bounding box center [174, 88] width 11 height 8
click at [184, 98] on span "2. Responds to what to accomplish (the what)" at bounding box center [217, 101] width 74 height 12
click at [180, 98] on input "2. Responds to what to accomplish (the what)" at bounding box center [174, 101] width 11 height 8
click at [188, 120] on span "4. Demonstrates curiosity" at bounding box center [203, 123] width 47 height 6
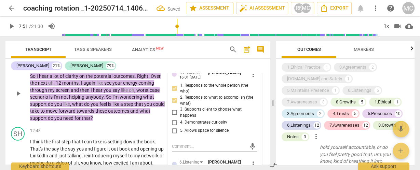
click at [180, 120] on input "4. Demonstrates curiosity" at bounding box center [174, 122] width 11 height 8
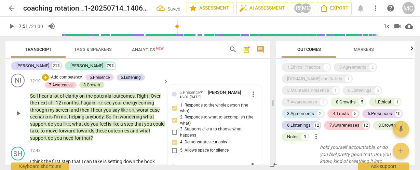
scroll to position [1523, 0]
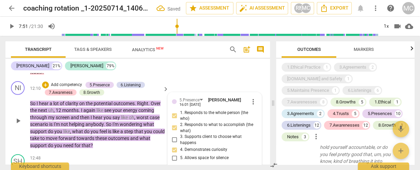
click at [61, 85] on p "Add competency" at bounding box center [66, 85] width 32 height 6
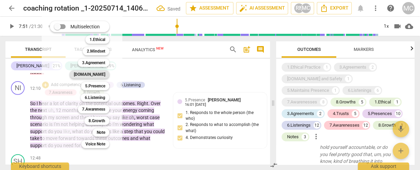
click at [95, 72] on b "[DOMAIN_NAME]" at bounding box center [89, 74] width 31 height 8
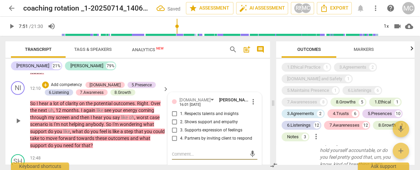
scroll to position [4509, 0]
click at [193, 115] on span "1. Respects talents and insights" at bounding box center [209, 114] width 58 height 6
click at [180, 115] on input "1. Respects talents and insights" at bounding box center [174, 114] width 11 height 8
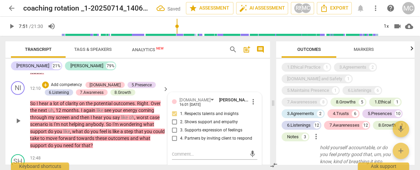
click at [192, 123] on span "2. Shows support and empathy" at bounding box center [209, 122] width 58 height 6
click at [180, 123] on input "2. Shows support and empathy" at bounding box center [174, 122] width 11 height 8
click at [191, 128] on span "3. Supports expression of feelings" at bounding box center [211, 130] width 62 height 6
click at [180, 128] on input "3. Supports expression of feelings" at bounding box center [174, 130] width 11 height 8
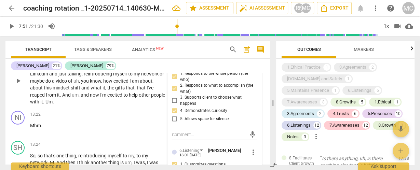
scroll to position [1660, 0]
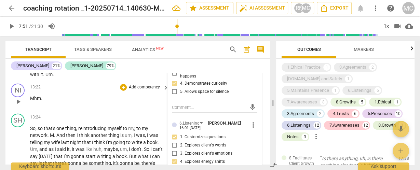
click at [30, 98] on span "Mhm" at bounding box center [35, 98] width 11 height 5
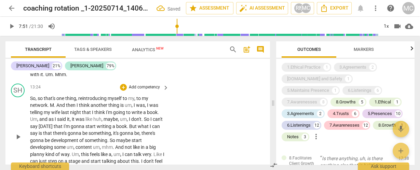
scroll to position [1630, 0]
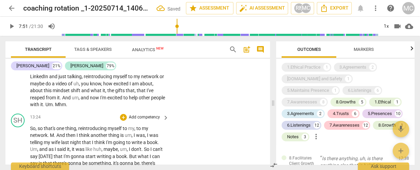
click at [30, 128] on div "SH play_arrow pause 13:24 + Add competency keyboard_arrow_right So , so that's …" at bounding box center [137, 161] width 264 height 101
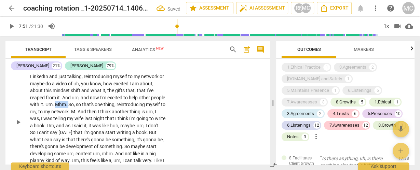
drag, startPoint x: 83, startPoint y: 104, endPoint x: 74, endPoint y: 105, distance: 8.9
click at [71, 105] on p "I think the first step that I can take is setting down the book . That's the sa…" at bounding box center [97, 122] width 135 height 126
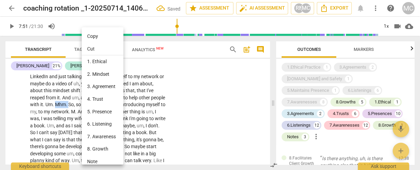
click at [103, 124] on li "6. Listening" at bounding box center [104, 124] width 44 height 13
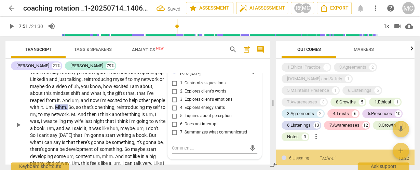
scroll to position [4607, 0]
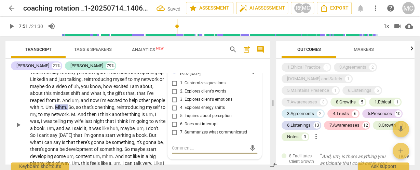
click at [197, 124] on span "6. Does not interrupt" at bounding box center [199, 124] width 38 height 6
click at [180, 124] on input "6. Does not interrupt" at bounding box center [174, 124] width 11 height 8
click at [197, 124] on span "6. Does not interrupt" at bounding box center [199, 124] width 38 height 6
click at [180, 124] on input "6. Does not interrupt" at bounding box center [174, 124] width 11 height 8
click at [95, 109] on span "that's" at bounding box center [88, 106] width 13 height 5
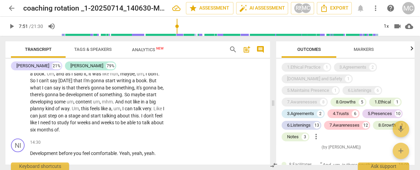
scroll to position [1709, 0]
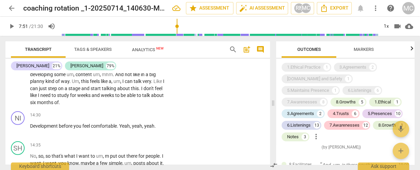
click at [54, 102] on span "months" at bounding box center [45, 102] width 17 height 5
click at [30, 125] on span "Development" at bounding box center [44, 125] width 29 height 5
click at [83, 92] on p "I think the first step that I can take is setting down the book . That's the sa…" at bounding box center [97, 43] width 135 height 126
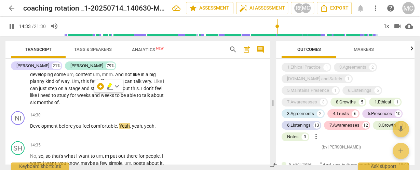
click at [142, 84] on span "very" at bounding box center [146, 81] width 9 height 5
click at [37, 100] on span "six" at bounding box center [33, 102] width 7 height 5
click at [37, 101] on span "six" at bounding box center [33, 102] width 7 height 5
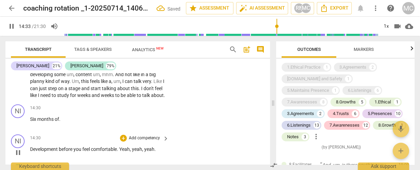
scroll to position [1738, 0]
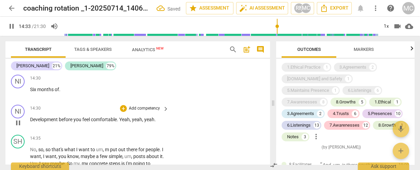
click at [31, 122] on span "Development" at bounding box center [44, 119] width 29 height 5
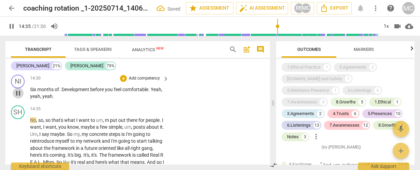
click at [20, 97] on span "pause" at bounding box center [18, 93] width 8 height 8
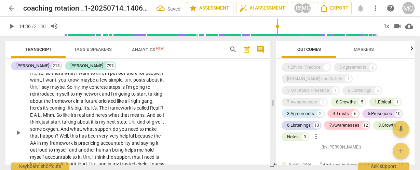
scroll to position [1793, 0]
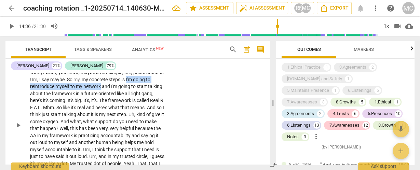
drag, startPoint x: 123, startPoint y: 90, endPoint x: 100, endPoint y: 93, distance: 22.3
click at [100, 93] on p "No , so , so that's what I want to um , m put out there for people . I want , I…" at bounding box center [97, 125] width 135 height 126
click at [124, 83] on span "keyboard_arrow_down" at bounding box center [125, 84] width 8 height 8
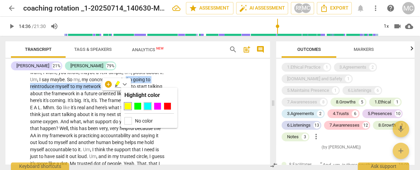
click at [146, 105] on div at bounding box center [147, 106] width 7 height 7
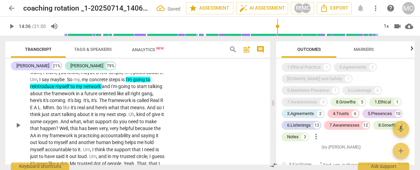
click at [73, 96] on span "framework" at bounding box center [64, 93] width 24 height 5
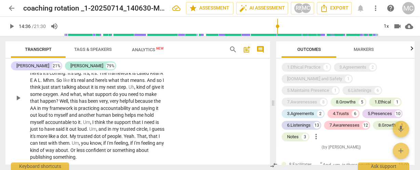
click at [70, 97] on span "And" at bounding box center [65, 94] width 10 height 5
click at [161, 90] on span "it" at bounding box center [162, 86] width 3 height 5
click at [62, 90] on span "start" at bounding box center [56, 86] width 11 height 5
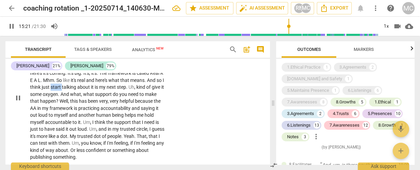
click at [62, 90] on span "start" at bounding box center [56, 86] width 11 height 5
click at [11, 26] on span "pause" at bounding box center [12, 26] width 8 height 8
click at [70, 97] on span "And" at bounding box center [65, 94] width 10 height 5
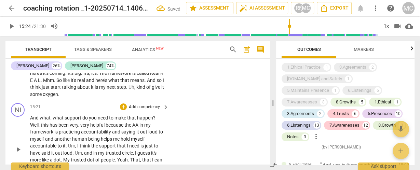
click at [29, 131] on div "play_arrow pause" at bounding box center [21, 150] width 17 height 66
click at [30, 128] on span "Well" at bounding box center [34, 124] width 9 height 5
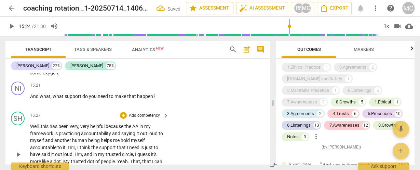
scroll to position [1848, 0]
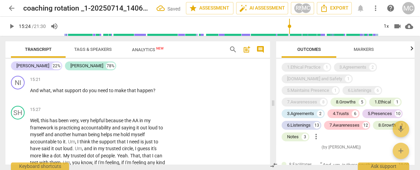
click at [14, 26] on span "play_arrow" at bounding box center [12, 26] width 8 height 8
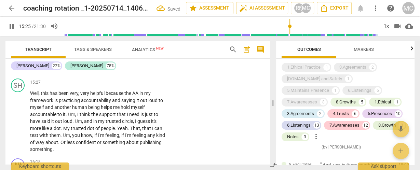
click at [12, 25] on span "pause" at bounding box center [12, 26] width 8 height 8
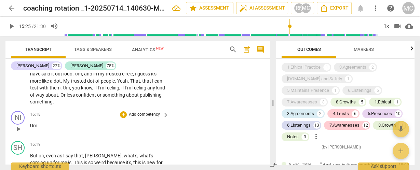
scroll to position [1930, 0]
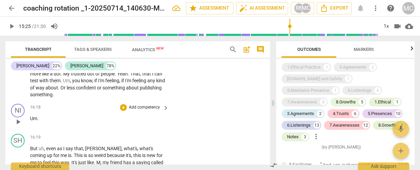
click at [30, 121] on span "Um" at bounding box center [33, 118] width 7 height 5
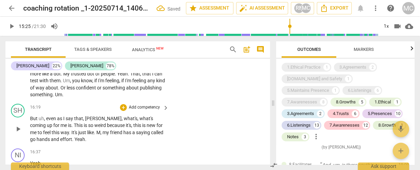
scroll to position [1900, 0]
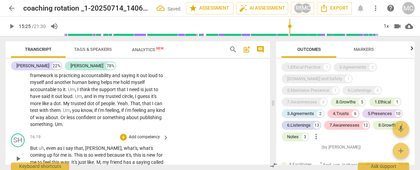
click at [31, 151] on span "But" at bounding box center [34, 147] width 9 height 5
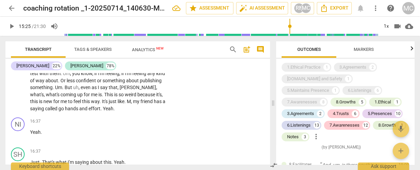
scroll to position [1955, 0]
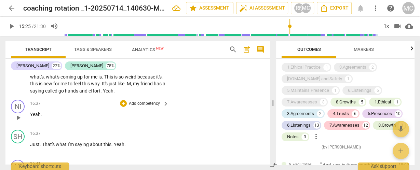
click at [31, 117] on span "Yeah" at bounding box center [35, 114] width 11 height 5
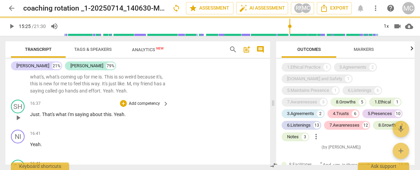
scroll to position [1925, 0]
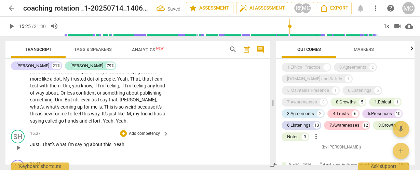
click at [31, 147] on span "Just" at bounding box center [35, 144] width 10 height 5
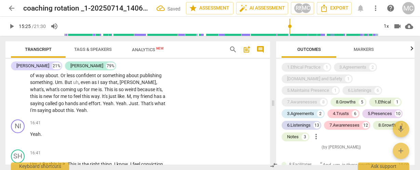
scroll to position [1956, 0]
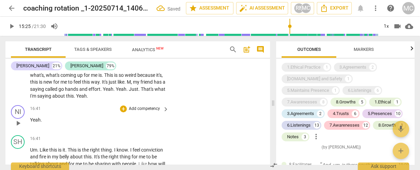
click at [29, 127] on div "play_arrow pause" at bounding box center [21, 123] width 17 height 9
click at [31, 123] on span "Yeah" at bounding box center [35, 119] width 11 height 5
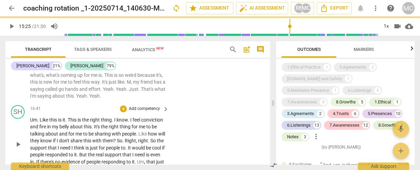
scroll to position [1926, 0]
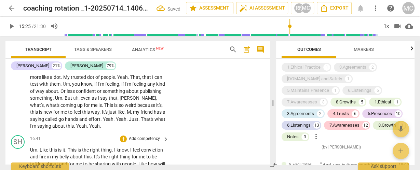
click at [31, 153] on span "Um" at bounding box center [33, 149] width 7 height 5
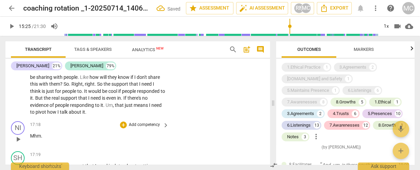
scroll to position [2008, 0]
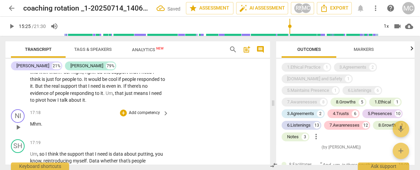
click at [31, 127] on span "Mhm" at bounding box center [35, 123] width 11 height 5
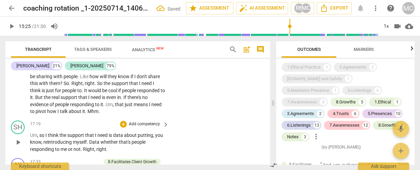
scroll to position [2006, 0]
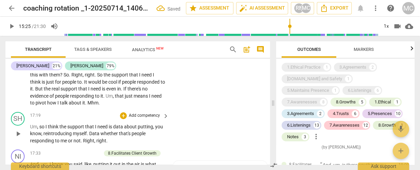
click at [31, 129] on span "Um" at bounding box center [33, 126] width 7 height 5
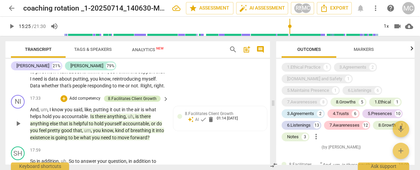
scroll to position [2043, 0]
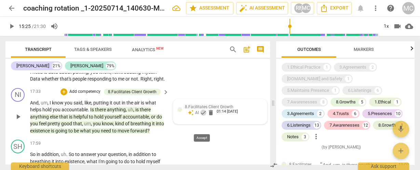
click at [202, 116] on span "check" at bounding box center [203, 112] width 7 height 7
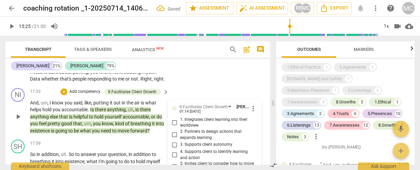
scroll to position [2071, 0]
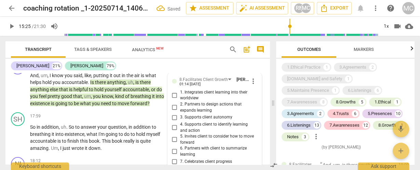
click at [252, 85] on span "more_vert" at bounding box center [253, 81] width 8 height 8
click at [262, 109] on li "Delete" at bounding box center [259, 107] width 24 height 13
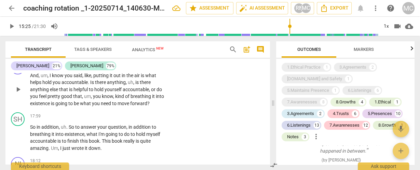
click at [142, 68] on p "Add competency" at bounding box center [144, 64] width 32 height 6
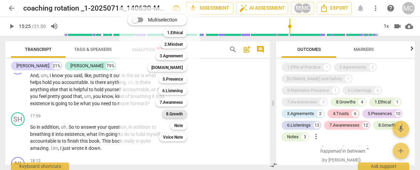
click at [175, 114] on b "8.Growth" at bounding box center [174, 114] width 17 height 8
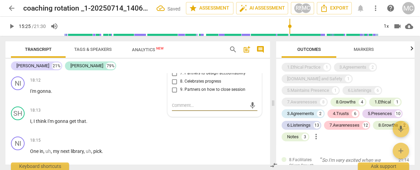
scroll to position [4674, 0]
click at [193, 76] on span "7. Partners to design accountability" at bounding box center [213, 73] width 66 height 6
click at [180, 78] on input "7. Partners to design accountability" at bounding box center [174, 73] width 11 height 8
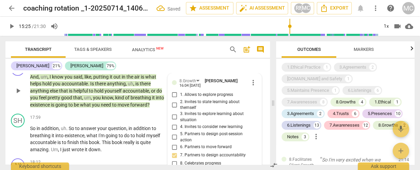
click at [106, 69] on p "Add competency" at bounding box center [116, 66] width 32 height 6
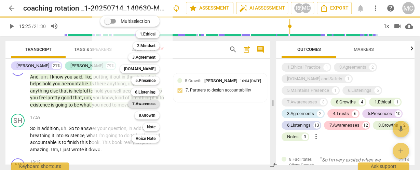
click at [142, 105] on b "7.Awareness" at bounding box center [143, 104] width 23 height 8
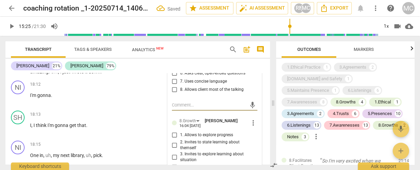
scroll to position [4776, 0]
click at [195, 85] on span "7. Uses concise language" at bounding box center [203, 82] width 47 height 6
click at [180, 85] on input "7. Uses concise language" at bounding box center [174, 81] width 11 height 8
click at [195, 85] on span "7. Uses concise language" at bounding box center [203, 82] width 47 height 6
click at [180, 85] on input "7. Uses concise language" at bounding box center [174, 81] width 11 height 8
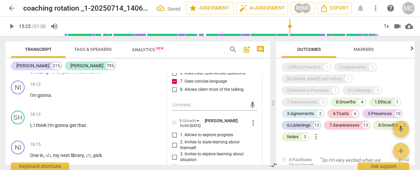
click at [190, 76] on span "6. Asks clear, open-ended questions" at bounding box center [212, 73] width 65 height 6
click at [180, 77] on input "6. Asks clear, open-ended questions" at bounding box center [174, 73] width 11 height 8
click at [190, 76] on span "6. Asks clear, open-ended questions" at bounding box center [212, 73] width 65 height 6
click at [180, 77] on input "6. Asks clear, open-ended questions" at bounding box center [174, 73] width 11 height 8
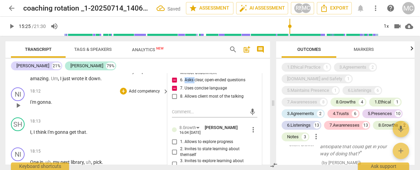
scroll to position [2147, 0]
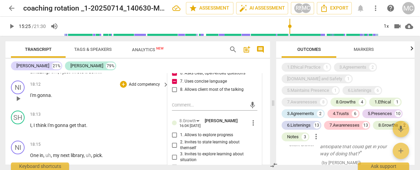
click at [33, 98] on span "I'm" at bounding box center [33, 95] width 7 height 5
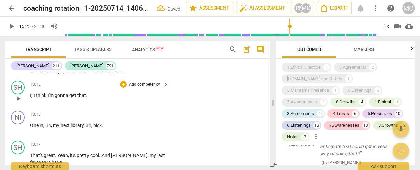
scroll to position [2117, 0]
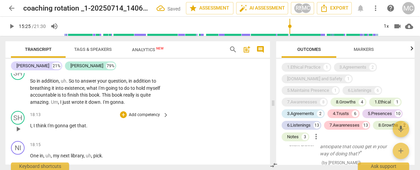
click at [31, 128] on span "I" at bounding box center [30, 125] width 1 height 5
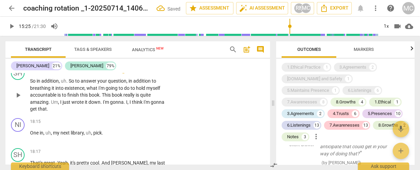
click at [69, 105] on span "just" at bounding box center [66, 101] width 9 height 5
click at [30, 136] on span "One" at bounding box center [35, 132] width 10 height 5
click at [38, 98] on span "accountable" at bounding box center [43, 94] width 27 height 5
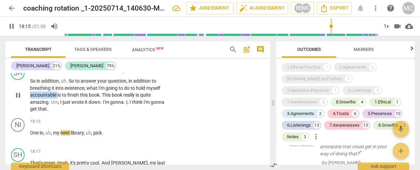
click at [38, 98] on span "accountable" at bounding box center [43, 94] width 27 height 5
click at [51, 105] on span "Um" at bounding box center [54, 101] width 7 height 5
click at [60, 105] on span "," at bounding box center [59, 101] width 2 height 5
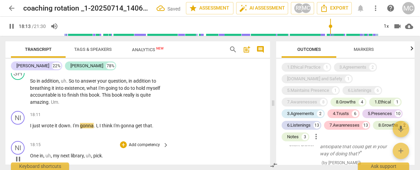
scroll to position [2144, 0]
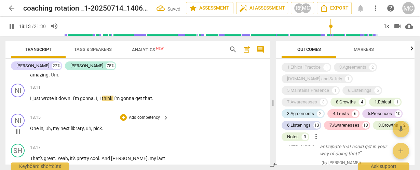
click at [32, 131] on span "One" at bounding box center [35, 128] width 10 height 5
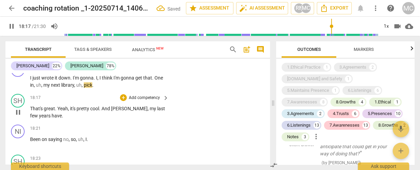
scroll to position [2171, 0]
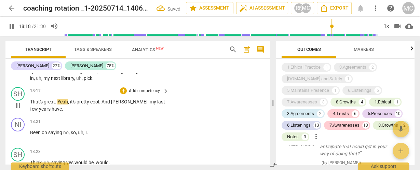
click at [31, 104] on span "That's" at bounding box center [37, 101] width 14 height 5
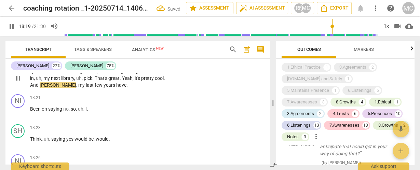
scroll to position [2148, 0]
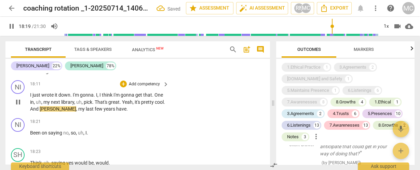
click at [123, 105] on span "Yeah" at bounding box center [127, 101] width 11 height 5
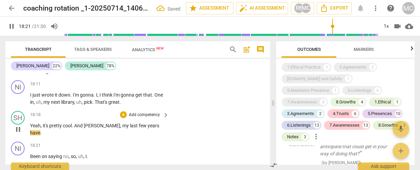
click at [84, 128] on span "And" at bounding box center [79, 125] width 10 height 5
click at [122, 128] on span "my" at bounding box center [126, 125] width 8 height 5
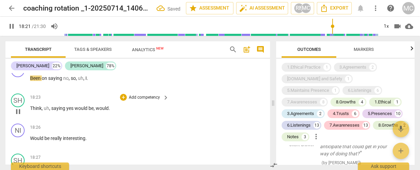
scroll to position [2241, 0]
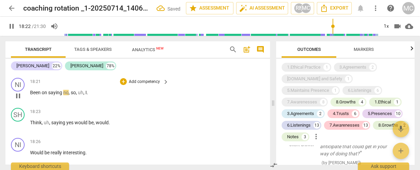
click at [31, 95] on span "Been" at bounding box center [36, 92] width 12 height 5
click at [30, 95] on span "Been" at bounding box center [36, 92] width 12 height 5
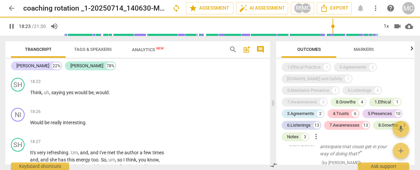
scroll to position [2211, 0]
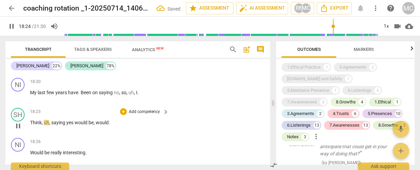
click at [30, 125] on span "Think" at bounding box center [36, 122] width 12 height 5
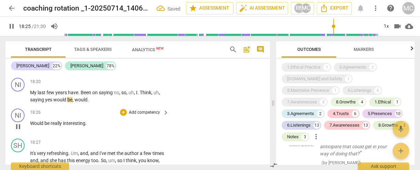
click at [32, 126] on span "Would" at bounding box center [37, 123] width 14 height 5
click at [30, 126] on span "Would" at bounding box center [37, 123] width 14 height 5
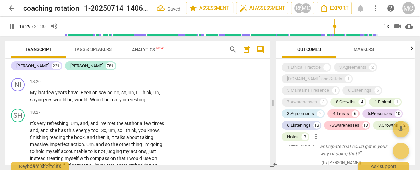
click at [13, 27] on span "pause" at bounding box center [12, 26] width 8 height 8
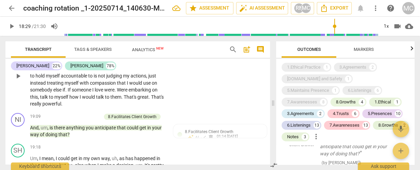
scroll to position [2293, 0]
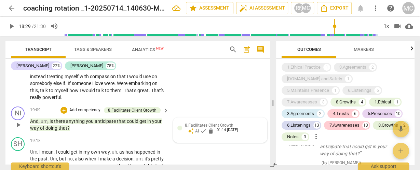
click at [211, 128] on span "8.Facilitates Client Growth" at bounding box center [209, 125] width 48 height 5
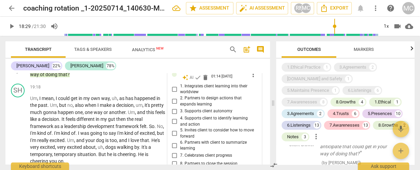
scroll to position [2338, 0]
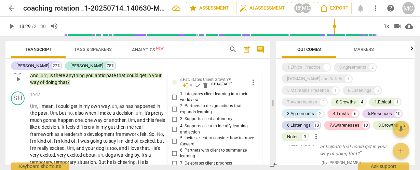
click at [254, 86] on span "more_vert" at bounding box center [253, 82] width 8 height 8
click at [202, 100] on div at bounding box center [210, 85] width 420 height 170
click at [197, 89] on span "check" at bounding box center [197, 85] width 7 height 7
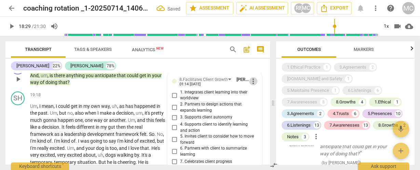
click at [249, 85] on span "more_vert" at bounding box center [253, 81] width 8 height 8
click at [257, 109] on li "Delete" at bounding box center [259, 107] width 24 height 13
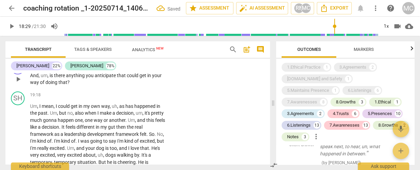
click at [141, 68] on div "+ Add competency keyboard_arrow_right" at bounding box center [143, 65] width 51 height 8
click at [142, 68] on p "Add competency" at bounding box center [144, 64] width 32 height 6
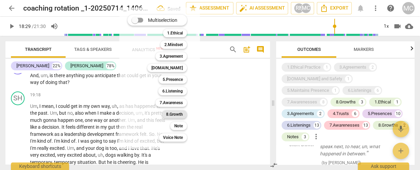
click at [168, 114] on b "8.Growth" at bounding box center [174, 114] width 17 height 8
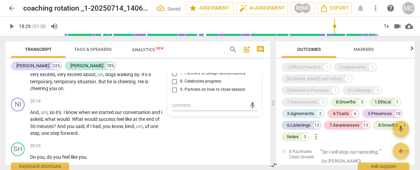
scroll to position [4862, 0]
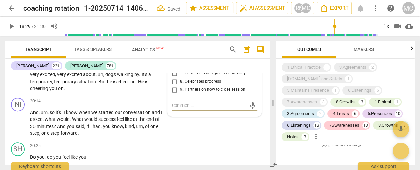
click at [190, 68] on span "6. Partners to move forward" at bounding box center [206, 65] width 52 height 6
click at [180, 69] on input "6. Partners to move forward" at bounding box center [174, 65] width 11 height 8
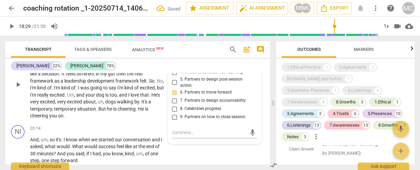
scroll to position [2419, 0]
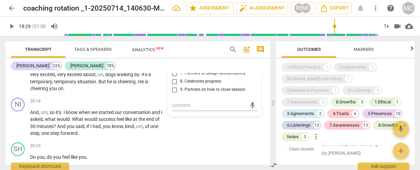
click at [96, 70] on span "your" at bounding box center [90, 67] width 11 height 5
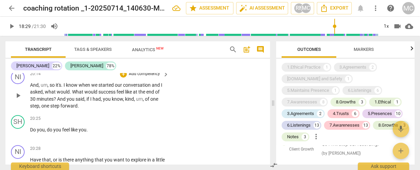
scroll to position [2474, 0]
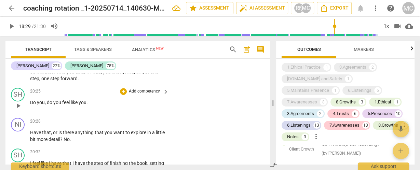
click at [29, 110] on div "play_arrow pause" at bounding box center [21, 105] width 17 height 9
click at [31, 105] on span "Do" at bounding box center [33, 102] width 7 height 5
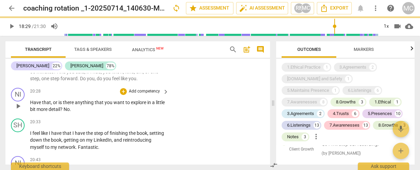
scroll to position [2444, 0]
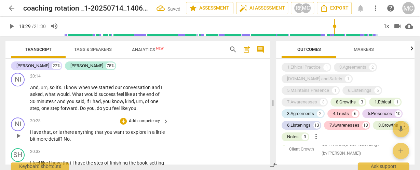
click at [30, 135] on span "Have" at bounding box center [36, 131] width 12 height 5
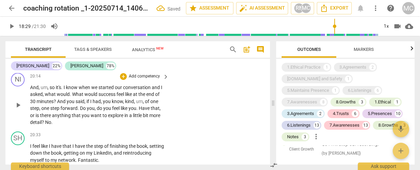
click at [140, 111] on span "Have" at bounding box center [145, 108] width 12 height 5
click at [45, 125] on span "No" at bounding box center [48, 122] width 6 height 5
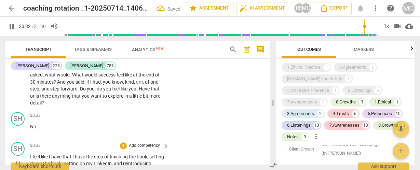
scroll to position [2526, 0]
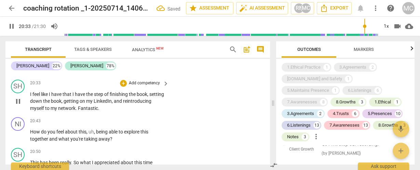
click at [31, 97] on span "I" at bounding box center [31, 94] width 2 height 5
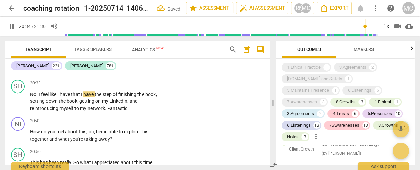
click at [11, 24] on span "pause" at bounding box center [12, 26] width 8 height 8
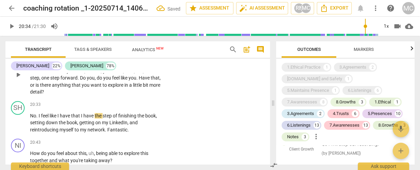
scroll to position [2441, 0]
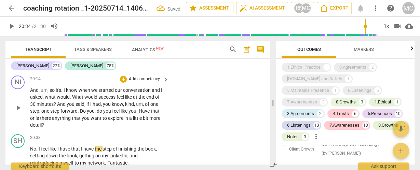
click at [138, 82] on p "Add competency" at bounding box center [144, 79] width 32 height 6
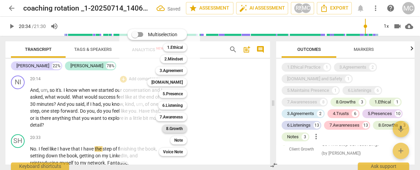
click at [179, 130] on b "8.Growth" at bounding box center [174, 129] width 17 height 8
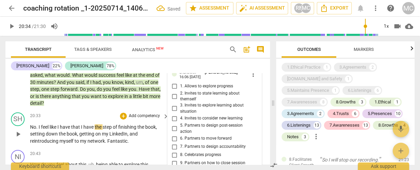
scroll to position [2455, 0]
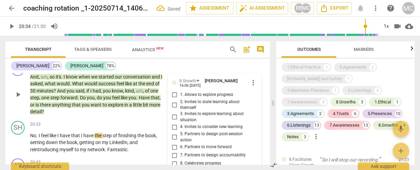
click at [187, 98] on span "1. Allows to explore progress" at bounding box center [206, 95] width 53 height 6
click at [180, 99] on input "1. Allows to explore progress" at bounding box center [174, 95] width 11 height 8
click at [117, 69] on p "Add competency" at bounding box center [116, 66] width 32 height 6
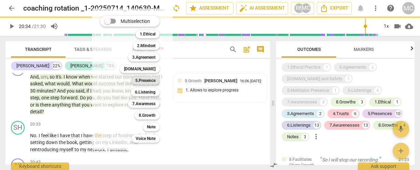
click at [149, 82] on b "5.Presence" at bounding box center [145, 80] width 20 height 8
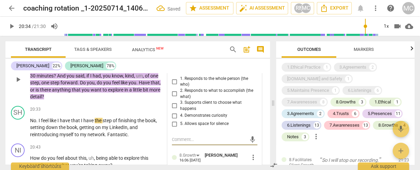
scroll to position [2476, 0]
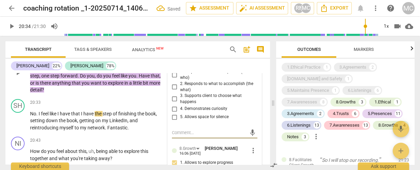
click at [186, 105] on span "3. Supports client to choose what happens" at bounding box center [217, 99] width 74 height 12
click at [180, 103] on input "3. Supports client to choose what happens" at bounding box center [174, 99] width 11 height 8
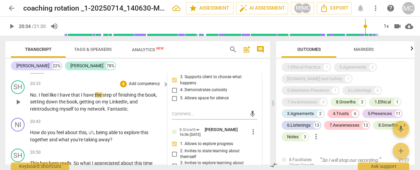
scroll to position [2504, 0]
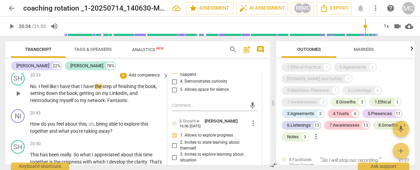
click at [129, 103] on p "No . I feel like I have that I have the step of finishing the book , setting do…" at bounding box center [97, 93] width 135 height 21
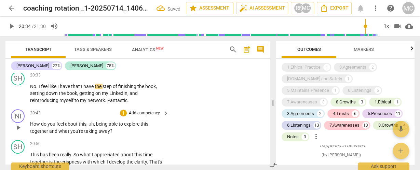
scroll to position [2531, 0]
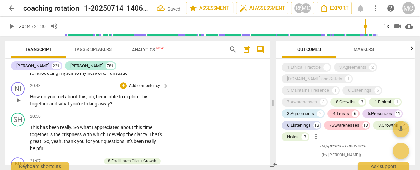
click at [144, 89] on p "Add competency" at bounding box center [144, 86] width 32 height 6
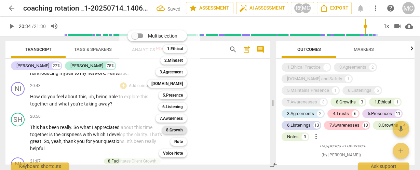
click at [177, 130] on b "8.Growth" at bounding box center [174, 130] width 17 height 8
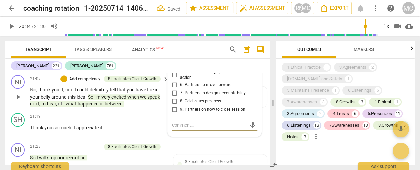
scroll to position [2579, 0]
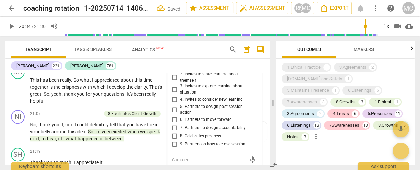
click at [190, 95] on span "3. Invites to explore learning about situation" at bounding box center [217, 89] width 74 height 12
click at [180, 94] on input "3. Invites to explore learning about situation" at bounding box center [174, 89] width 11 height 8
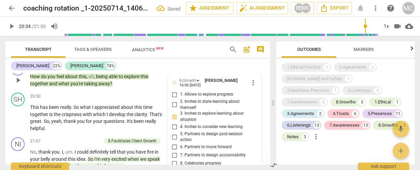
click at [115, 69] on p "Add competency" at bounding box center [116, 66] width 32 height 6
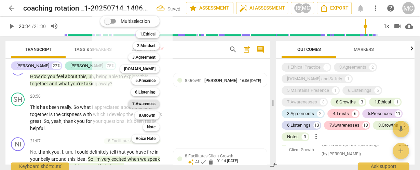
click at [142, 103] on b "7.Awareness" at bounding box center [143, 104] width 23 height 8
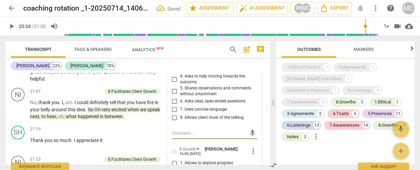
scroll to position [2574, 0]
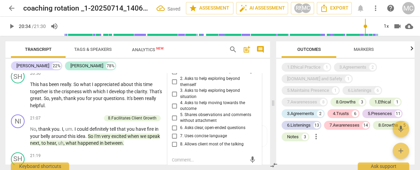
click at [188, 112] on span "4. Asks to help moving towards the outcome" at bounding box center [217, 106] width 74 height 12
click at [180, 110] on input "4. Asks to help moving towards the outcome" at bounding box center [174, 106] width 11 height 8
click at [186, 131] on span "6. Asks clear, open-ended questions" at bounding box center [212, 128] width 65 height 6
click at [180, 132] on input "6. Asks clear, open-ended questions" at bounding box center [174, 128] width 11 height 8
click at [187, 139] on span "7. Uses concise language" at bounding box center [203, 136] width 47 height 6
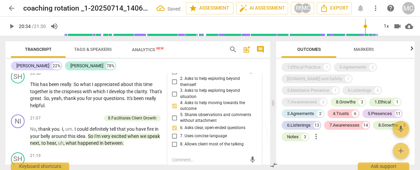
click at [180, 140] on input "7. Uses concise language" at bounding box center [174, 136] width 11 height 8
click at [187, 139] on span "7. Uses concise language" at bounding box center [203, 136] width 47 height 6
click at [180, 140] on input "7. Uses concise language" at bounding box center [174, 136] width 11 height 8
click at [183, 139] on span "7. Uses concise language" at bounding box center [203, 136] width 47 height 6
click at [180, 140] on input "7. Uses concise language" at bounding box center [174, 136] width 11 height 8
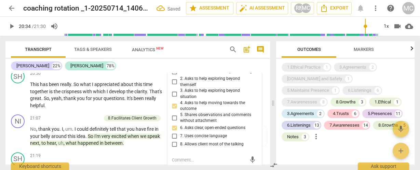
click at [184, 139] on span "7. Uses concise language" at bounding box center [203, 136] width 47 height 6
click at [180, 140] on input "7. Uses concise language" at bounding box center [174, 136] width 11 height 8
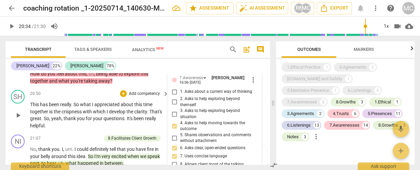
scroll to position [2547, 0]
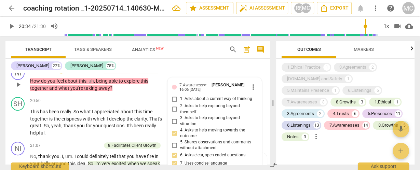
click at [88, 73] on p "Add competency" at bounding box center [82, 70] width 32 height 6
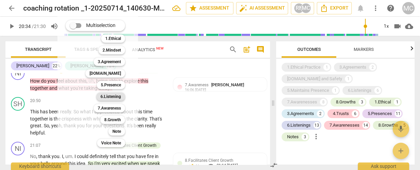
click at [114, 95] on b "6.Listening" at bounding box center [110, 97] width 20 height 8
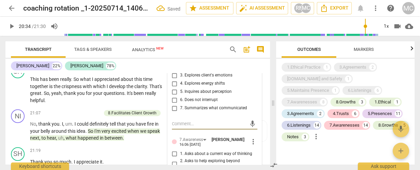
scroll to position [2578, 0]
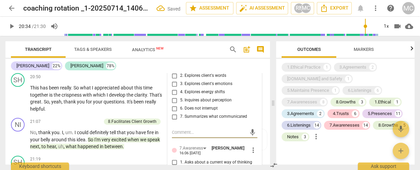
click at [190, 79] on span "2. Explores client's words" at bounding box center [203, 76] width 46 height 6
click at [180, 80] on input "2. Explores client's words" at bounding box center [174, 76] width 11 height 8
click at [185, 87] on span "3. Explores client's emotions" at bounding box center [206, 84] width 52 height 6
click at [180, 88] on input "3. Explores client's emotions" at bounding box center [174, 84] width 11 height 8
click at [185, 79] on span "2. Explores client's words" at bounding box center [203, 76] width 46 height 6
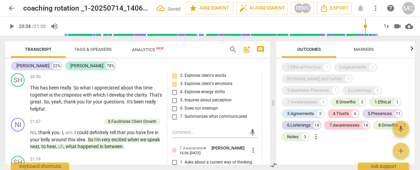
click at [180, 80] on input "2. Explores client's words" at bounding box center [174, 76] width 11 height 8
click at [185, 79] on span "2. Explores client's words" at bounding box center [203, 76] width 46 height 6
click at [180, 80] on input "2. Explores client's words" at bounding box center [174, 76] width 11 height 8
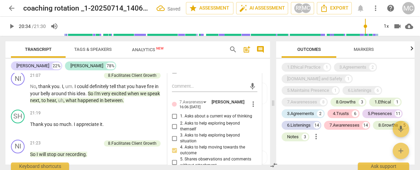
scroll to position [2633, 0]
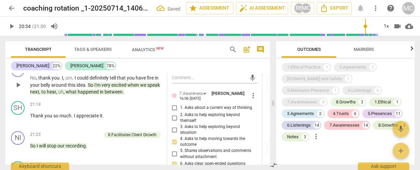
click at [79, 88] on span "idea" at bounding box center [80, 84] width 9 height 5
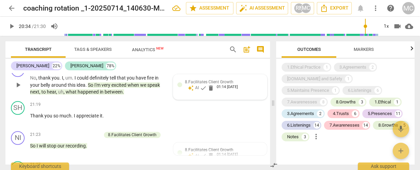
click at [220, 84] on span "8.Facilitates Client Growth" at bounding box center [209, 82] width 48 height 5
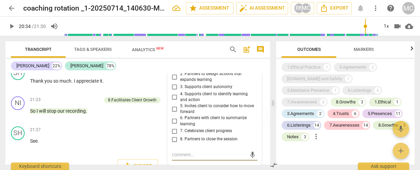
scroll to position [2613, 0]
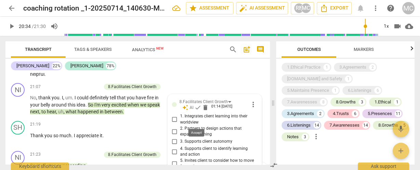
click at [195, 111] on span "check" at bounding box center [197, 107] width 7 height 7
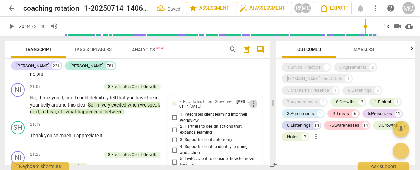
click at [250, 108] on span "more_vert" at bounding box center [253, 104] width 8 height 8
click at [257, 131] on li "Delete" at bounding box center [259, 130] width 24 height 13
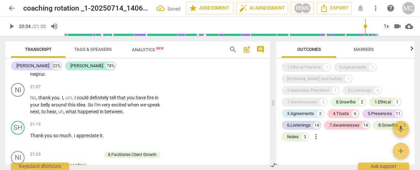
click at [125, 108] on span "excited" at bounding box center [119, 104] width 16 height 5
click at [142, 90] on p "Add competency" at bounding box center [144, 87] width 32 height 6
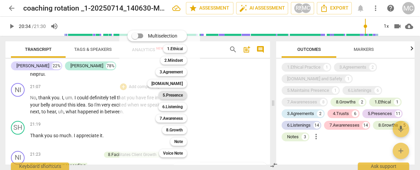
click at [172, 97] on b "5.Presence" at bounding box center [173, 95] width 20 height 8
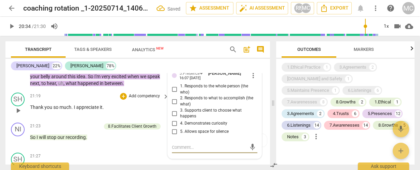
scroll to position [2629, 0]
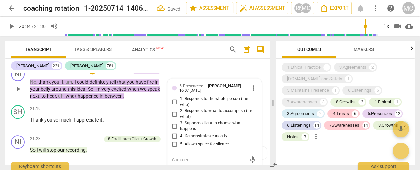
click at [188, 108] on span "1. Responds to the whole person (the who)" at bounding box center [217, 102] width 74 height 12
click at [180, 106] on input "1. Responds to the whole person (the who)" at bounding box center [174, 102] width 11 height 8
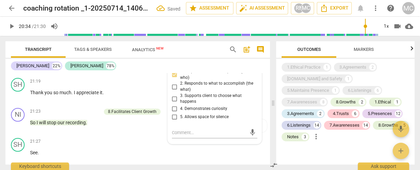
scroll to position [2601, 0]
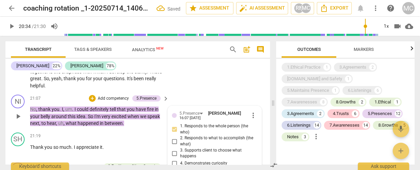
click at [106, 102] on p "Add competency" at bounding box center [113, 99] width 32 height 6
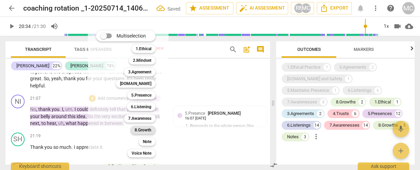
click at [141, 130] on b "8.Growth" at bounding box center [143, 130] width 17 height 8
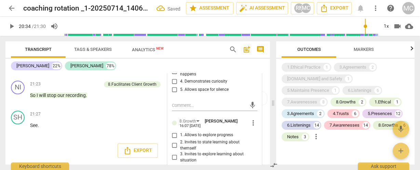
scroll to position [5395, 0]
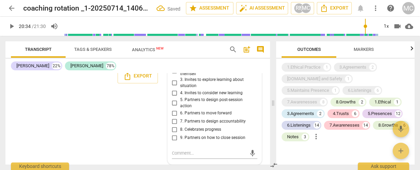
click at [188, 133] on span "8. Celebrates progress" at bounding box center [200, 130] width 41 height 6
click at [180, 134] on input "8. Celebrates progress" at bounding box center [174, 129] width 11 height 8
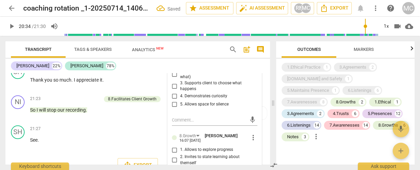
scroll to position [2629, 0]
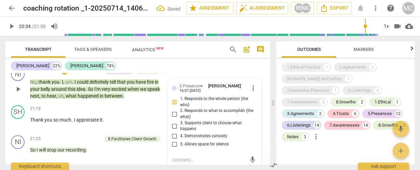
click at [96, 74] on p "Add competency" at bounding box center [85, 71] width 32 height 6
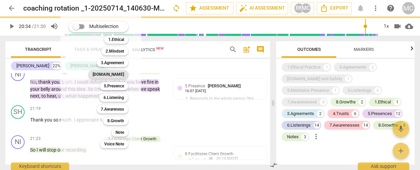
click at [116, 74] on b "[DOMAIN_NAME]" at bounding box center [108, 74] width 31 height 8
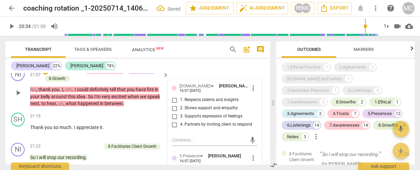
scroll to position [5465, 0]
click at [197, 111] on span "2. Shows support and empathy" at bounding box center [209, 108] width 58 height 6
click at [180, 112] on input "2. Shows support and empathy" at bounding box center [174, 108] width 11 height 8
click at [193, 120] on span "3. Supports expression of feelings" at bounding box center [211, 116] width 62 height 6
click at [180, 121] on input "3. Supports expression of feelings" at bounding box center [174, 116] width 11 height 8
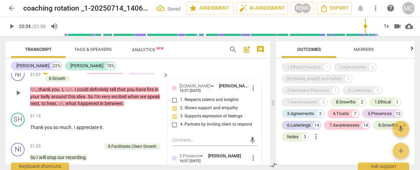
click at [189, 103] on span "1. Respects talents and insights" at bounding box center [209, 100] width 58 height 6
click at [180, 104] on input "1. Respects talents and insights" at bounding box center [174, 100] width 11 height 8
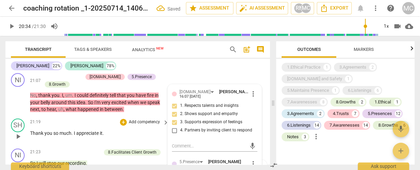
click at [84, 142] on div "21:19 + Add competency keyboard_arrow_right Thank you so much . I appreciate it…" at bounding box center [99, 130] width 139 height 25
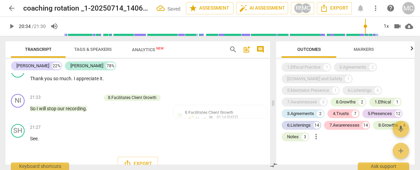
click at [60, 111] on span "our" at bounding box center [61, 108] width 8 height 5
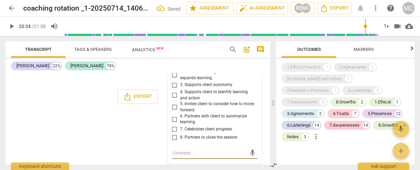
scroll to position [2703, 0]
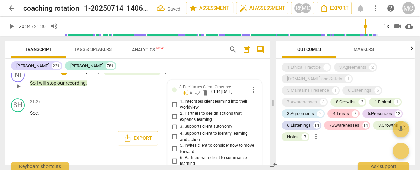
click at [249, 94] on span "more_vert" at bounding box center [253, 90] width 8 height 8
click at [260, 116] on li "Delete" at bounding box center [259, 115] width 24 height 13
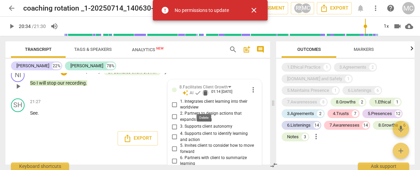
click at [203, 96] on span "delete" at bounding box center [205, 92] width 7 height 7
click at [194, 96] on span "check" at bounding box center [197, 92] width 7 height 7
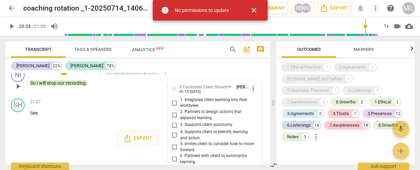
click at [252, 93] on span "more_vert" at bounding box center [253, 89] width 8 height 8
click at [263, 117] on li "Delete" at bounding box center [259, 115] width 24 height 13
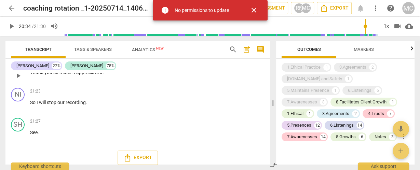
scroll to position [2675, 0]
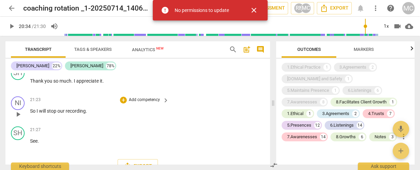
click at [143, 103] on p "Add competency" at bounding box center [144, 100] width 32 height 6
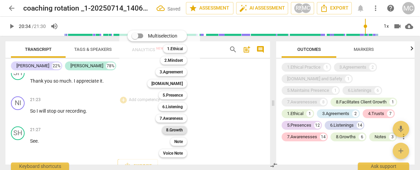
click at [178, 131] on b "8.Growth" at bounding box center [174, 130] width 17 height 8
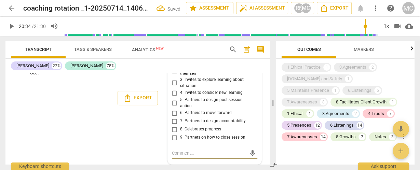
scroll to position [5544, 0]
click at [188, 137] on span "9. Partners on how to close session" at bounding box center [212, 138] width 65 height 6
click at [180, 137] on input "9. Partners on how to close session" at bounding box center [174, 138] width 11 height 8
click at [188, 137] on span "9. Partners on how to close session" at bounding box center [212, 138] width 65 height 6
click at [180, 137] on input "9. Partners on how to close session" at bounding box center [174, 138] width 11 height 8
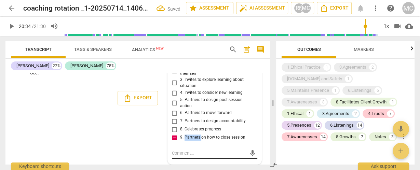
click at [190, 158] on div "mic" at bounding box center [214, 153] width 85 height 11
click at [187, 154] on textarea at bounding box center [209, 153] width 74 height 6
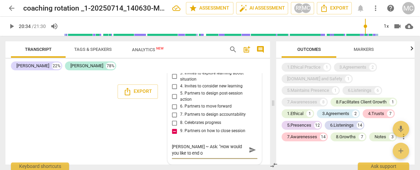
scroll to position [0, 0]
click at [249, 154] on span "send" at bounding box center [253, 150] width 8 height 8
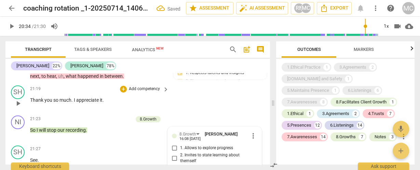
scroll to position [2647, 0]
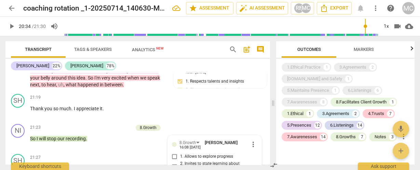
click at [399, 139] on span "more_vert" at bounding box center [403, 136] width 8 height 8
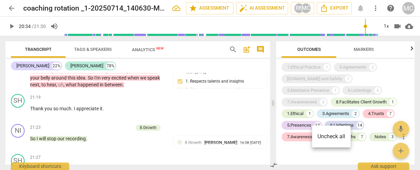
click at [324, 135] on li "Uncheck all" at bounding box center [331, 136] width 39 height 16
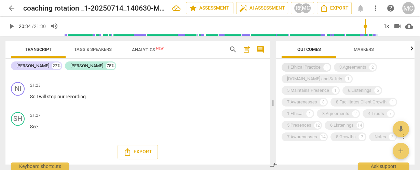
scroll to position [2577, 0]
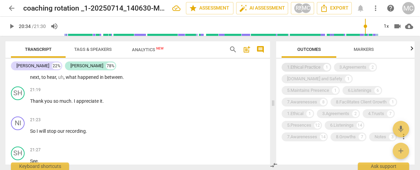
click at [305, 67] on div "1.Ethical Practice" at bounding box center [303, 67] width 33 height 7
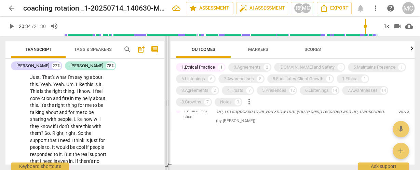
scroll to position [2866, 0]
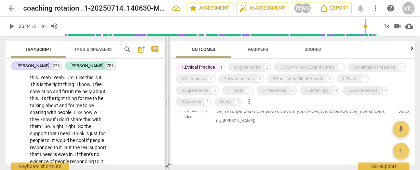
drag, startPoint x: 274, startPoint y: 100, endPoint x: 168, endPoint y: 99, distance: 105.5
click at [168, 99] on span at bounding box center [167, 103] width 4 height 134
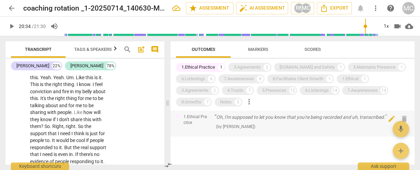
scroll to position [0, 0]
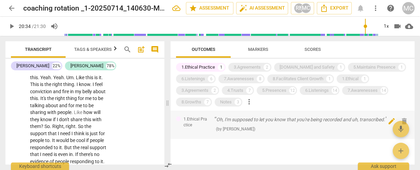
click at [401, 117] on button "delete" at bounding box center [404, 121] width 10 height 10
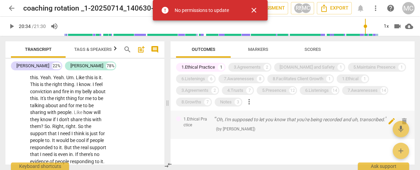
click at [388, 118] on span "edit" at bounding box center [391, 121] width 8 height 8
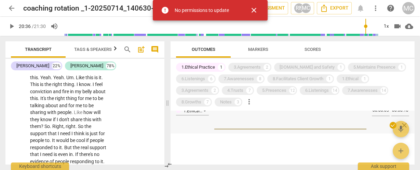
scroll to position [12, 0]
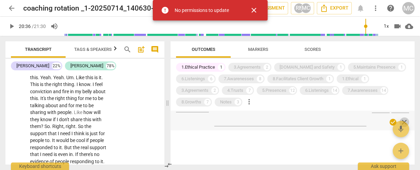
click at [402, 119] on span "close" at bounding box center [404, 122] width 8 height 8
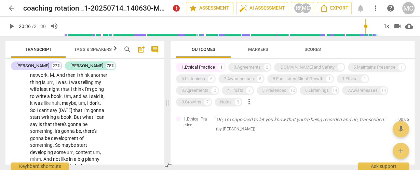
scroll to position [0, 0]
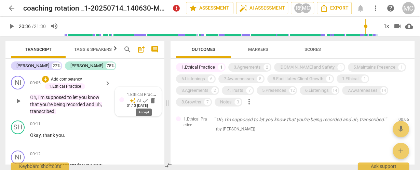
click at [143, 100] on span "check" at bounding box center [145, 100] width 7 height 7
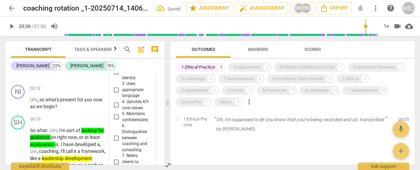
scroll to position [59, 0]
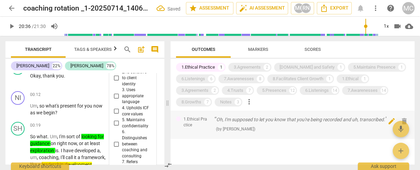
click at [402, 117] on span "delete" at bounding box center [404, 121] width 8 height 8
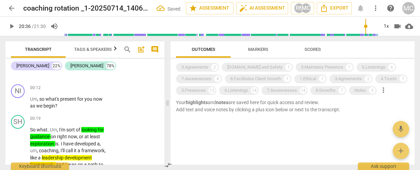
scroll to position [53, 0]
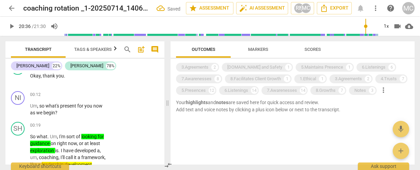
click at [199, 72] on div "3.Agreements 2 [DOMAIN_NAME] and Safety 1 5.Maintains Presence 1 6.Listenings 6…" at bounding box center [295, 78] width 238 height 35
click at [197, 69] on div "3.Agreements" at bounding box center [194, 67] width 27 height 7
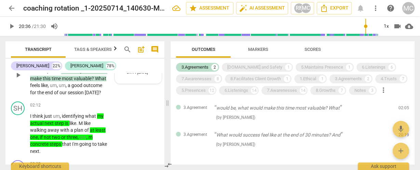
scroll to position [355, 0]
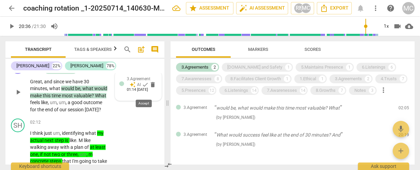
click at [144, 88] on span "check" at bounding box center [145, 84] width 7 height 7
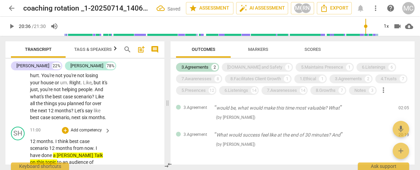
scroll to position [2041, 0]
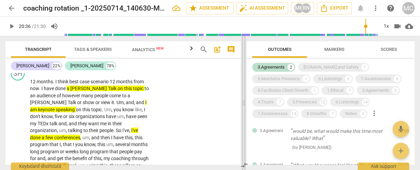
drag, startPoint x: 167, startPoint y: 100, endPoint x: 243, endPoint y: 103, distance: 76.2
click at [243, 103] on span at bounding box center [243, 103] width 4 height 134
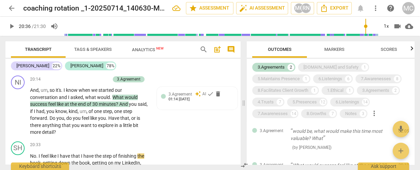
scroll to position [2577, 0]
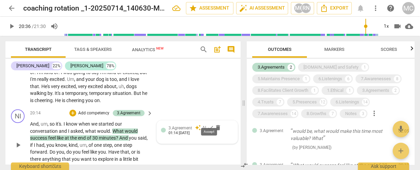
click at [209, 124] on span "check" at bounding box center [210, 127] width 7 height 7
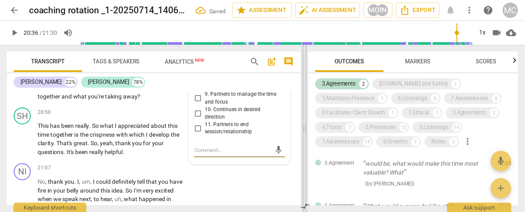
scroll to position [4025, 0]
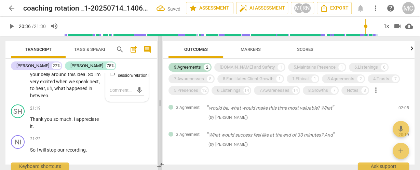
drag, startPoint x: 243, startPoint y: 102, endPoint x: 159, endPoint y: 100, distance: 83.7
click at [159, 100] on span at bounding box center [160, 103] width 4 height 134
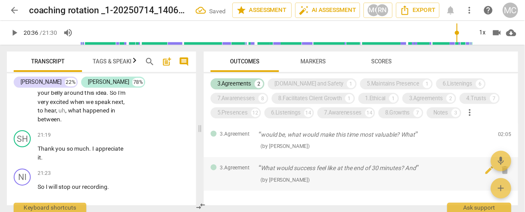
scroll to position [2925, 0]
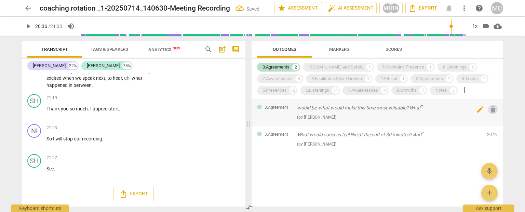
click at [419, 109] on span "delete" at bounding box center [492, 110] width 10 height 8
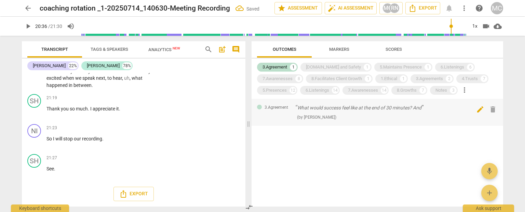
click at [419, 108] on span "delete" at bounding box center [492, 110] width 8 height 8
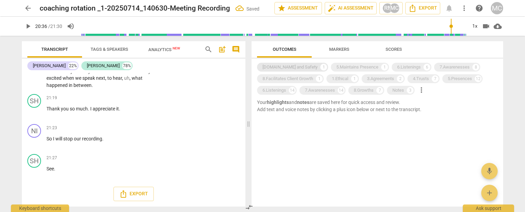
click at [285, 67] on div "[DOMAIN_NAME] and Safety" at bounding box center [289, 67] width 55 height 7
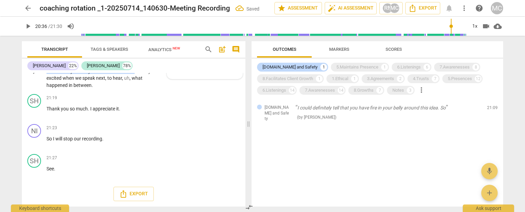
scroll to position [2856, 0]
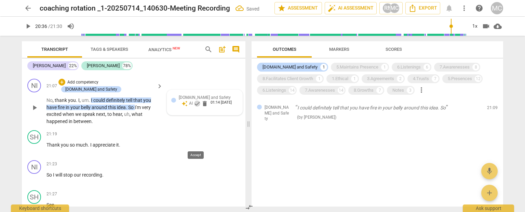
click at [194, 107] on span "check" at bounding box center [197, 103] width 7 height 7
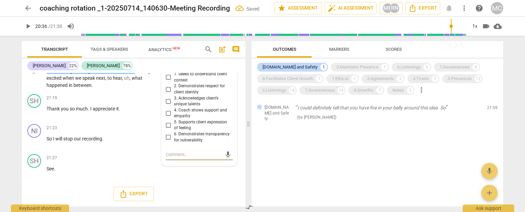
scroll to position [2891, 0]
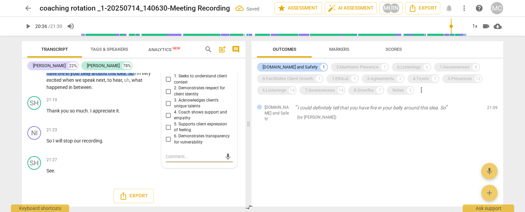
click at [225, 70] on span "more_vert" at bounding box center [228, 65] width 8 height 8
click at [234, 117] on li "Delete" at bounding box center [234, 118] width 24 height 13
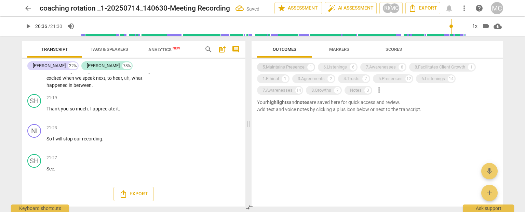
click at [266, 65] on div "5.Maintains Presence" at bounding box center [283, 67] width 42 height 7
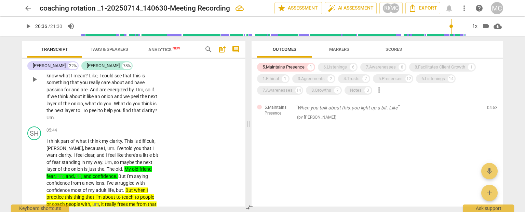
scroll to position [671, 0]
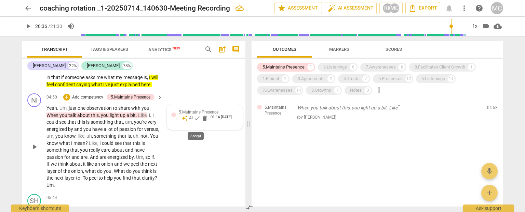
click at [195, 122] on span "check" at bounding box center [197, 118] width 7 height 7
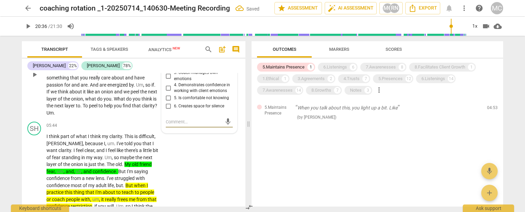
scroll to position [641, 0]
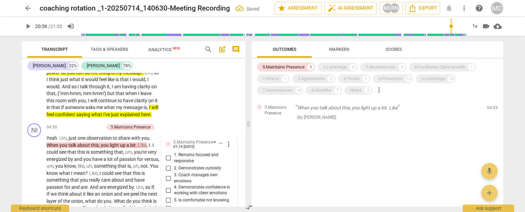
click at [227, 149] on span "more_vert" at bounding box center [228, 144] width 8 height 8
click at [237, 165] on li "Delete" at bounding box center [234, 163] width 24 height 13
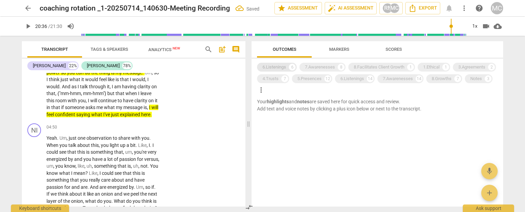
click at [270, 65] on div "6.Listenings" at bounding box center [274, 67] width 24 height 7
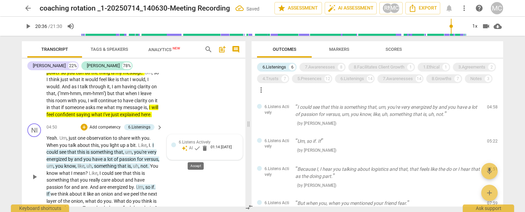
click at [195, 152] on span "check" at bounding box center [197, 148] width 7 height 7
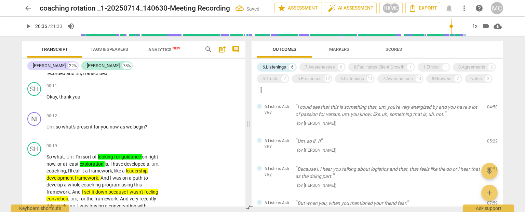
scroll to position [0, 0]
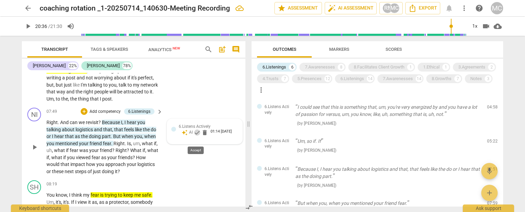
click at [195, 136] on span "check" at bounding box center [197, 132] width 7 height 7
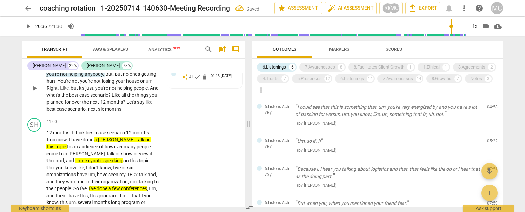
scroll to position [1485, 0]
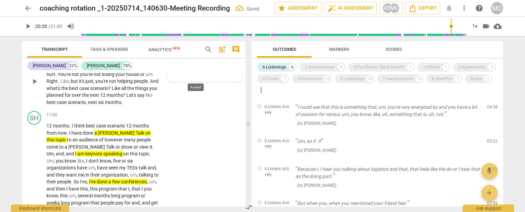
click at [195, 74] on span "check" at bounding box center [197, 70] width 7 height 7
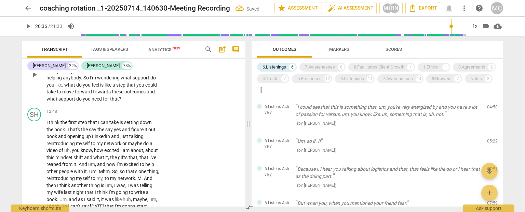
scroll to position [1587, 0]
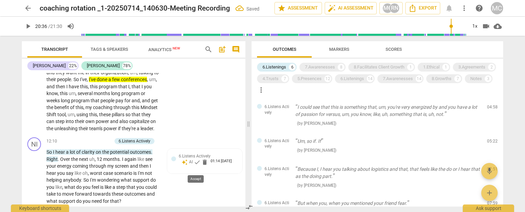
click at [195, 166] on span "check" at bounding box center [197, 162] width 7 height 7
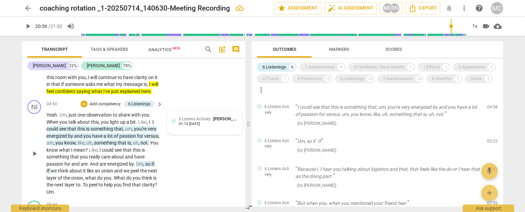
scroll to position [671, 0]
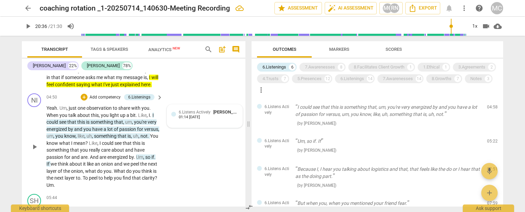
click at [213, 124] on div "6.Listens Actively [PERSON_NAME] 01:14 [DATE]" at bounding box center [204, 116] width 67 height 15
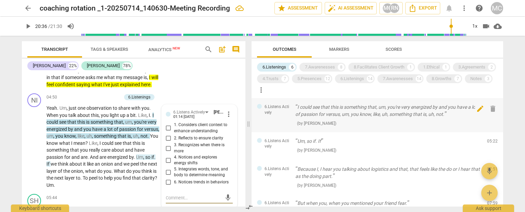
click at [419, 109] on span "delete" at bounding box center [492, 109] width 8 height 8
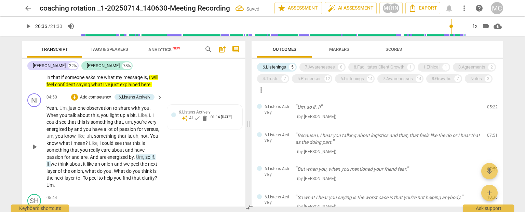
click at [141, 160] on span "Um" at bounding box center [139, 157] width 7 height 5
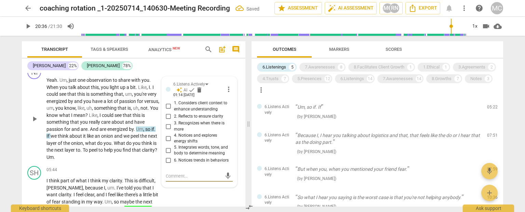
scroll to position [673, 0]
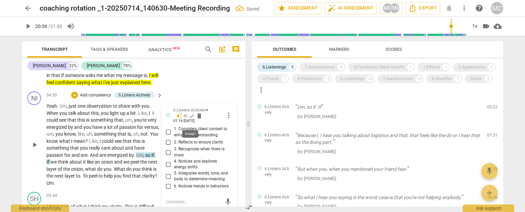
click at [190, 120] on span "check" at bounding box center [191, 116] width 7 height 7
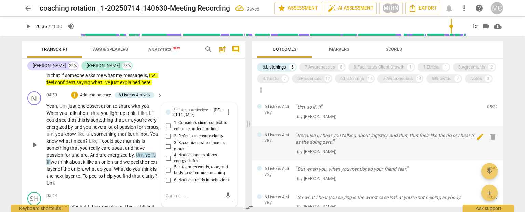
click at [419, 133] on span "delete" at bounding box center [492, 137] width 8 height 8
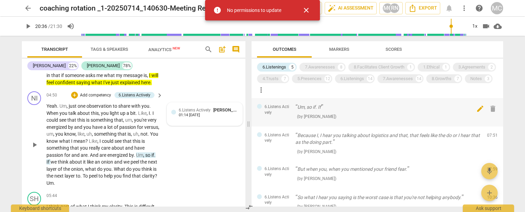
click at [419, 107] on span "delete" at bounding box center [492, 109] width 8 height 8
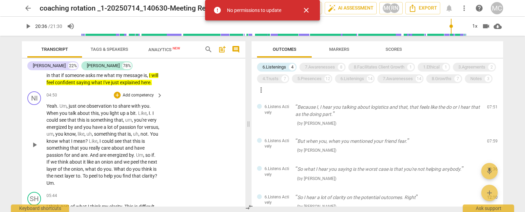
scroll to position [605, 0]
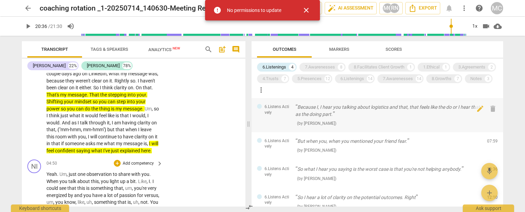
click at [329, 110] on p "Because I, I hear you talking about logistics and that, that feels like the do …" at bounding box center [388, 111] width 186 height 14
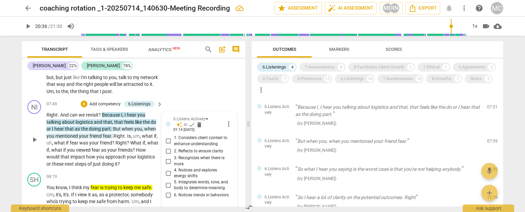
scroll to position [973, 0]
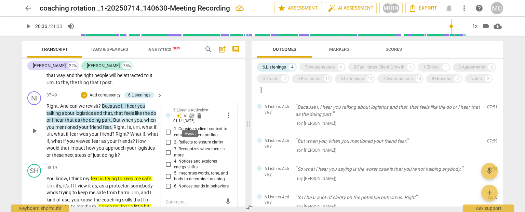
click at [191, 120] on span "check" at bounding box center [191, 116] width 7 height 7
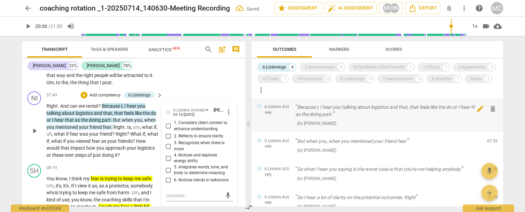
click at [419, 106] on span "delete" at bounding box center [492, 109] width 8 height 8
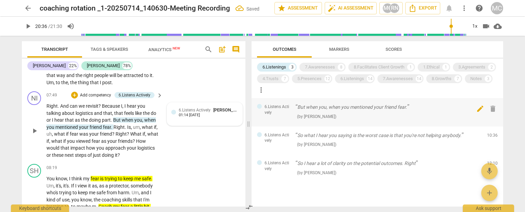
click at [419, 107] on span "delete" at bounding box center [492, 109] width 8 height 8
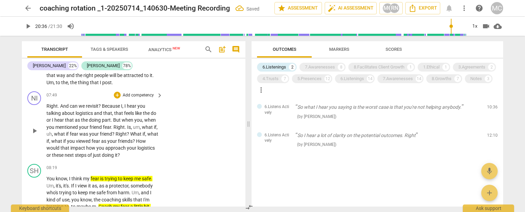
click at [419, 107] on span "delete" at bounding box center [492, 109] width 8 height 8
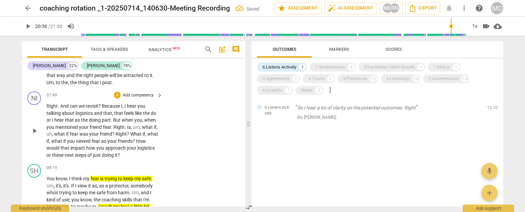
click at [419, 110] on span "delete" at bounding box center [492, 110] width 8 height 8
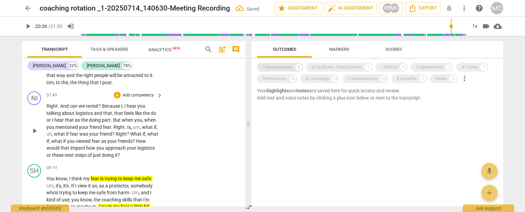
click at [278, 71] on div "7.Awarenesses 8" at bounding box center [280, 67] width 46 height 9
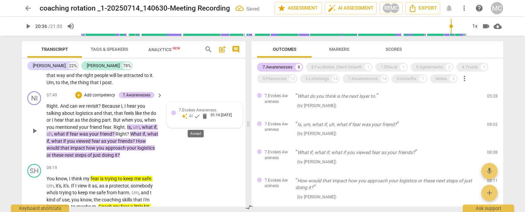
click at [194, 120] on span "check" at bounding box center [197, 116] width 7 height 7
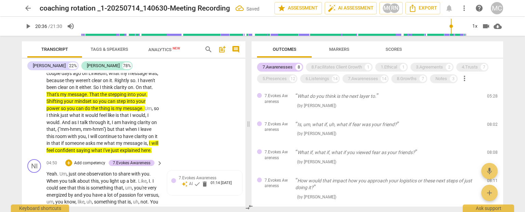
scroll to position [645, 0]
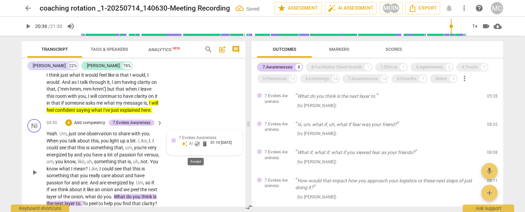
click at [197, 148] on span "check" at bounding box center [197, 144] width 7 height 7
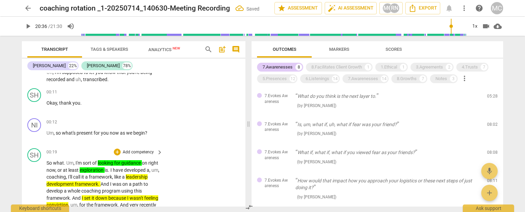
scroll to position [0, 0]
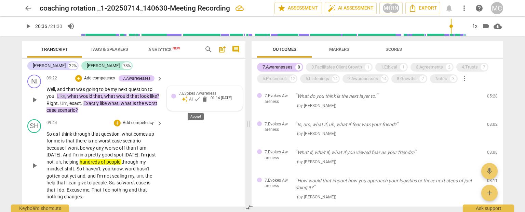
click at [194, 103] on span "check" at bounding box center [197, 99] width 7 height 7
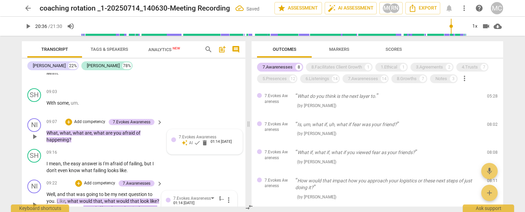
scroll to position [1158, 0]
click at [194, 146] on span "check" at bounding box center [197, 143] width 7 height 7
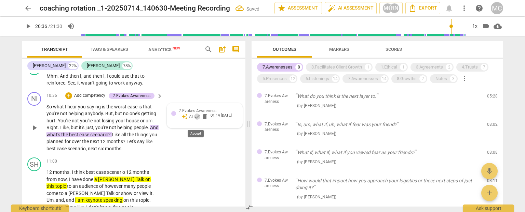
click at [195, 120] on span "check" at bounding box center [197, 116] width 7 height 7
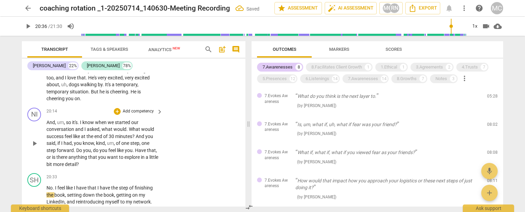
scroll to position [2647, 0]
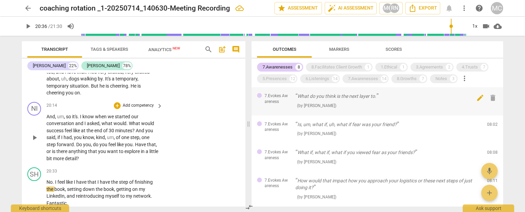
click at [419, 97] on span "delete" at bounding box center [492, 98] width 8 height 8
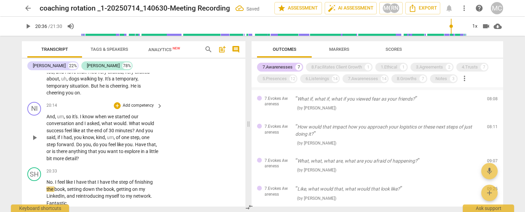
scroll to position [34, 0]
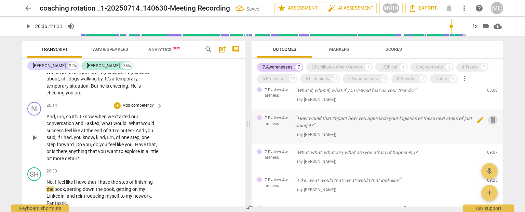
click at [419, 120] on span "delete" at bounding box center [492, 120] width 8 height 8
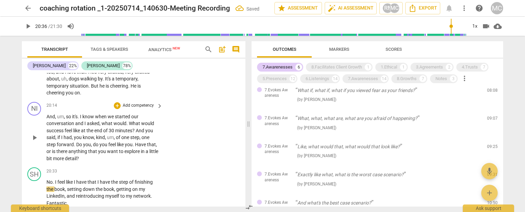
click at [419, 120] on span "delete" at bounding box center [492, 120] width 8 height 8
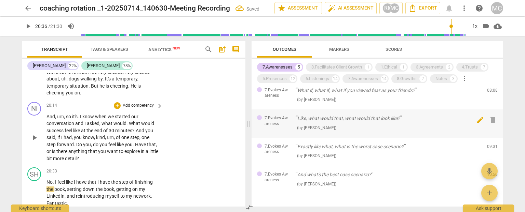
click at [419, 117] on span "delete" at bounding box center [492, 120] width 8 height 8
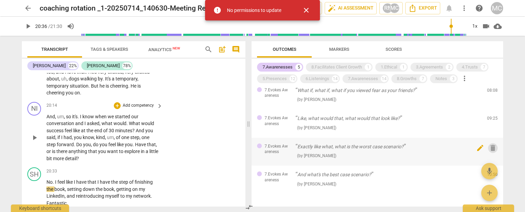
click at [419, 148] on span "delete" at bounding box center [492, 148] width 8 height 8
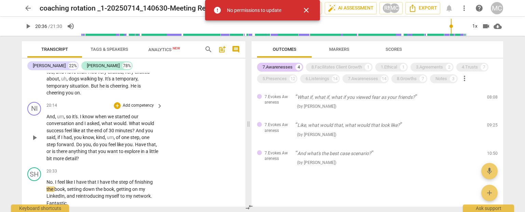
scroll to position [27, 0]
click at [419, 148] on div "7.Evokes Awareness And what's the best case scenario? ( by [PERSON_NAME] ) 10:5…" at bounding box center [376, 159] width 251 height 28
click at [419, 154] on span "delete" at bounding box center [492, 155] width 8 height 8
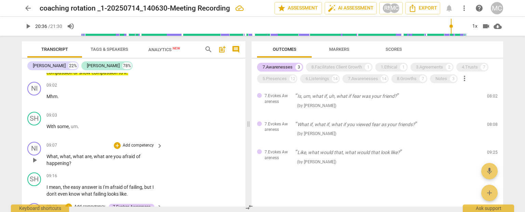
scroll to position [1252, 0]
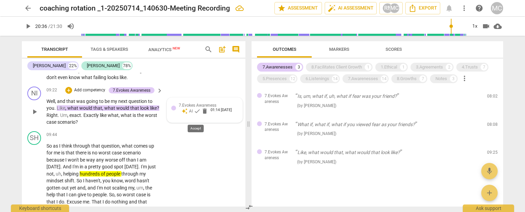
click at [195, 115] on span "check" at bounding box center [197, 111] width 7 height 7
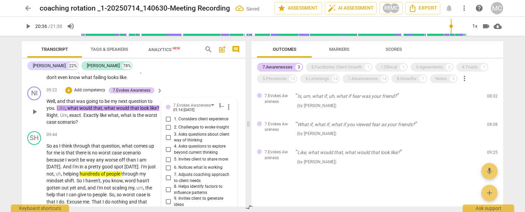
scroll to position [1363, 0]
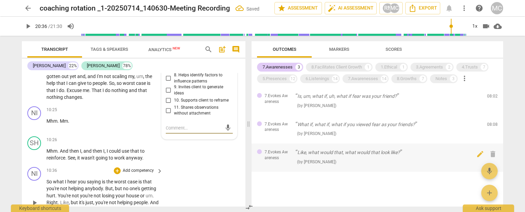
click at [419, 154] on div "7.Evokes Awareness Like, what would that, what would that look like? ( by [PERS…" at bounding box center [376, 158] width 251 height 28
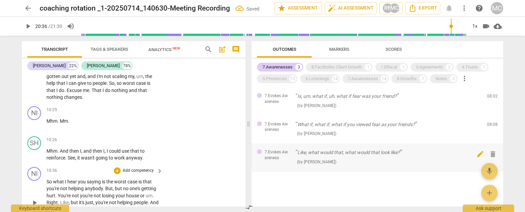
click at [419, 154] on span "delete" at bounding box center [492, 154] width 8 height 8
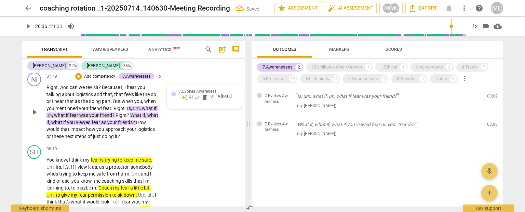
scroll to position [988, 0]
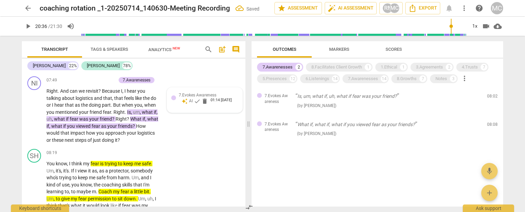
click at [195, 105] on span "check" at bounding box center [197, 101] width 7 height 7
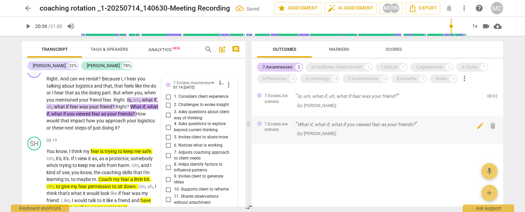
scroll to position [987, 0]
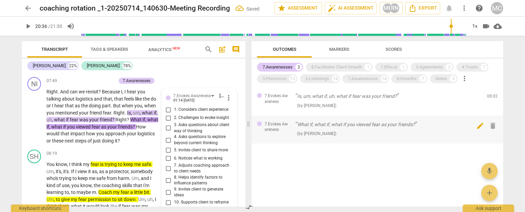
click at [419, 124] on span "delete" at bounding box center [492, 126] width 8 height 8
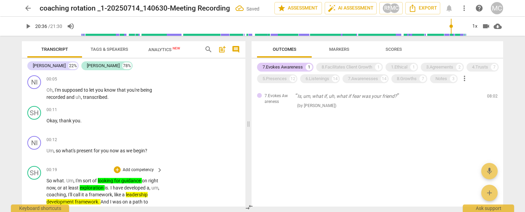
scroll to position [0, 0]
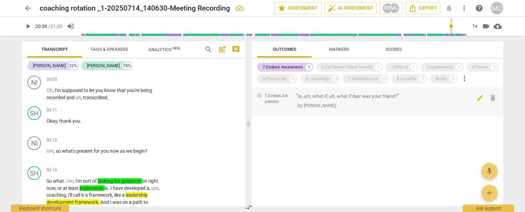
click at [354, 100] on p "Is, um, what if, uh, what if fear was your friend?" at bounding box center [388, 96] width 186 height 7
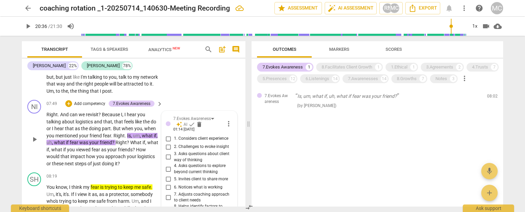
scroll to position [964, 0]
click at [190, 128] on span "check" at bounding box center [191, 125] width 7 height 7
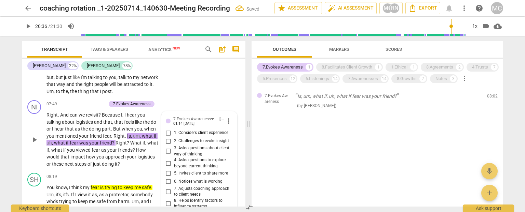
click at [228, 125] on span "more_vert" at bounding box center [228, 121] width 8 height 8
click at [235, 141] on li "Delete" at bounding box center [234, 140] width 24 height 13
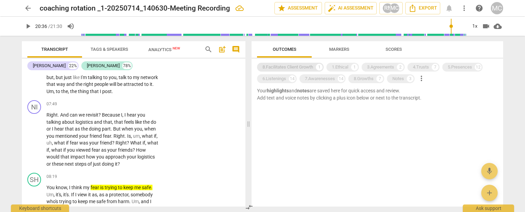
click at [287, 66] on div "8.Facilitates Client Growth" at bounding box center [287, 67] width 51 height 7
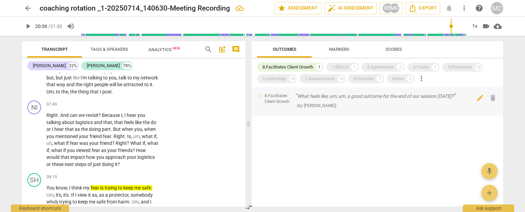
click at [331, 98] on p "What feels like, um, um, a good outcome for the end of our session [DATE]?" at bounding box center [388, 96] width 186 height 7
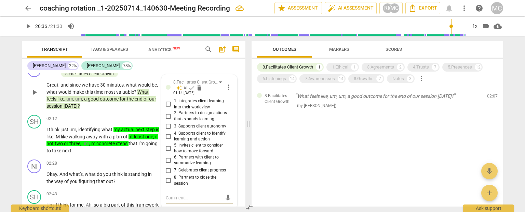
scroll to position [263, 0]
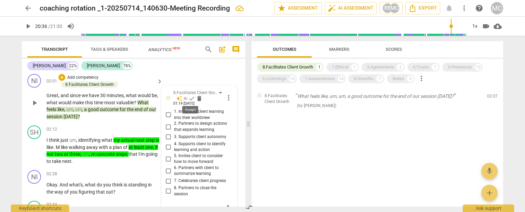
click at [191, 98] on span "check" at bounding box center [191, 98] width 7 height 7
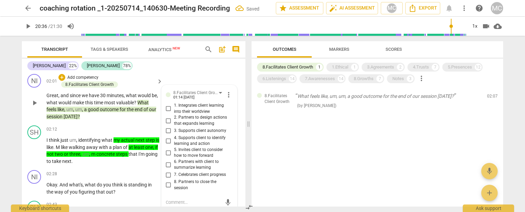
click at [226, 94] on span "more_vert" at bounding box center [228, 95] width 8 height 8
click at [236, 106] on li "Delete" at bounding box center [234, 107] width 24 height 13
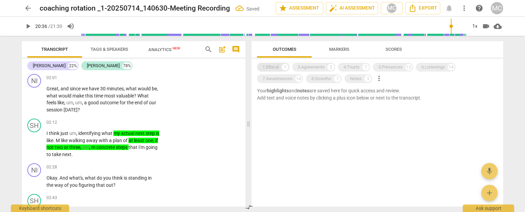
click at [269, 66] on div "1.Ethical" at bounding box center [270, 67] width 16 height 7
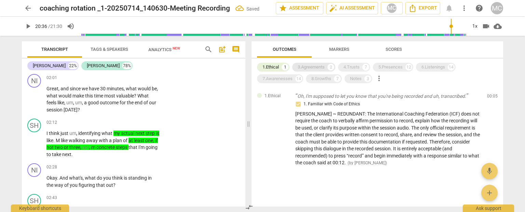
click at [317, 67] on div "3.Agreements" at bounding box center [310, 67] width 27 height 7
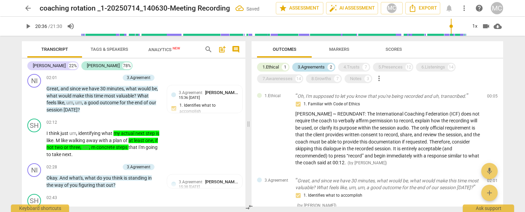
click at [305, 68] on div "3.Agreements" at bounding box center [310, 67] width 27 height 7
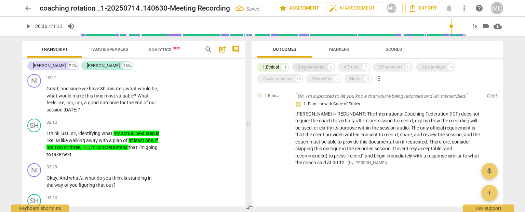
click at [314, 66] on div "3.Agreements" at bounding box center [310, 67] width 27 height 7
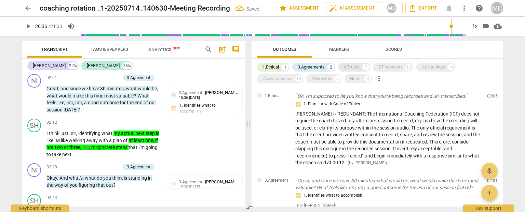
click at [349, 64] on div "4.Trusts 7" at bounding box center [354, 67] width 32 height 9
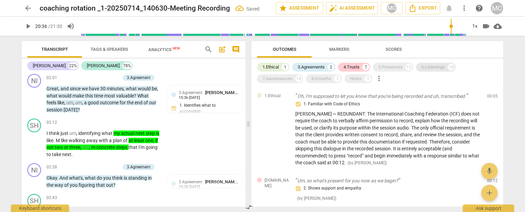
click at [392, 67] on div "5.Presences" at bounding box center [390, 67] width 24 height 7
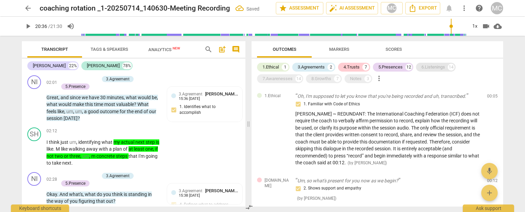
click at [419, 68] on div "6.Listenings" at bounding box center [433, 67] width 24 height 7
drag, startPoint x: 277, startPoint y: 80, endPoint x: 356, endPoint y: 78, distance: 79.6
click at [277, 80] on div "7.Awarenesses" at bounding box center [277, 78] width 30 height 7
click at [312, 76] on div "8.Growths" at bounding box center [321, 78] width 20 height 7
click at [357, 78] on div "Notes" at bounding box center [356, 78] width 12 height 7
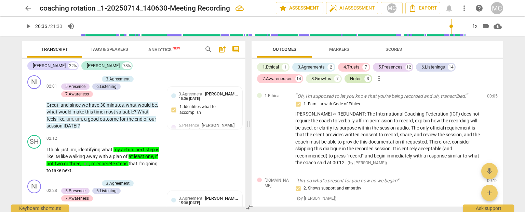
scroll to position [265, 0]
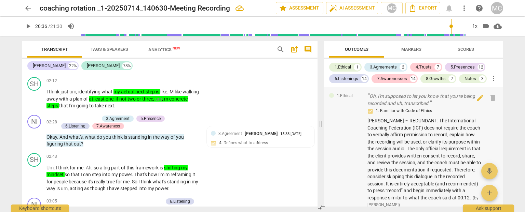
drag, startPoint x: 247, startPoint y: 121, endPoint x: 319, endPoint y: 124, distance: 72.1
click at [319, 124] on span at bounding box center [320, 124] width 4 height 177
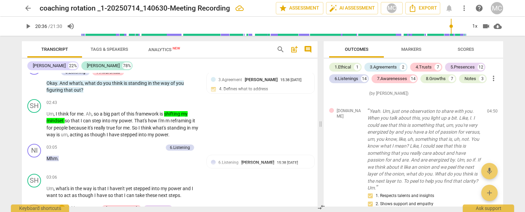
scroll to position [153, 0]
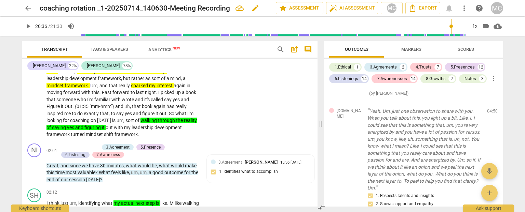
click at [259, 9] on span "edit" at bounding box center [255, 8] width 8 height 8
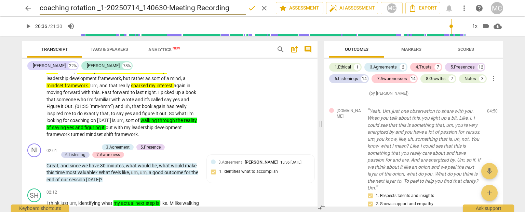
click at [41, 10] on input "coaching rotation _1-20250714_140630-Meeting Recording" at bounding box center [143, 8] width 206 height 13
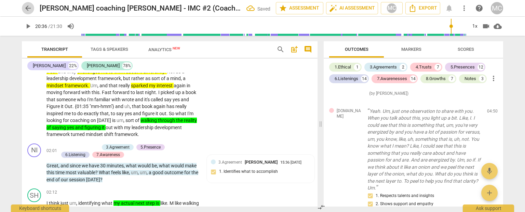
click at [30, 9] on span "arrow_back" at bounding box center [28, 8] width 8 height 8
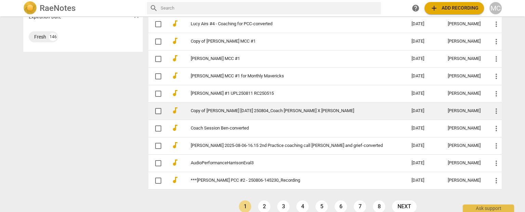
scroll to position [349, 0]
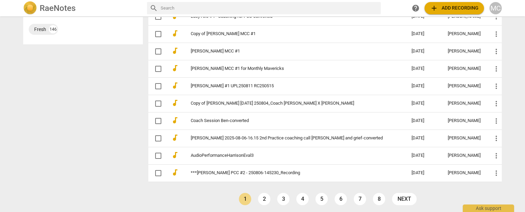
click at [121, 89] on div "Sharing expand_more My recordings 131 Shared with me 16 Upload Date expand_more…" at bounding box center [262, 114] width 525 height 195
click at [103, 108] on div "Sharing expand_more My recordings 131 Shared with me 16 Upload Date expand_more…" at bounding box center [262, 114] width 525 height 195
